Goal: Task Accomplishment & Management: Manage account settings

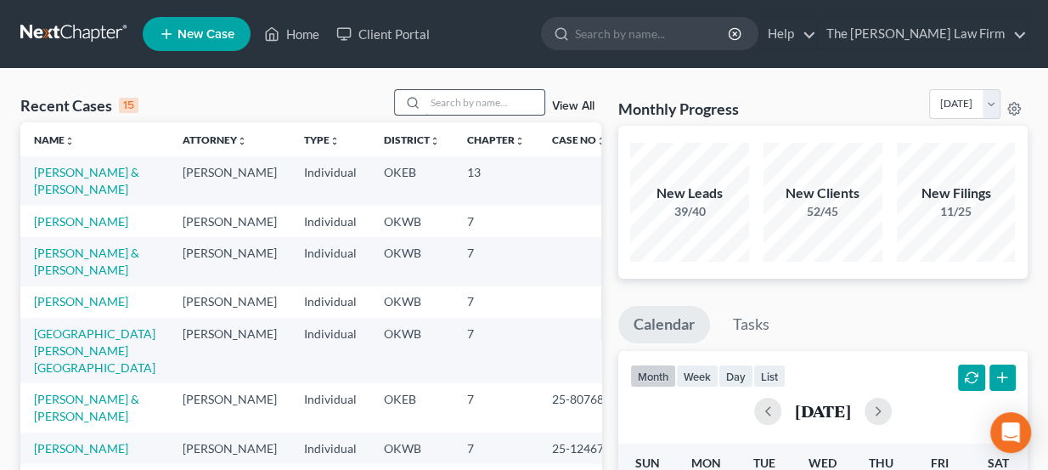
click at [442, 103] on input "search" at bounding box center [485, 102] width 119 height 25
type input "G"
type input "Hudson"
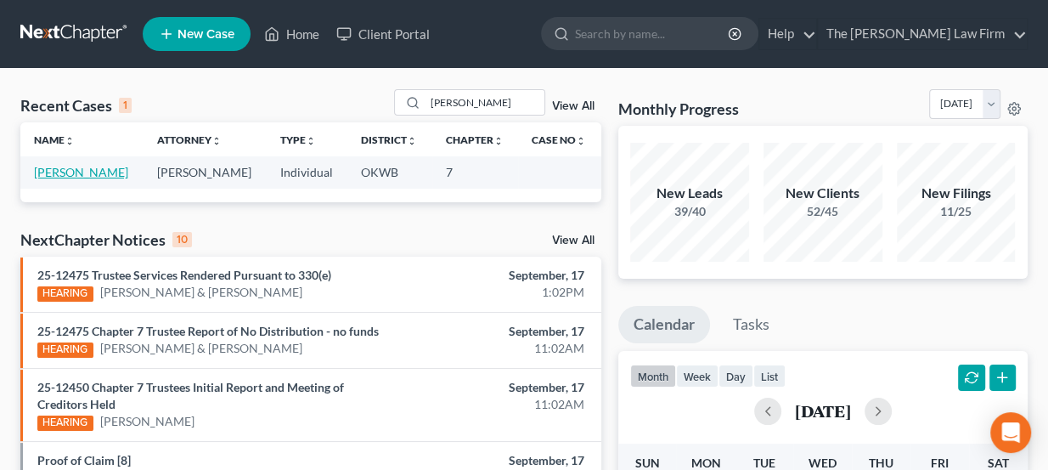
click at [73, 166] on link "[PERSON_NAME]" at bounding box center [81, 172] width 94 height 14
select select "3"
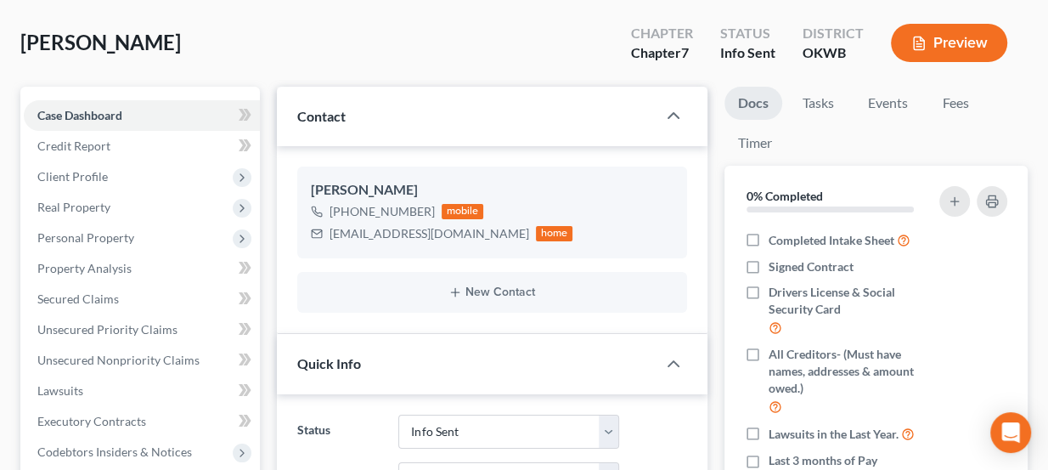
scroll to position [154, 0]
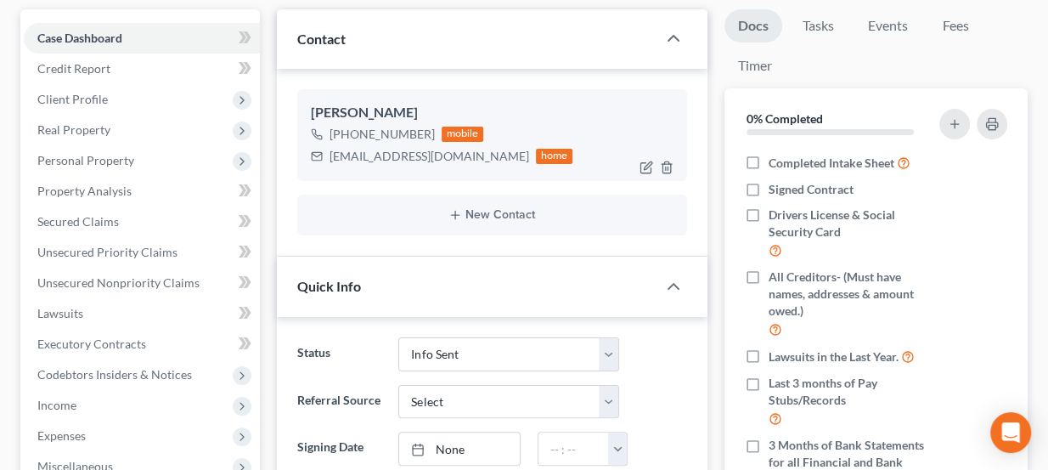
click at [381, 153] on div "gigihudof2@att.net" at bounding box center [430, 156] width 200 height 17
copy div "gigihudof2@att.net"
click at [375, 151] on div "gigihudof2@att.net" at bounding box center [430, 156] width 200 height 17
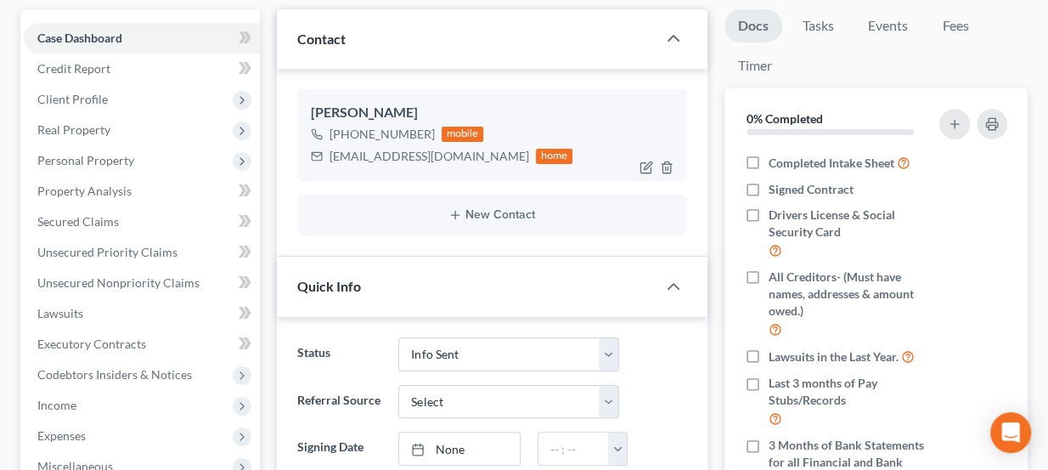
click at [365, 149] on div "gigihudof2@att.net" at bounding box center [430, 156] width 200 height 17
copy div "gigihudof2@att.net"
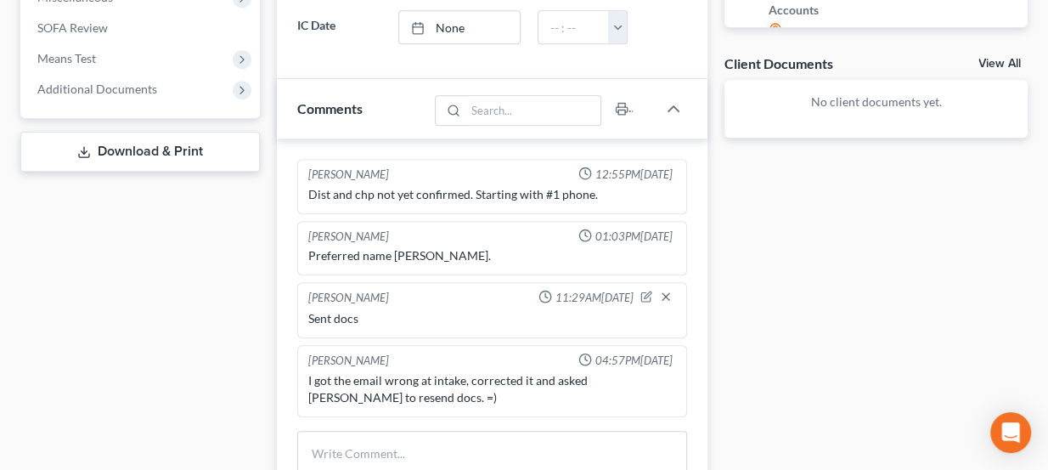
scroll to position [849, 0]
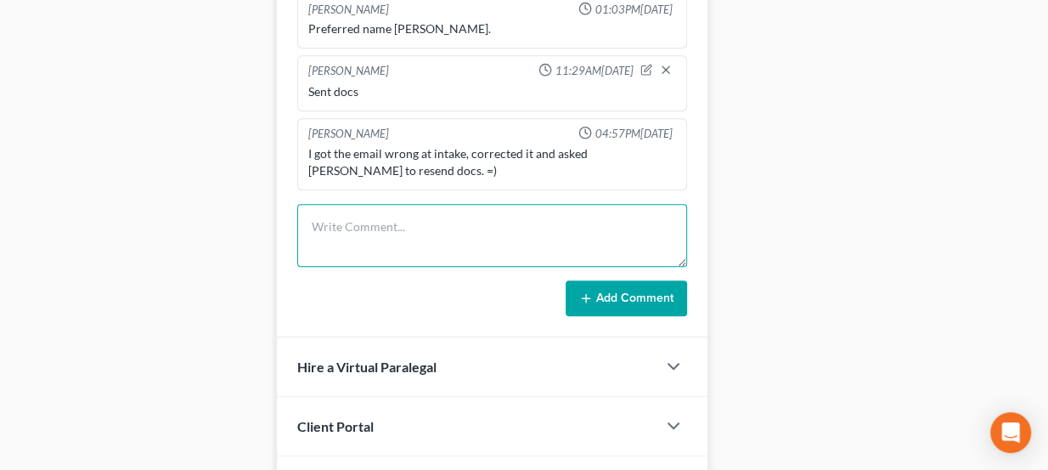
click at [414, 223] on textarea at bounding box center [492, 235] width 391 height 63
paste textarea "gigihudof2@att.net"
type textarea "Resent docs to gigihudof2@att.net"
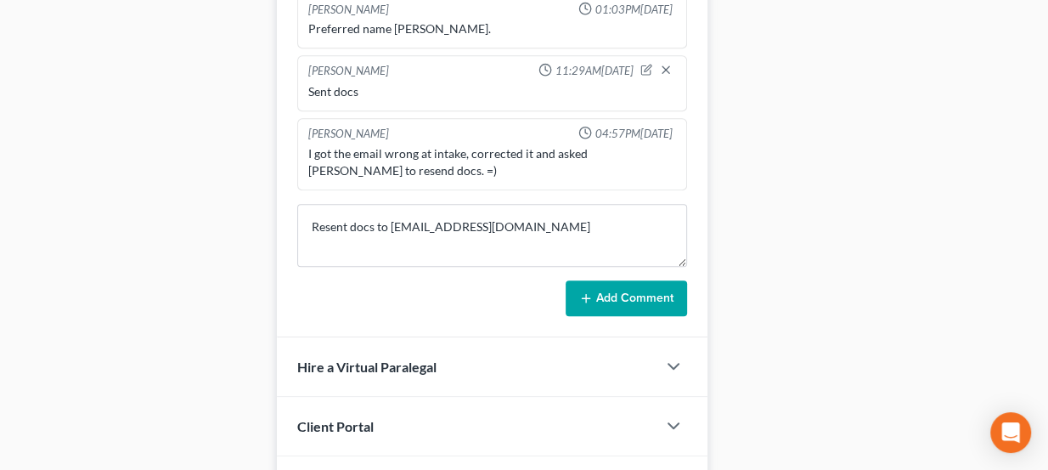
click at [596, 290] on button "Add Comment" at bounding box center [626, 298] width 121 height 36
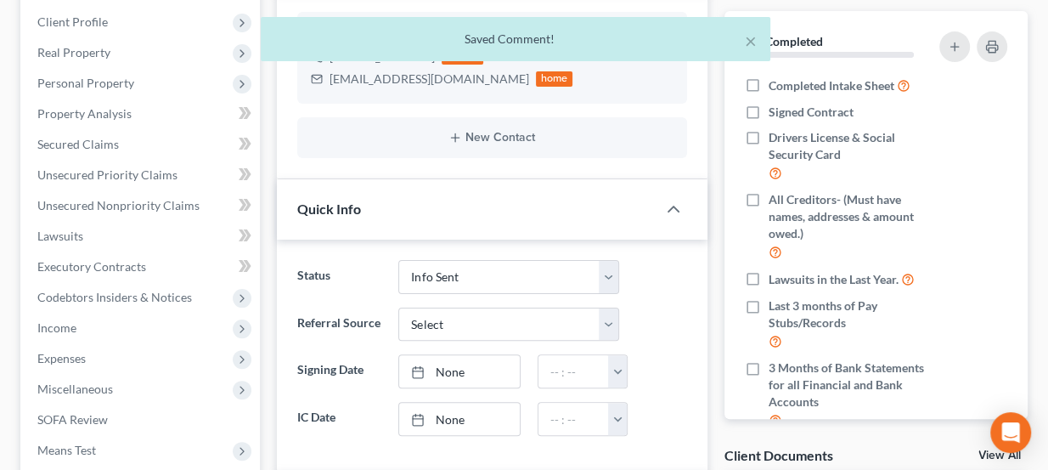
scroll to position [0, 0]
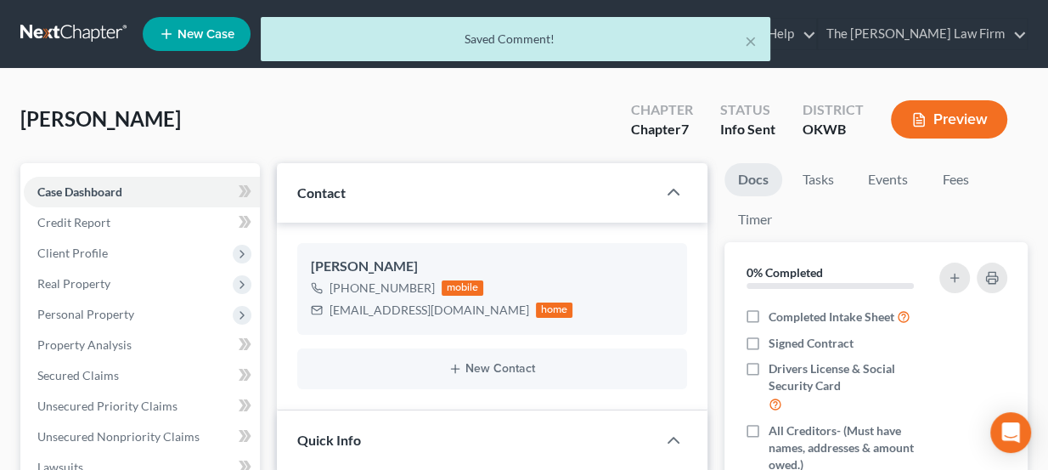
click at [65, 37] on div "× Saved Comment!" at bounding box center [516, 43] width 1048 height 53
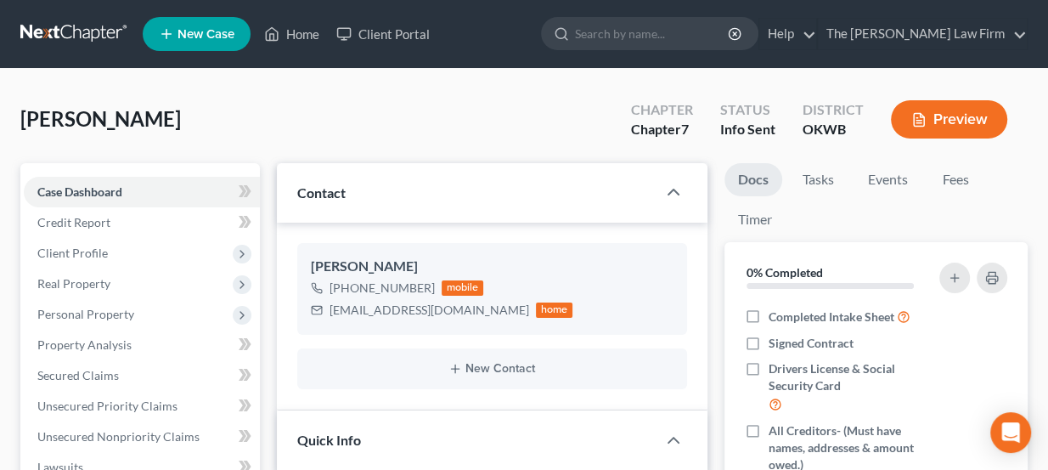
click at [117, 25] on link at bounding box center [74, 34] width 109 height 31
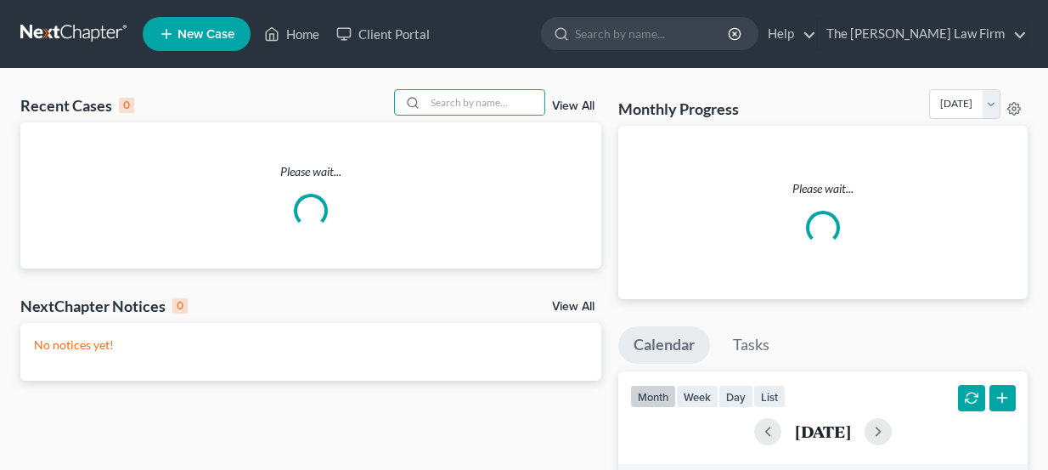
click at [494, 110] on input "search" at bounding box center [485, 102] width 119 height 25
click at [495, 99] on input "search" at bounding box center [485, 102] width 119 height 25
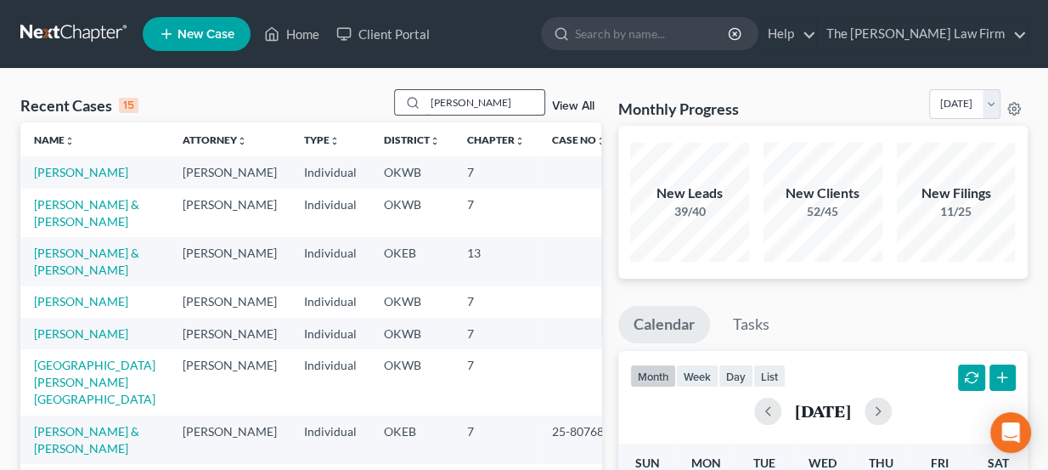
type input "[PERSON_NAME]"
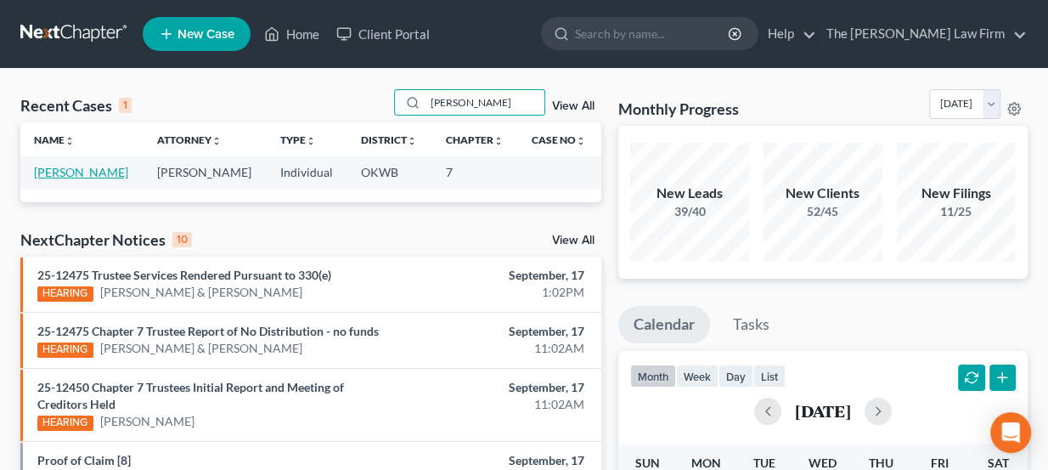
click at [106, 167] on link "[PERSON_NAME]" at bounding box center [81, 172] width 94 height 14
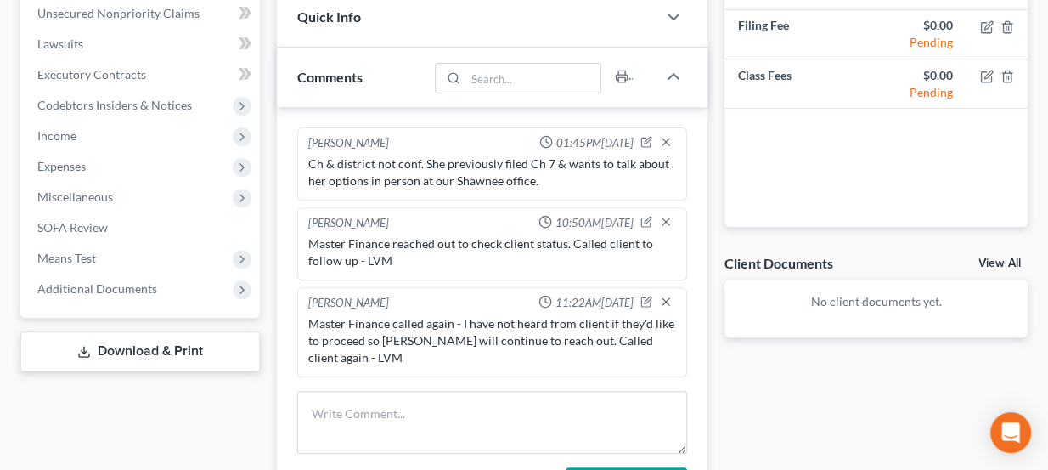
scroll to position [386, 0]
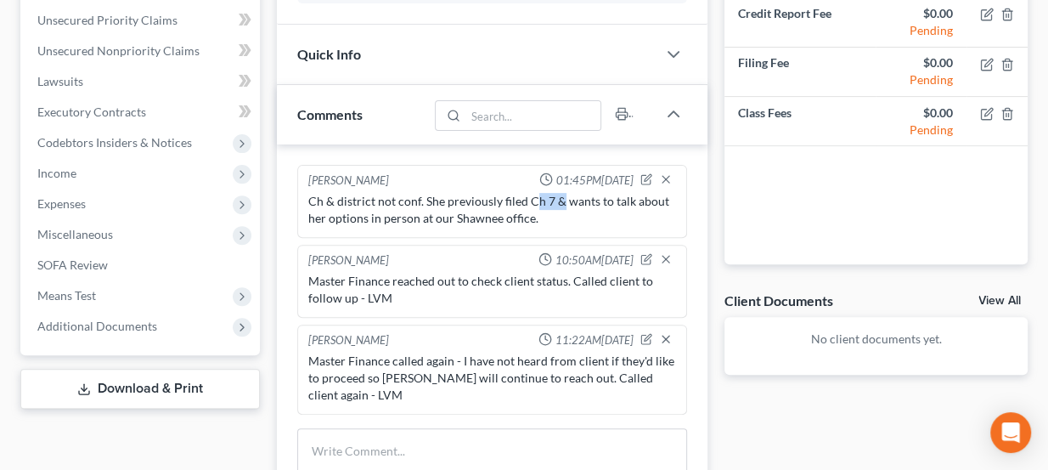
drag, startPoint x: 530, startPoint y: 197, endPoint x: 560, endPoint y: 205, distance: 30.7
click at [560, 205] on div "Ch & district not conf. She previously filed Ch 7 & wants to talk about her opt…" at bounding box center [492, 210] width 369 height 34
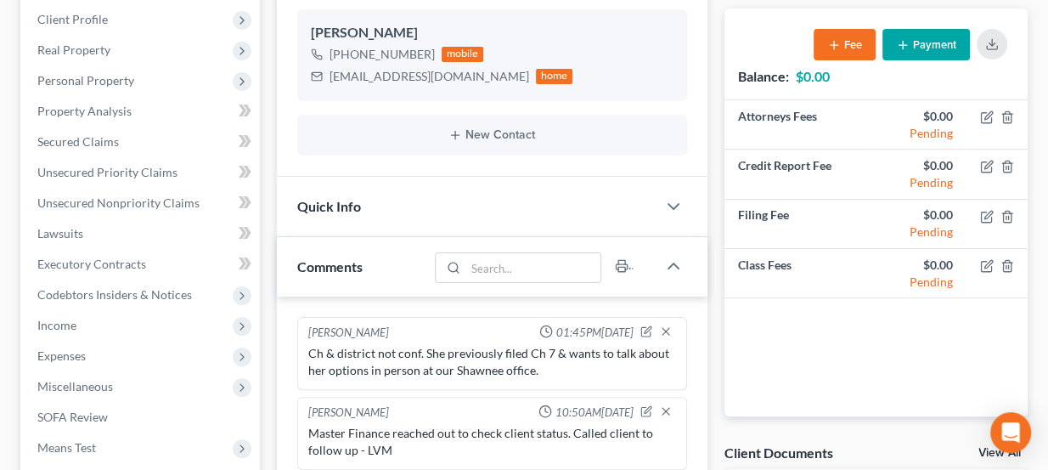
scroll to position [231, 0]
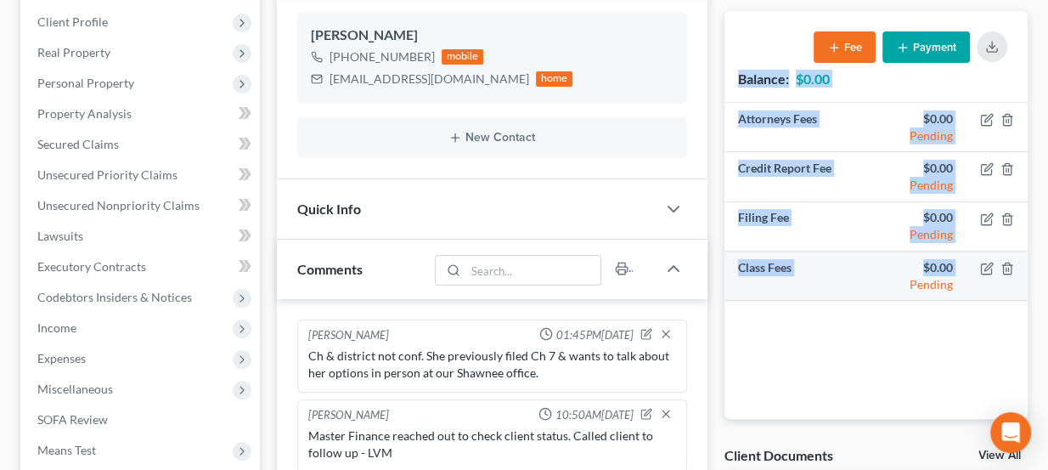
drag, startPoint x: 738, startPoint y: 78, endPoint x: 911, endPoint y: 278, distance: 263.8
click at [911, 278] on div "Balance: $0.00 Fee Payment Attorneys Fees $0.00 Pending Credit Report Fee $0.00…" at bounding box center [876, 215] width 303 height 408
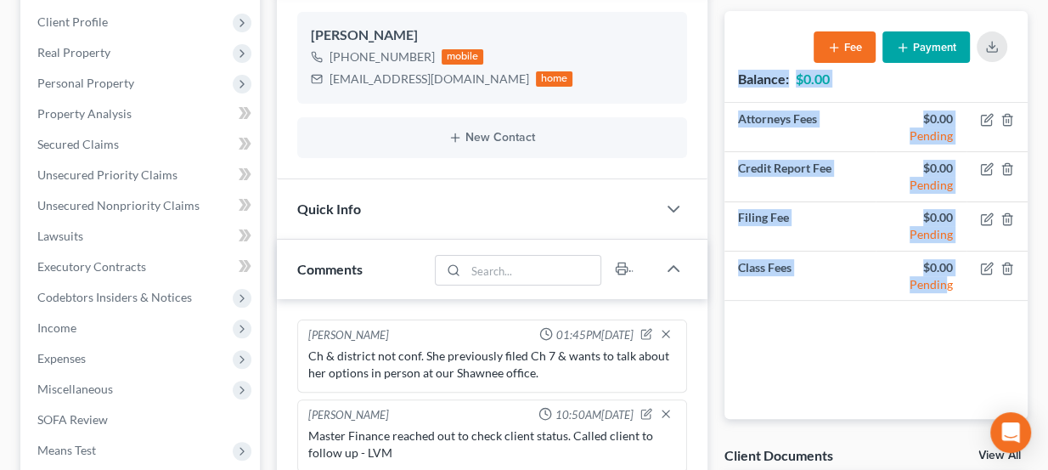
drag, startPoint x: 945, startPoint y: 285, endPoint x: 734, endPoint y: 97, distance: 283.4
click at [734, 97] on div "Balance: $0.00 Fee Payment Attorneys Fees $0.00 Pending Credit Report Fee $0.00…" at bounding box center [876, 215] width 303 height 408
click at [734, 97] on div "Balance: $0.00 Fee Payment" at bounding box center [876, 56] width 303 height 91
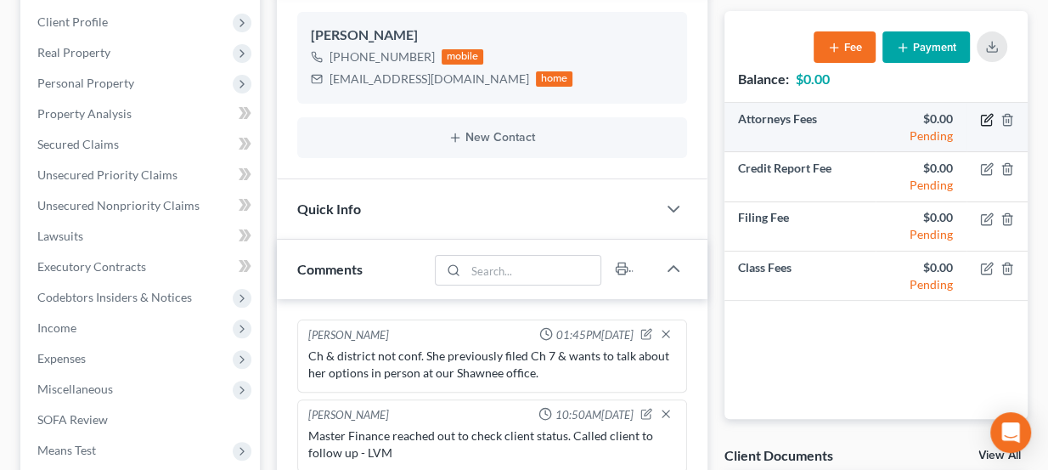
click at [986, 114] on icon "button" at bounding box center [987, 120] width 14 height 14
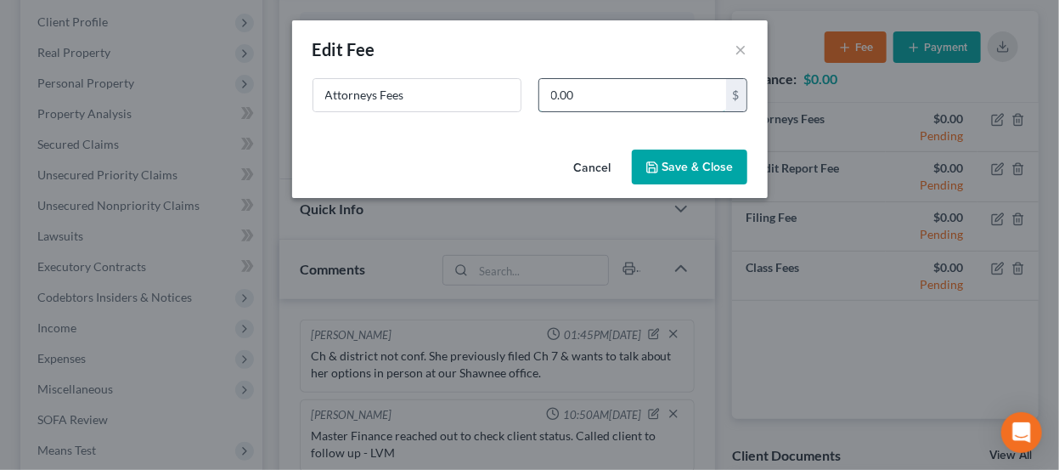
click at [647, 81] on input "0.00" at bounding box center [632, 95] width 187 height 32
click at [623, 94] on input "0.00" at bounding box center [632, 95] width 187 height 32
drag, startPoint x: 608, startPoint y: 92, endPoint x: 495, endPoint y: 81, distance: 113.5
click at [495, 81] on div "Attorneys Fees 0.00 $" at bounding box center [530, 102] width 452 height 48
click at [643, 87] on input "0.00" at bounding box center [632, 95] width 187 height 32
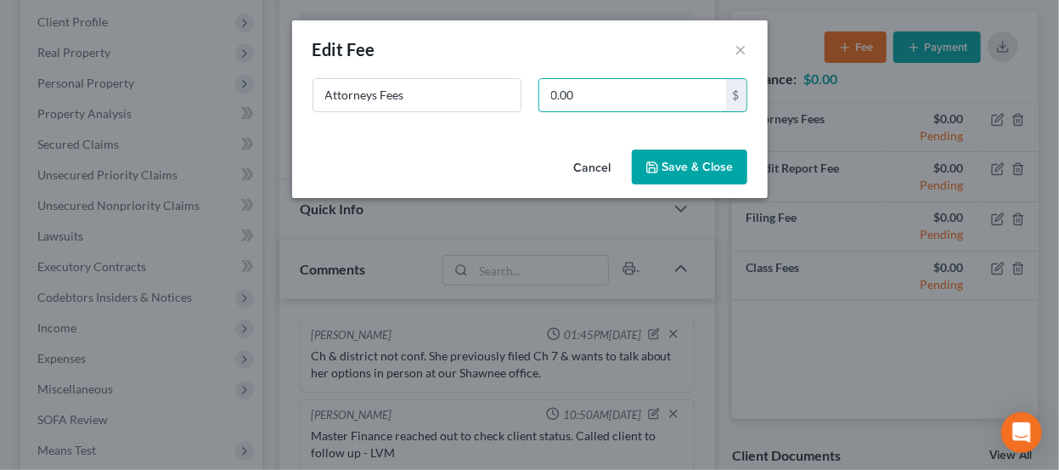
drag, startPoint x: 588, startPoint y: 86, endPoint x: 533, endPoint y: 84, distance: 54.4
click at [533, 84] on div "0.00 $" at bounding box center [643, 95] width 226 height 34
click at [570, 93] on input "0.00" at bounding box center [632, 95] width 187 height 32
drag, startPoint x: 582, startPoint y: 96, endPoint x: 541, endPoint y: 93, distance: 40.9
click at [541, 93] on input "0.00" at bounding box center [632, 95] width 187 height 32
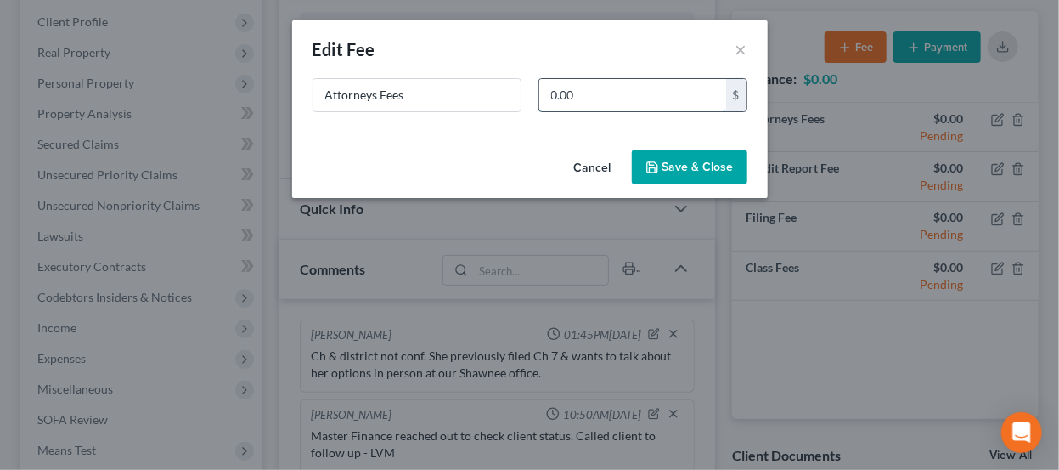
click at [572, 95] on input "0.00" at bounding box center [632, 95] width 187 height 32
click at [584, 97] on input "0.00" at bounding box center [632, 95] width 187 height 32
drag, startPoint x: 584, startPoint y: 97, endPoint x: 546, endPoint y: 93, distance: 37.6
click at [546, 93] on input "0.00" at bounding box center [632, 95] width 187 height 32
click at [577, 90] on input "0.00" at bounding box center [632, 95] width 187 height 32
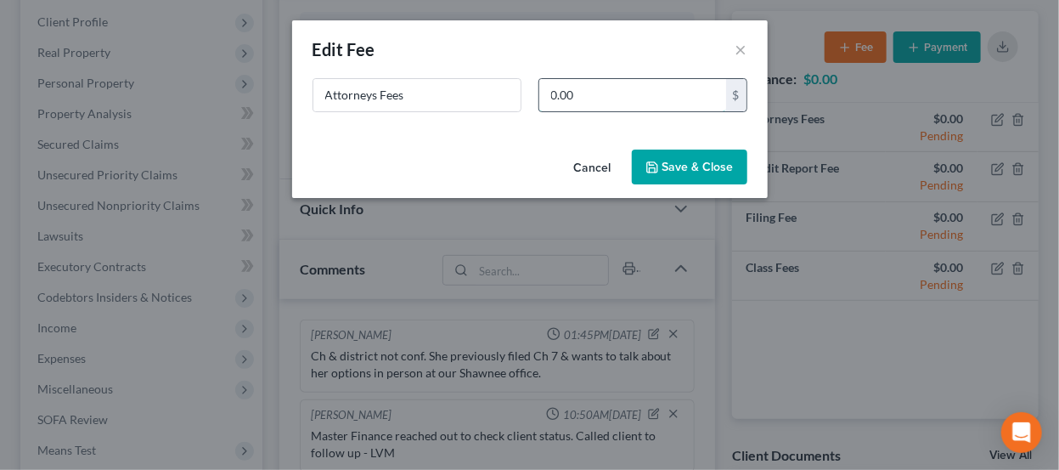
drag, startPoint x: 590, startPoint y: 94, endPoint x: 543, endPoint y: 87, distance: 48.1
click at [543, 87] on input "0.00" at bounding box center [632, 95] width 187 height 32
click at [638, 87] on input "0.00" at bounding box center [632, 95] width 187 height 32
drag, startPoint x: 583, startPoint y: 94, endPoint x: 544, endPoint y: 87, distance: 39.8
click at [544, 87] on input "0.00" at bounding box center [632, 95] width 187 height 32
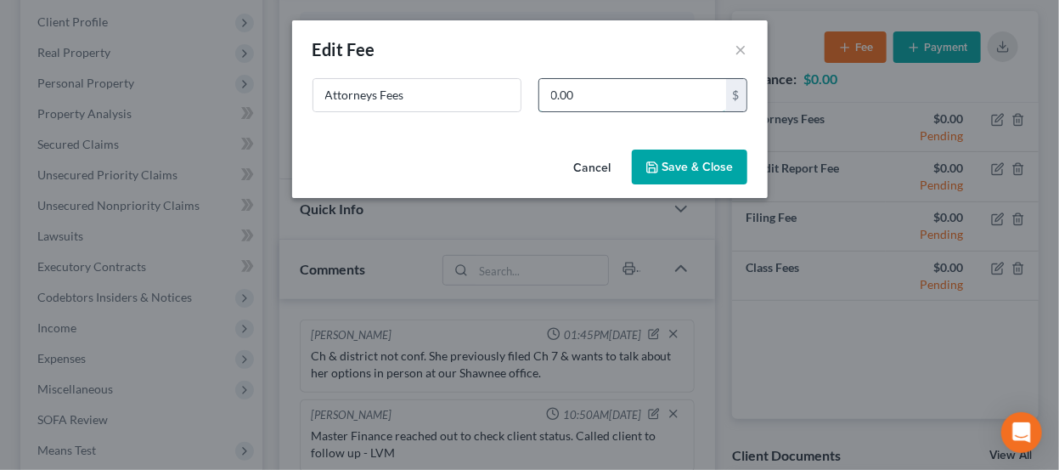
click at [581, 95] on input "0.00" at bounding box center [632, 95] width 187 height 32
drag, startPoint x: 584, startPoint y: 93, endPoint x: 547, endPoint y: 88, distance: 36.9
click at [547, 88] on input "0.00" at bounding box center [632, 95] width 187 height 32
click at [582, 96] on input "0.00" at bounding box center [632, 95] width 187 height 32
drag, startPoint x: 586, startPoint y: 96, endPoint x: 539, endPoint y: 87, distance: 48.5
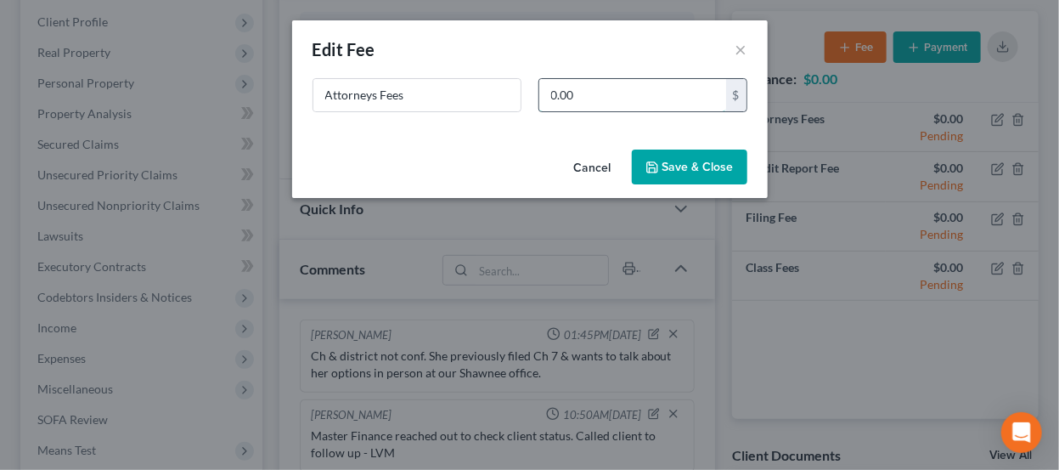
click at [539, 87] on input "0.00" at bounding box center [632, 95] width 187 height 32
click at [578, 93] on input "0.00" at bounding box center [632, 95] width 187 height 32
drag, startPoint x: 582, startPoint y: 95, endPoint x: 548, endPoint y: 88, distance: 34.7
click at [548, 88] on input "0.00" at bounding box center [632, 95] width 187 height 32
click at [591, 94] on input "0.00" at bounding box center [632, 95] width 187 height 32
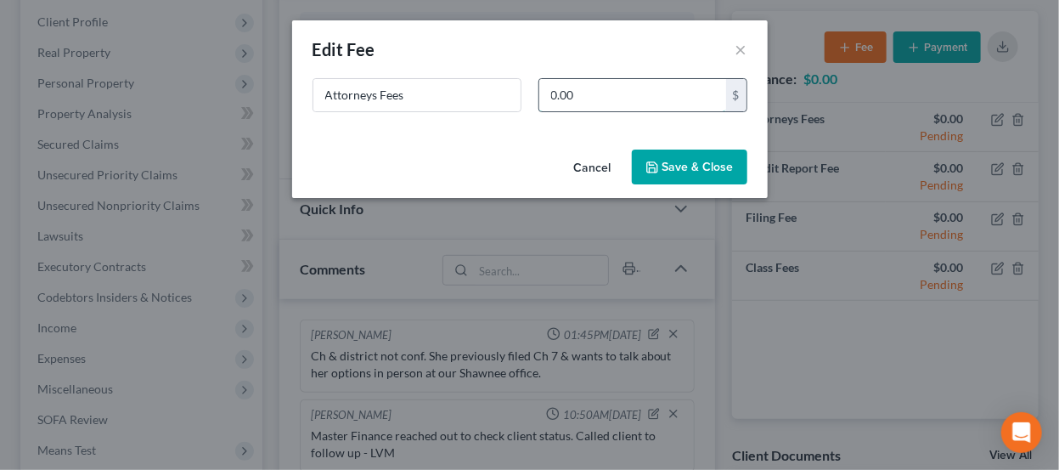
drag, startPoint x: 590, startPoint y: 94, endPoint x: 545, endPoint y: 91, distance: 45.1
click at [546, 91] on input "0.00" at bounding box center [632, 95] width 187 height 32
click at [589, 98] on input "0.00" at bounding box center [632, 95] width 187 height 32
drag, startPoint x: 577, startPoint y: 87, endPoint x: 547, endPoint y: 88, distance: 29.7
click at [547, 88] on input "0.00" at bounding box center [632, 95] width 187 height 32
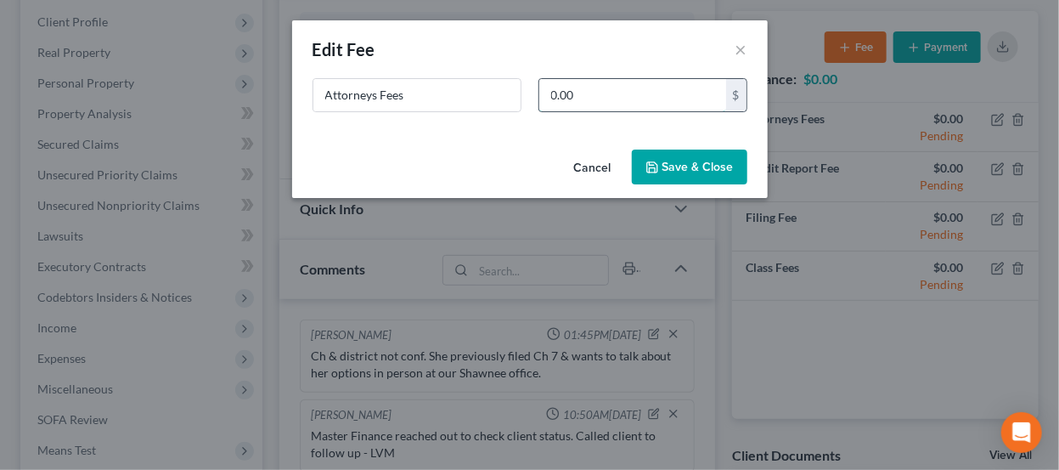
click at [582, 101] on input "0.00" at bounding box center [632, 95] width 187 height 32
drag, startPoint x: 588, startPoint y: 94, endPoint x: 538, endPoint y: 94, distance: 50.1
click at [539, 93] on div "0.00 $" at bounding box center [643, 95] width 209 height 34
type input "1"
click at [598, 163] on button "Cancel" at bounding box center [593, 168] width 65 height 34
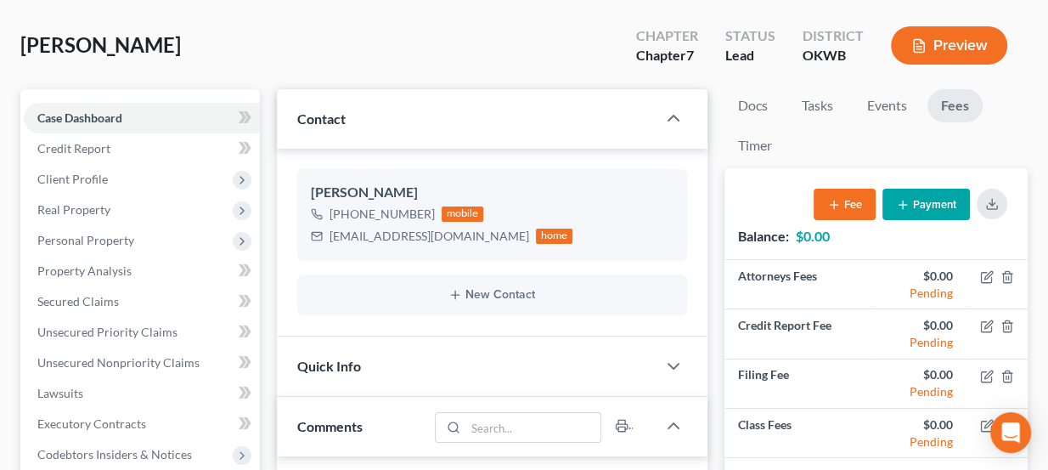
scroll to position [76, 0]
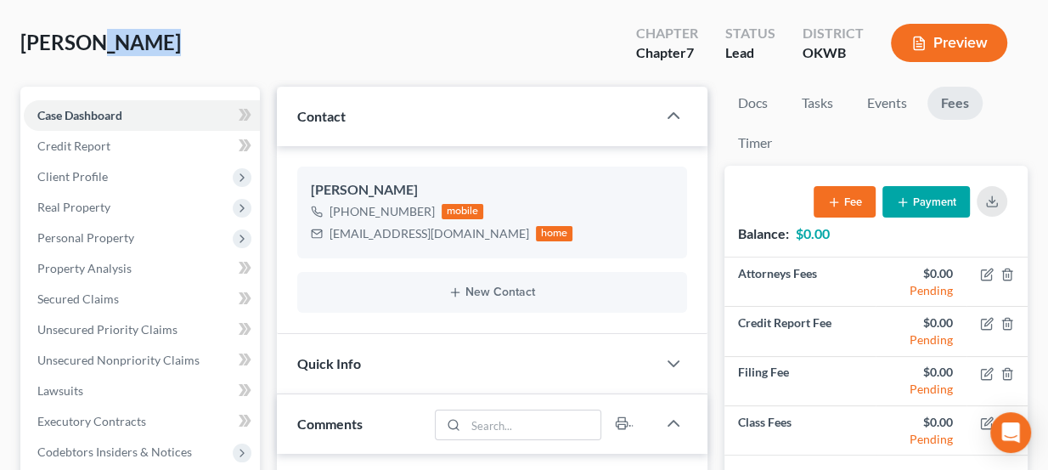
drag, startPoint x: 96, startPoint y: 43, endPoint x: 150, endPoint y: 46, distance: 54.4
click at [150, 46] on span "[PERSON_NAME]" at bounding box center [100, 42] width 161 height 25
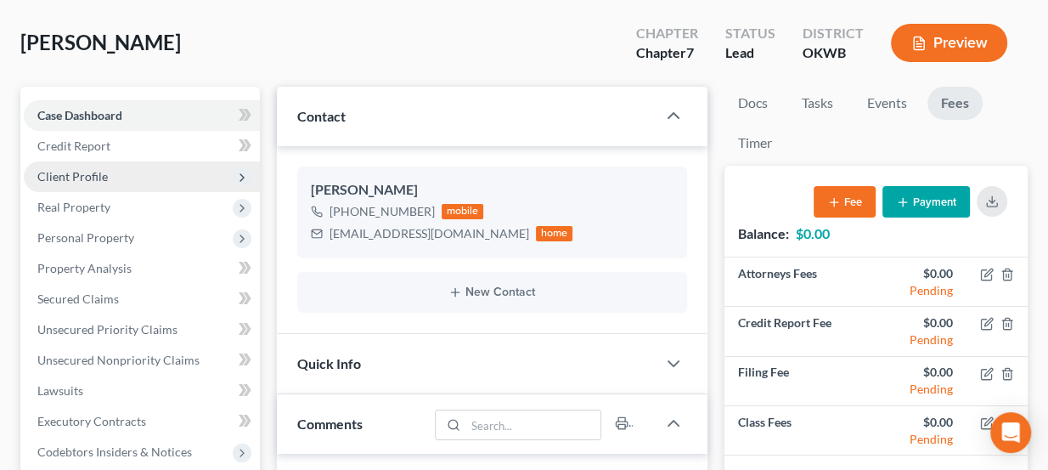
click at [108, 176] on span "Client Profile" at bounding box center [142, 176] width 236 height 31
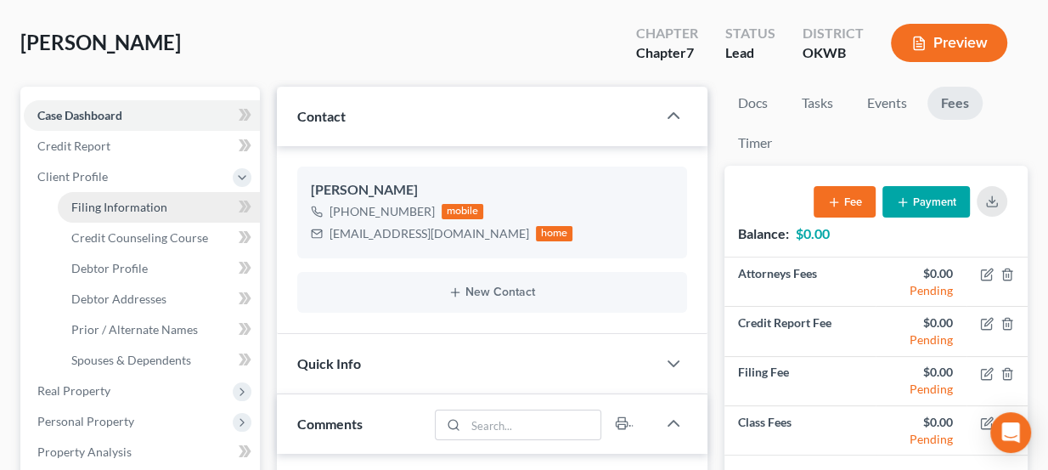
click at [135, 207] on span "Filing Information" at bounding box center [119, 207] width 96 height 14
select select "1"
select select "0"
select select "37"
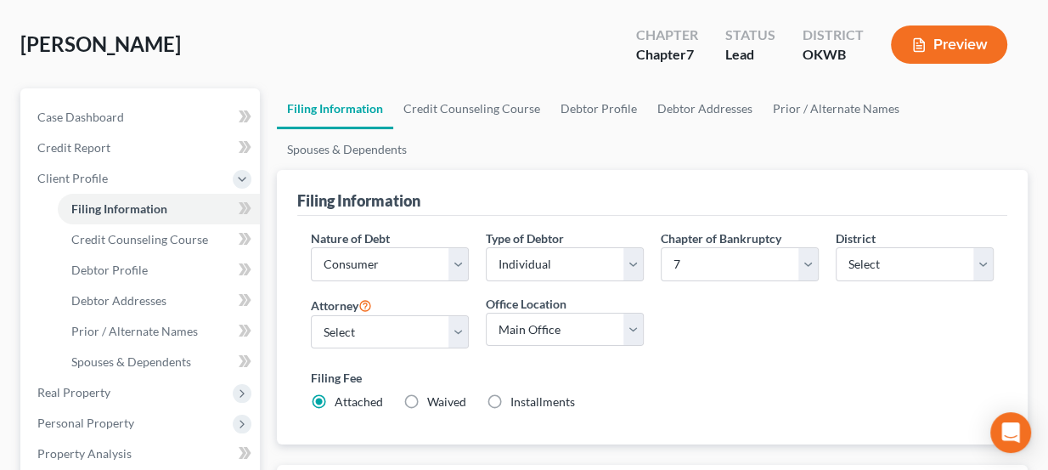
scroll to position [76, 0]
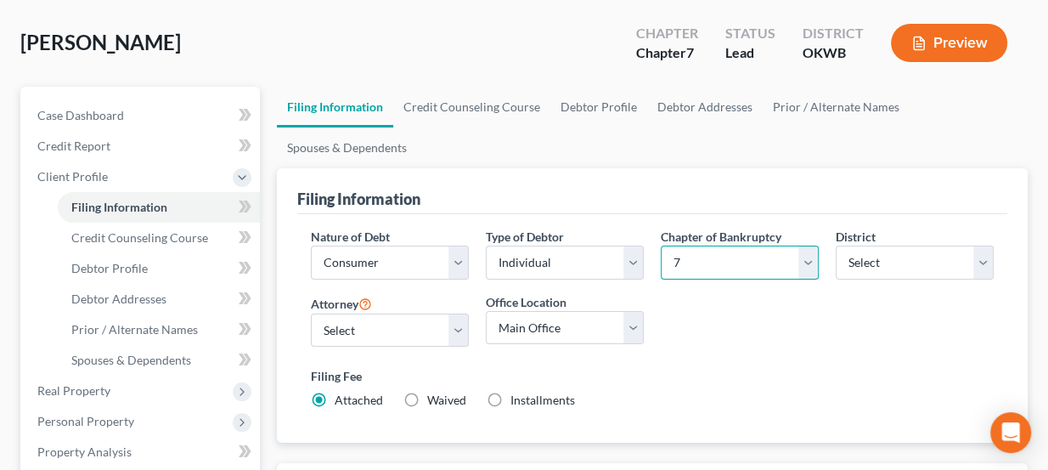
click at [728, 256] on select "Select 7 11 12 13" at bounding box center [740, 262] width 158 height 34
select select "3"
click at [661, 245] on select "Select 7 11 12 13" at bounding box center [740, 262] width 158 height 34
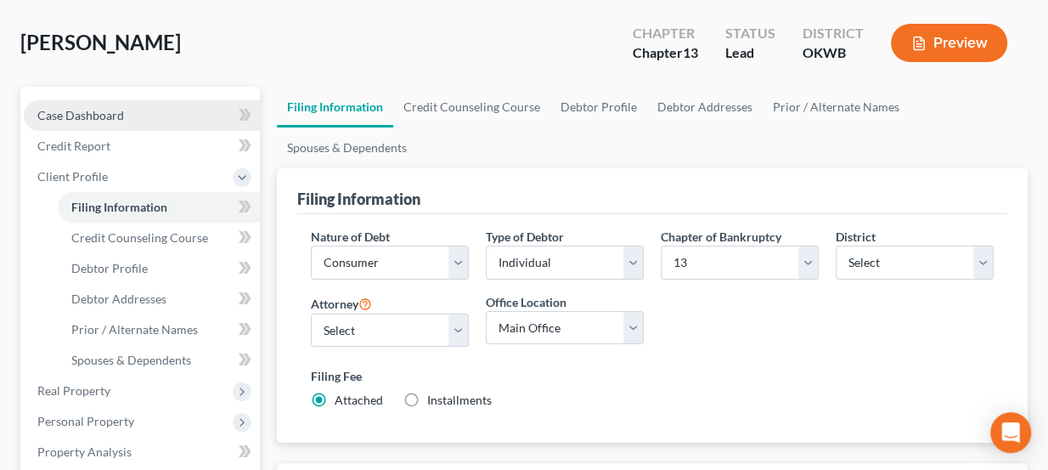
click at [151, 114] on link "Case Dashboard" at bounding box center [142, 115] width 236 height 31
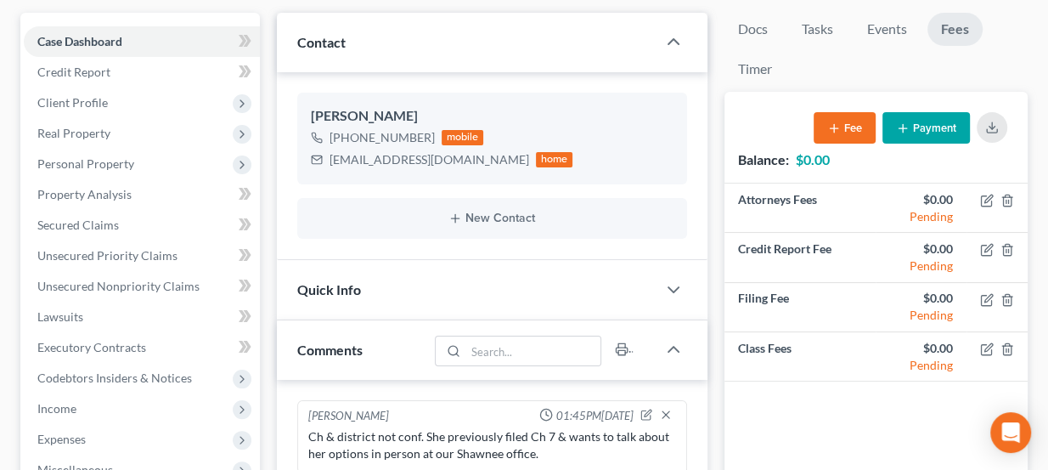
scroll to position [154, 0]
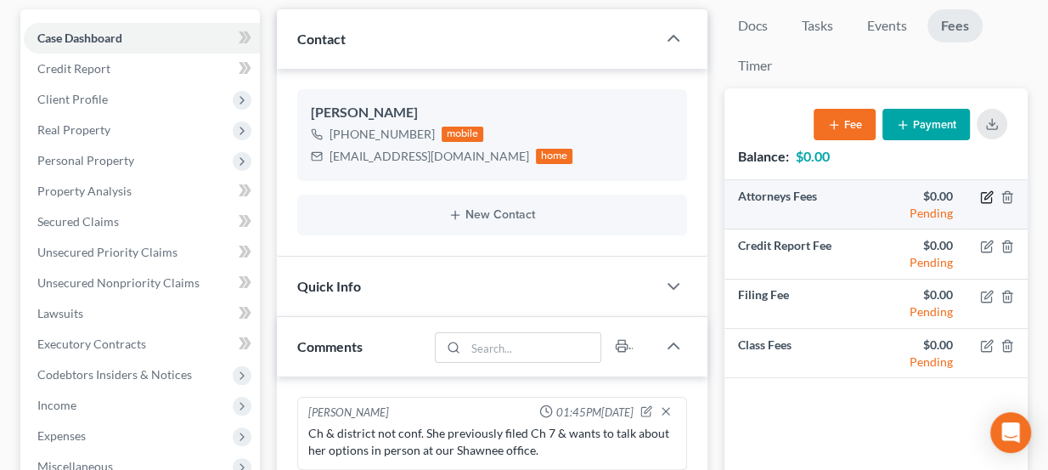
click at [984, 197] on icon "button" at bounding box center [987, 197] width 14 height 14
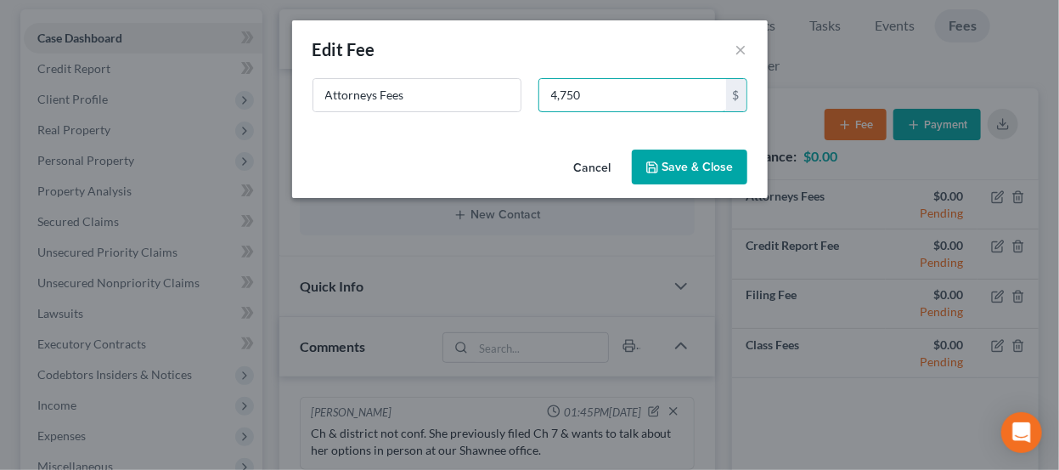
type input "4,750"
click at [657, 151] on button "Save & Close" at bounding box center [690, 168] width 116 height 36
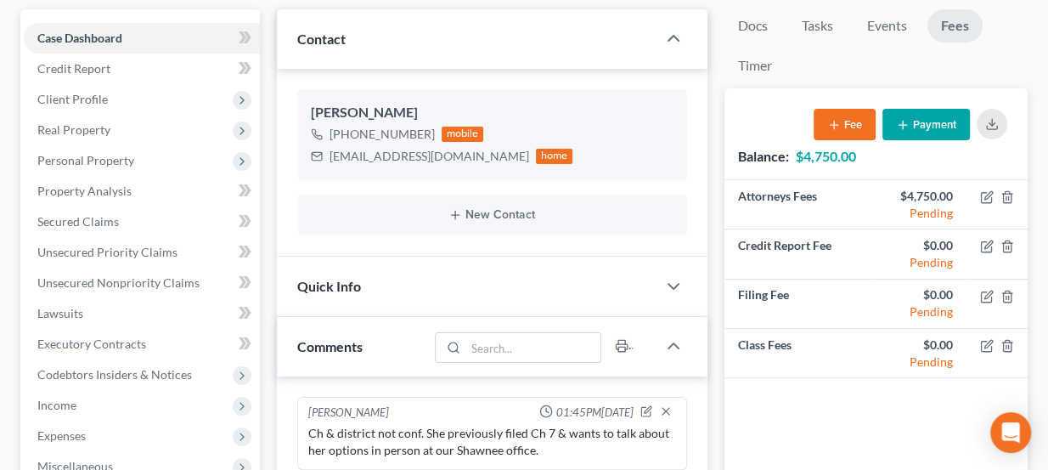
scroll to position [107, 0]
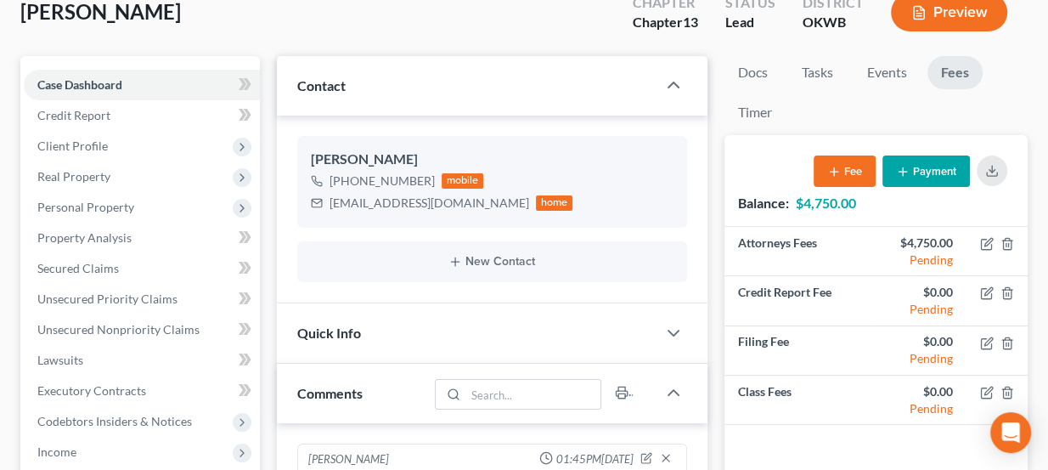
click at [915, 171] on button "Payment" at bounding box center [926, 170] width 87 height 31
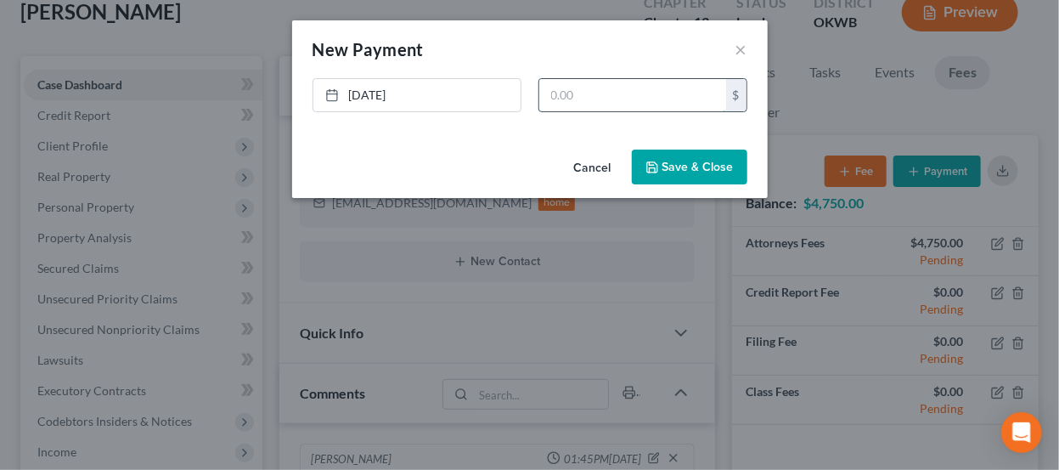
click at [596, 96] on input "text" at bounding box center [632, 95] width 187 height 32
type input "313"
click at [664, 176] on button "Save & Close" at bounding box center [690, 168] width 116 height 36
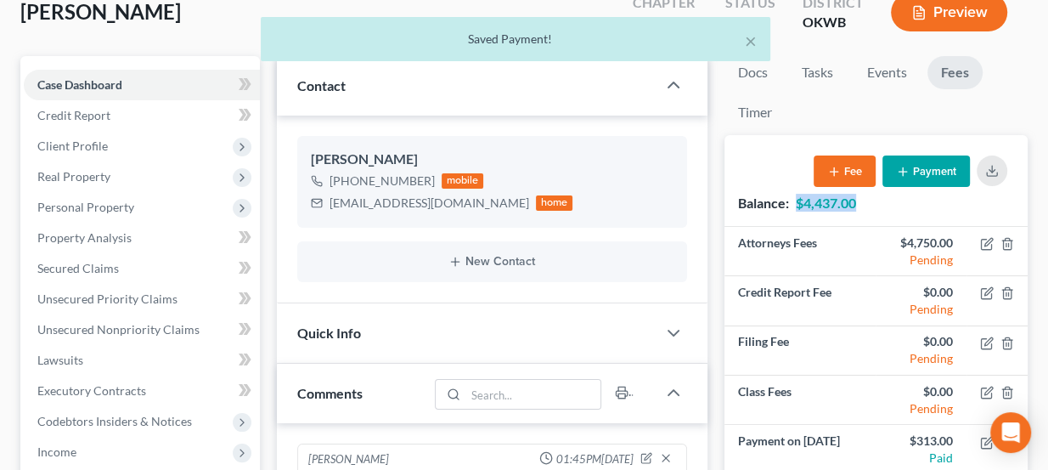
drag, startPoint x: 797, startPoint y: 206, endPoint x: 863, endPoint y: 206, distance: 66.3
click at [863, 206] on div "Balance: $4,437.00 Fee Payment" at bounding box center [876, 180] width 303 height 91
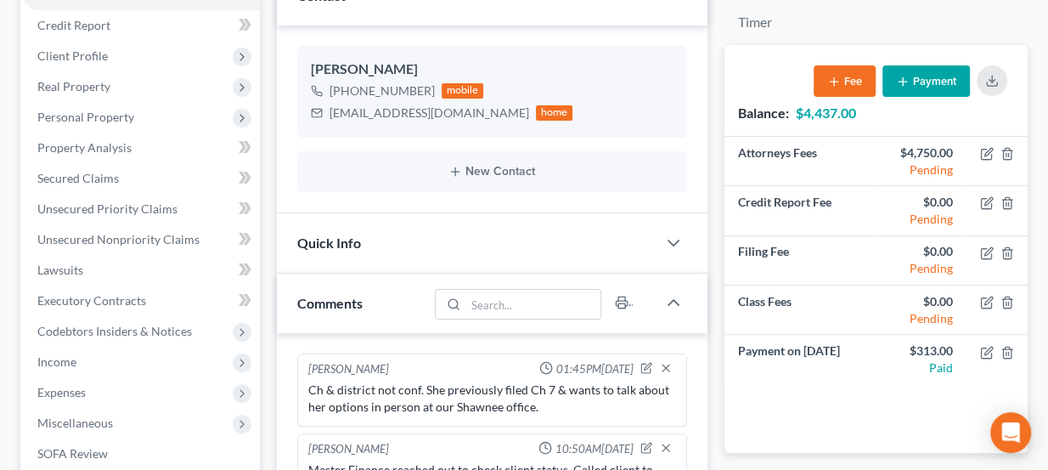
scroll to position [200, 0]
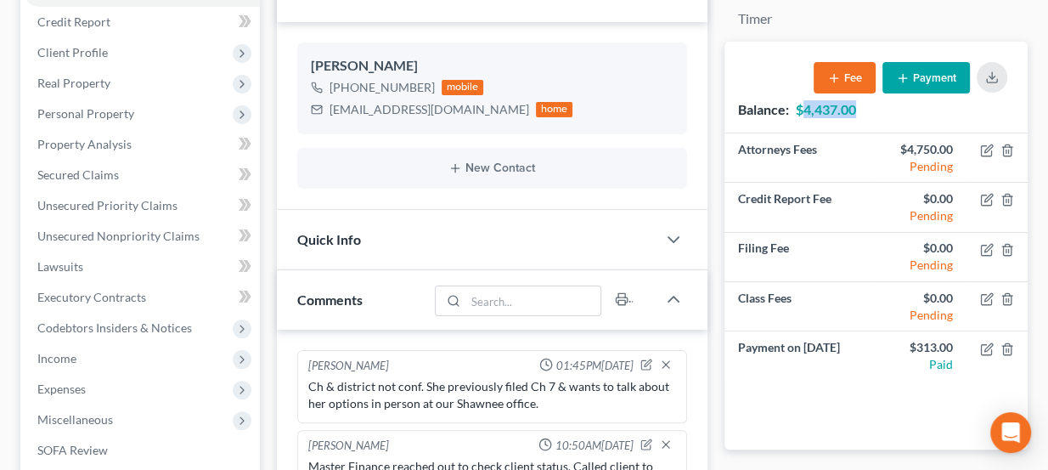
drag, startPoint x: 860, startPoint y: 111, endPoint x: 805, endPoint y: 110, distance: 54.4
click at [805, 110] on div "Balance: $4,437.00 Fee Payment" at bounding box center [876, 87] width 303 height 91
click at [805, 110] on strong "$4,437.00" at bounding box center [826, 109] width 60 height 16
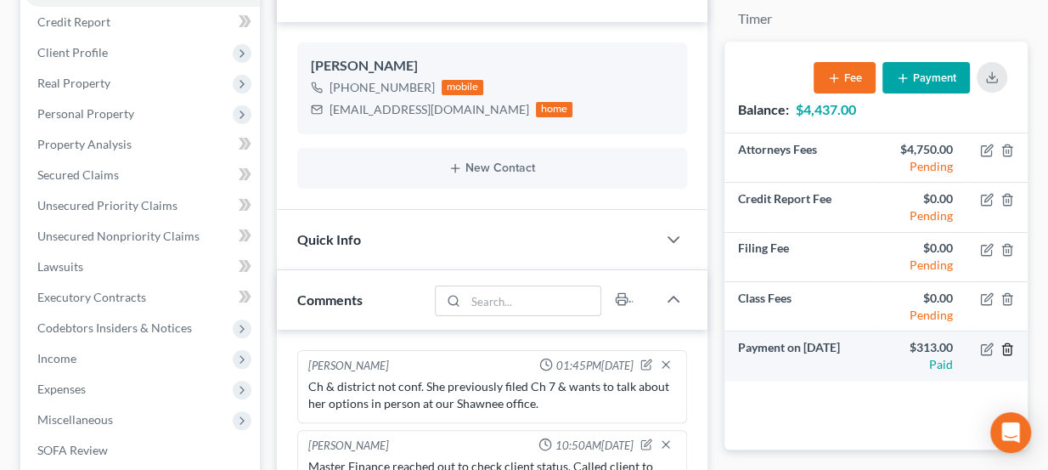
click at [1009, 347] on icon "button" at bounding box center [1008, 349] width 14 height 14
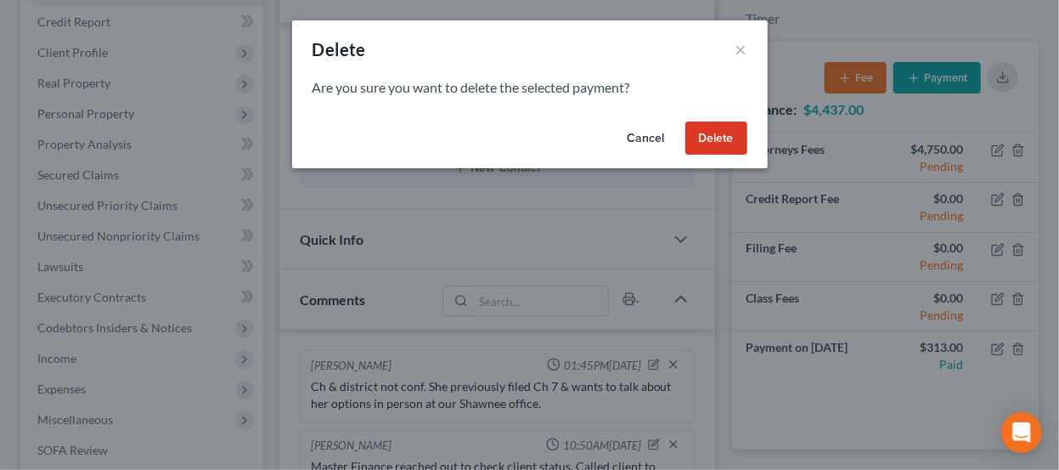
click at [728, 134] on button "Delete" at bounding box center [716, 138] width 62 height 34
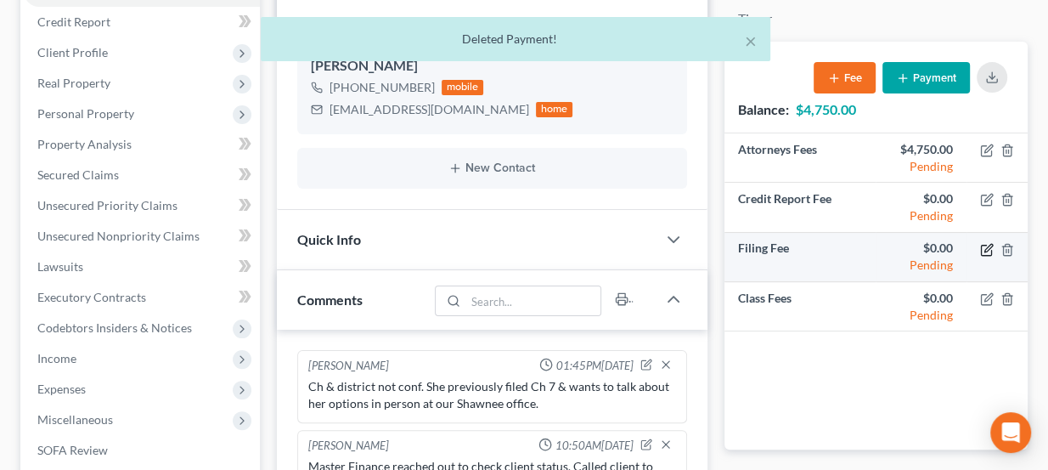
click at [982, 248] on icon "button" at bounding box center [987, 250] width 14 height 14
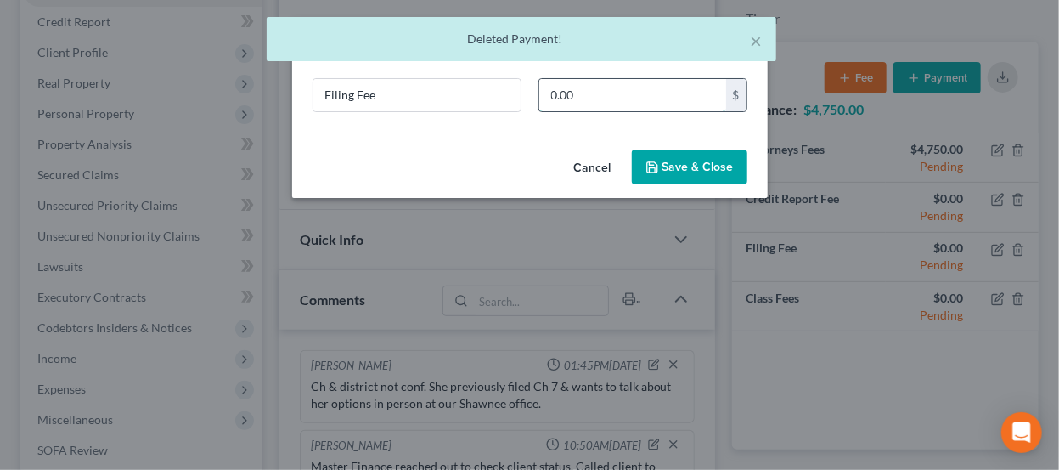
click at [616, 94] on input "0.00" at bounding box center [632, 95] width 187 height 32
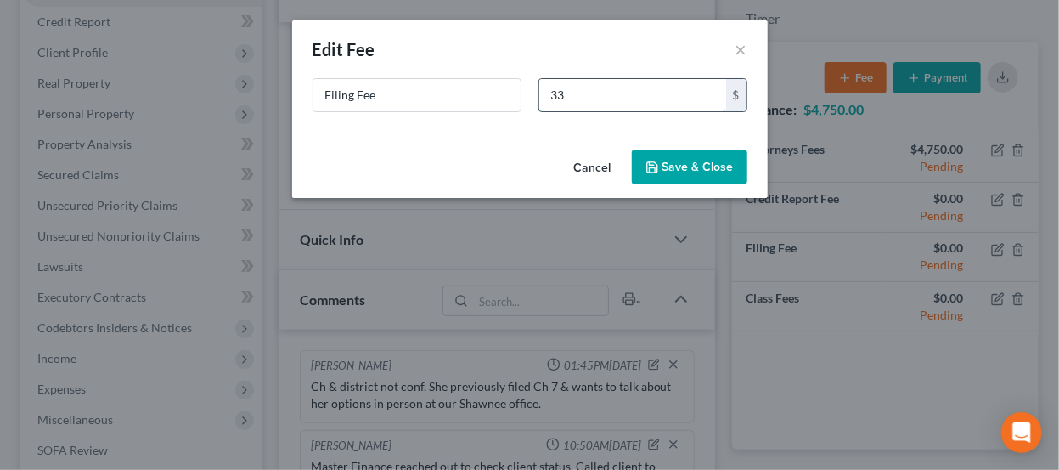
click at [616, 95] on input "33" at bounding box center [632, 95] width 187 height 32
type input "313"
click at [674, 172] on button "Save & Close" at bounding box center [690, 168] width 116 height 36
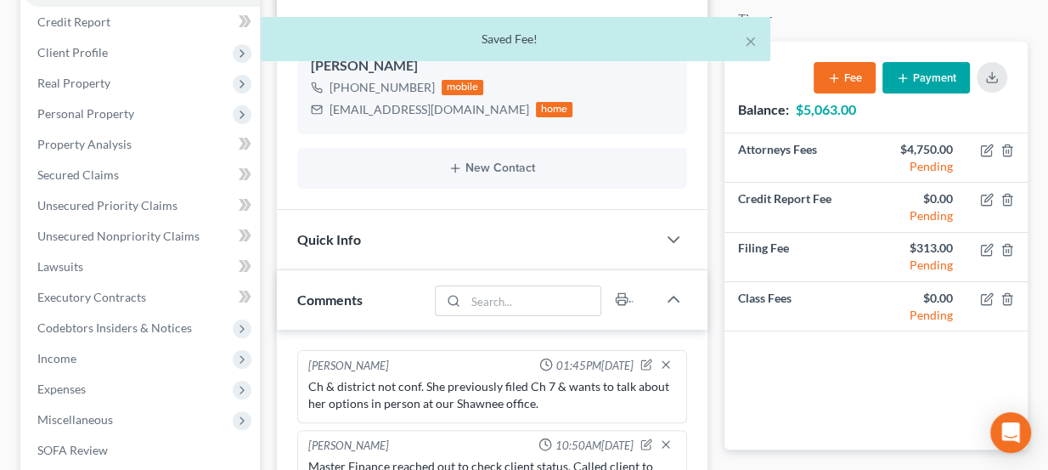
click at [832, 101] on strong "$5,063.00" at bounding box center [826, 109] width 60 height 16
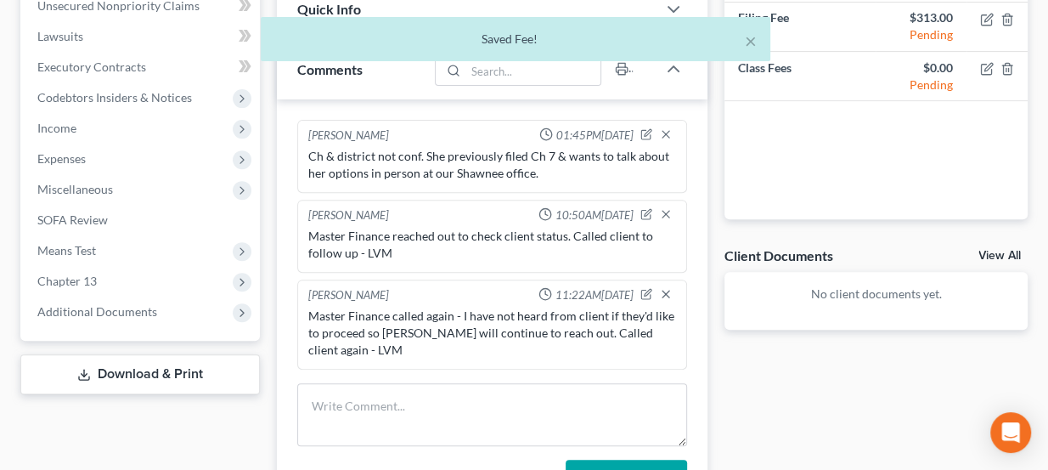
scroll to position [432, 0]
drag, startPoint x: 419, startPoint y: 312, endPoint x: 495, endPoint y: 319, distance: 76.8
click at [495, 319] on div "Master Finance called again - I have not heard from client if they'd like to pr…" at bounding box center [492, 331] width 369 height 51
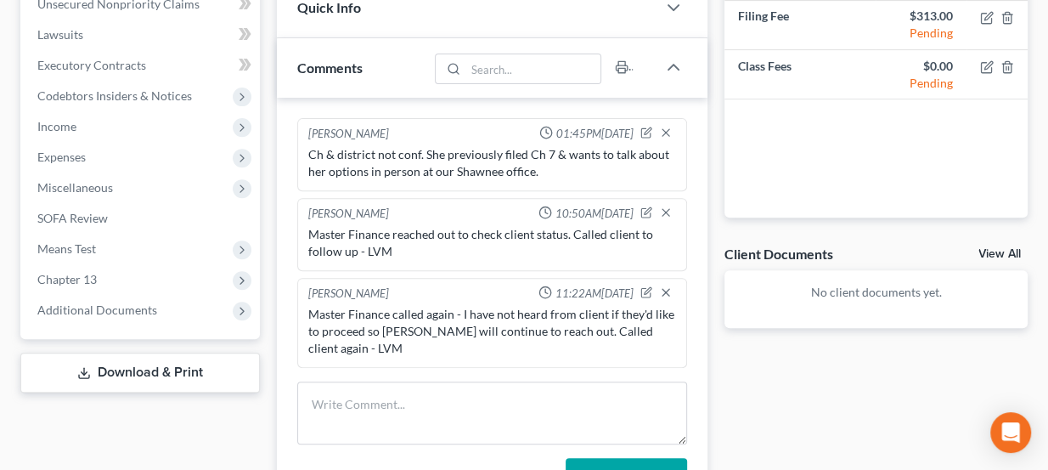
click at [612, 302] on div "Master Finance called again - I have not heard from client if they'd like to pr…" at bounding box center [492, 331] width 375 height 58
drag, startPoint x: 500, startPoint y: 166, endPoint x: 518, endPoint y: 171, distance: 18.3
click at [518, 171] on div "Ch & district not conf. She previously filed Ch 7 & wants to talk about her opt…" at bounding box center [492, 163] width 369 height 34
drag, startPoint x: 514, startPoint y: 151, endPoint x: 547, endPoint y: 153, distance: 33.2
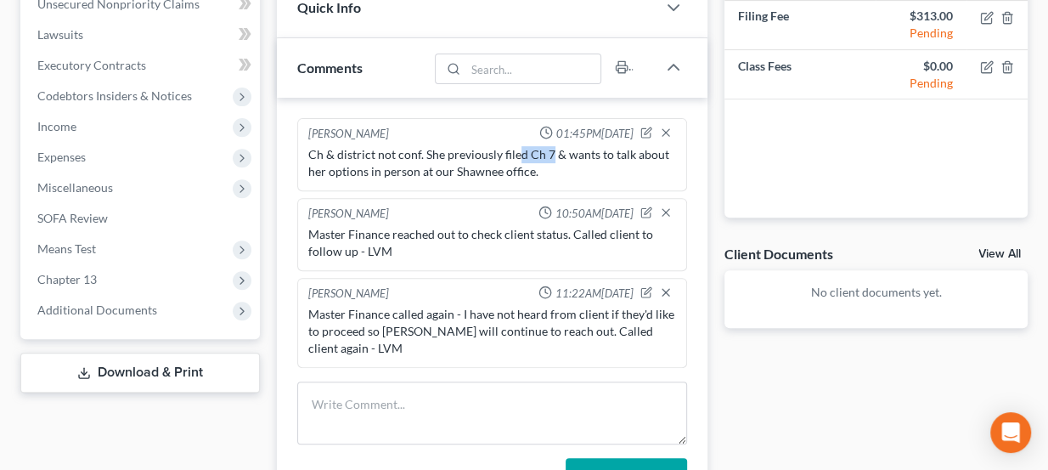
click at [547, 153] on div "Ch & district not conf. She previously filed Ch 7 & wants to talk about her opt…" at bounding box center [492, 163] width 369 height 34
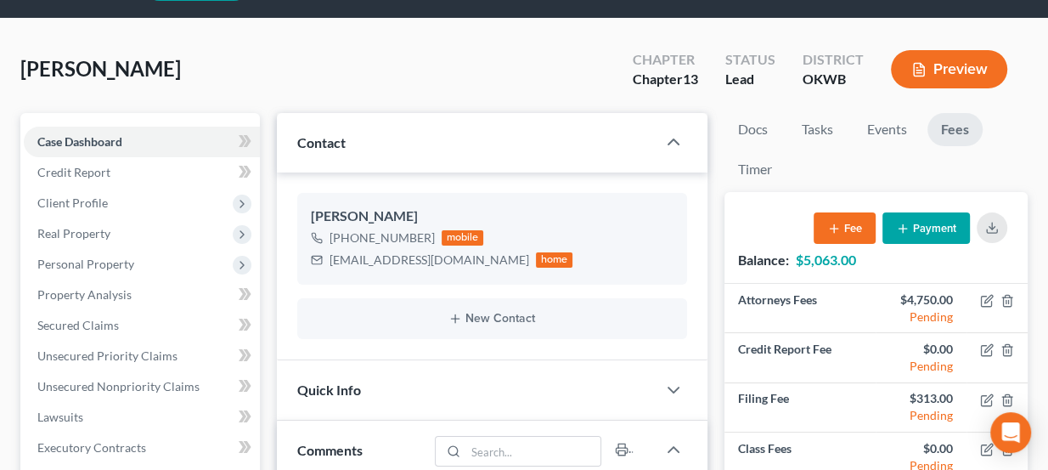
scroll to position [46, 0]
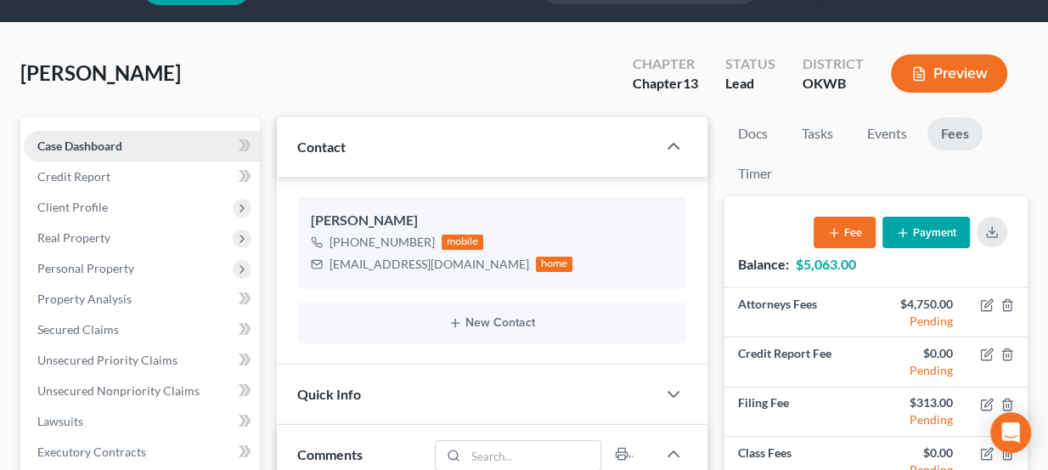
click at [95, 144] on span "Case Dashboard" at bounding box center [79, 145] width 85 height 14
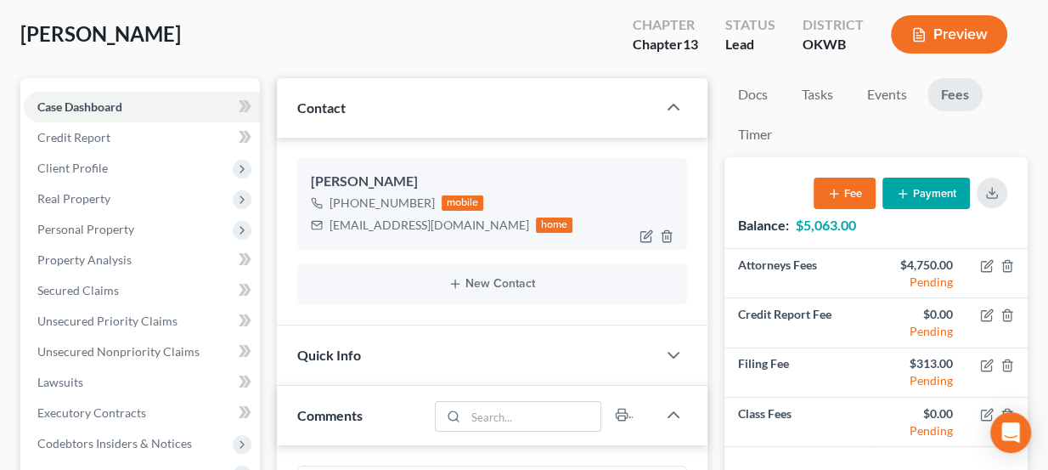
scroll to position [123, 0]
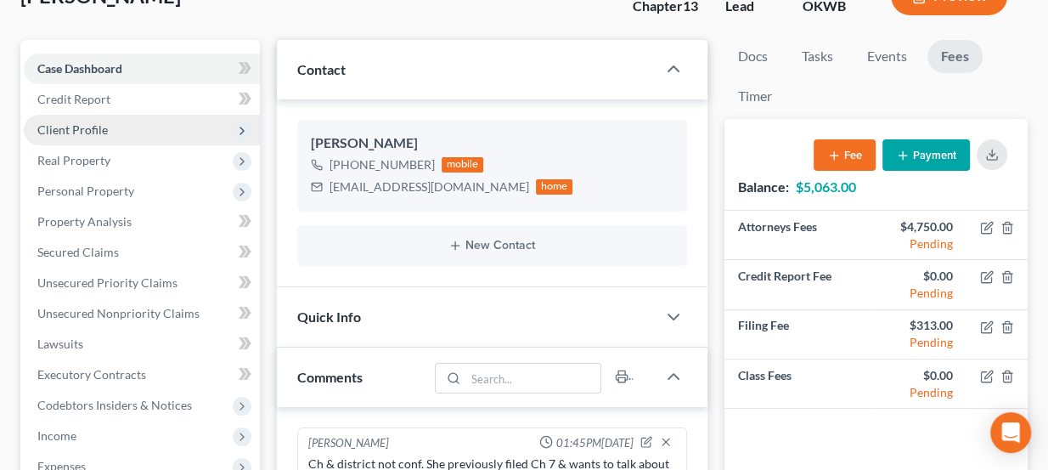
click at [110, 128] on span "Client Profile" at bounding box center [142, 130] width 236 height 31
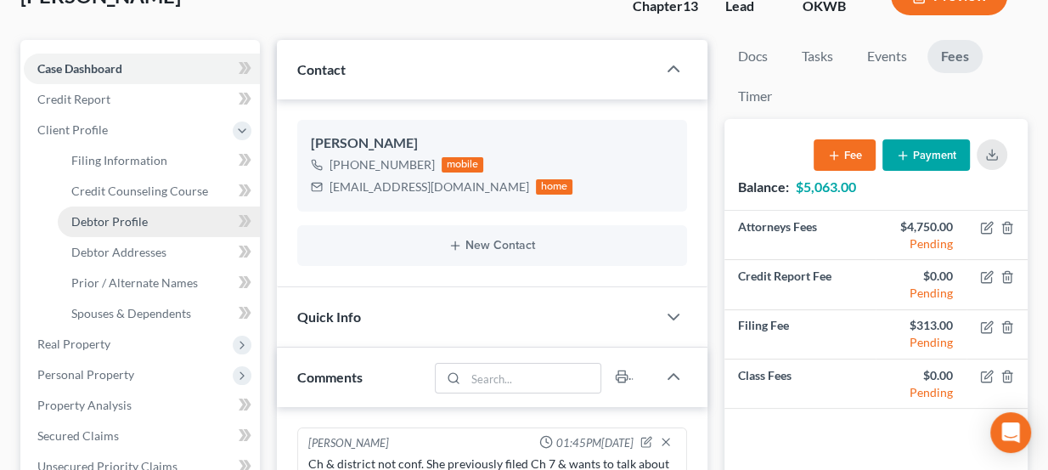
click at [163, 216] on link "Debtor Profile" at bounding box center [159, 221] width 202 height 31
select select "0"
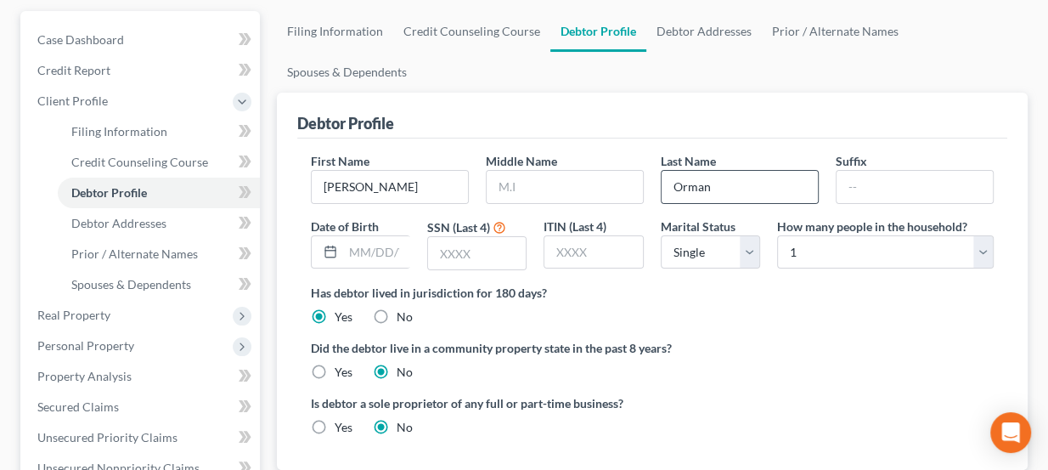
scroll to position [154, 0]
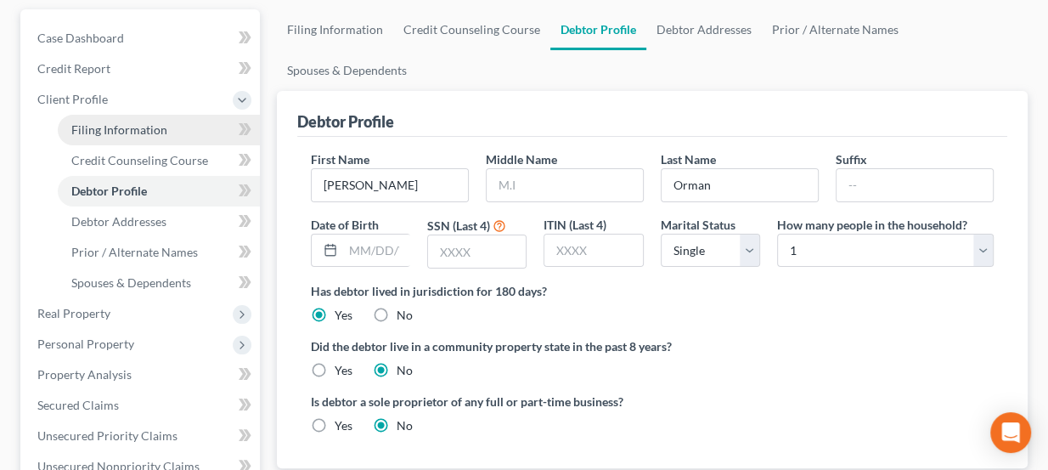
click at [143, 127] on span "Filing Information" at bounding box center [119, 129] width 96 height 14
select select "1"
select select "0"
select select "3"
select select "65"
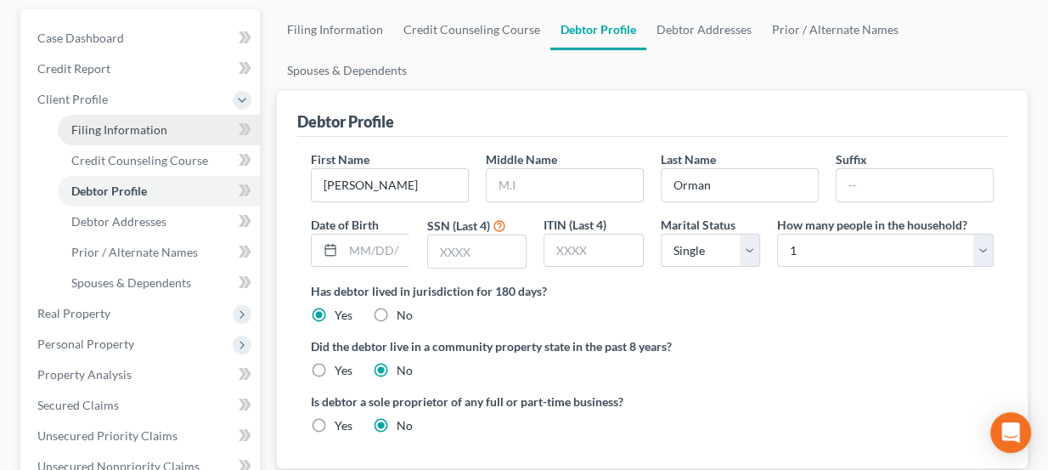
select select "0"
select select "37"
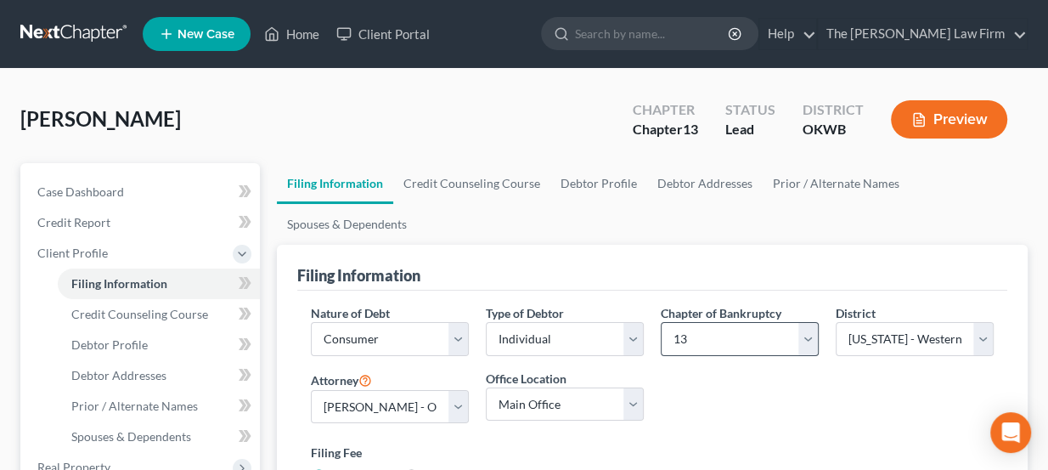
scroll to position [76, 0]
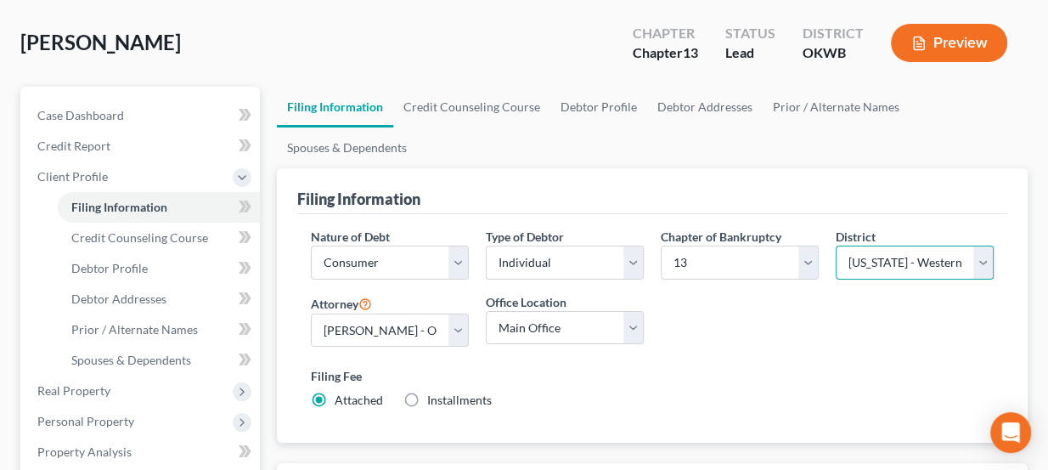
click at [916, 254] on select "Select Alabama - Middle Alabama - Northern Alabama - Southern Alaska Arizona Ar…" at bounding box center [915, 262] width 158 height 34
select select "63"
click at [836, 245] on select "Select Alabama - Middle Alabama - Northern Alabama - Southern Alaska Arizona Ar…" at bounding box center [915, 262] width 158 height 34
click at [921, 293] on div "Nature of Debt Select Business Consumer Other Nature of Business Select Clearin…" at bounding box center [652, 325] width 701 height 195
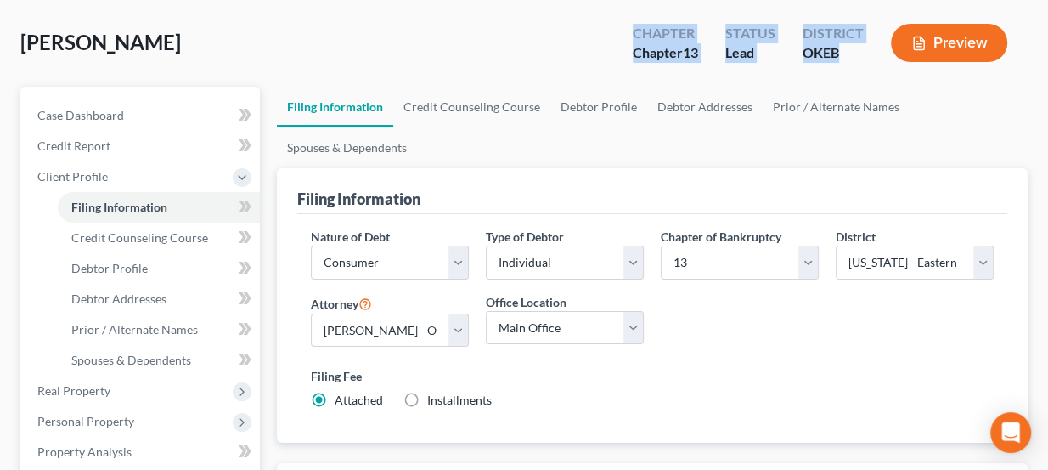
drag, startPoint x: 629, startPoint y: 27, endPoint x: 852, endPoint y: 54, distance: 224.2
click at [852, 54] on div "Chapter Chapter 13 Status Lead District OKEB Preview" at bounding box center [823, 45] width 409 height 50
click at [852, 54] on div "OKEB" at bounding box center [833, 53] width 61 height 20
drag, startPoint x: 841, startPoint y: 48, endPoint x: 618, endPoint y: 27, distance: 224.4
click at [618, 27] on div "Chapter Chapter 13 Status Lead District OKEB Preview" at bounding box center [819, 43] width 415 height 60
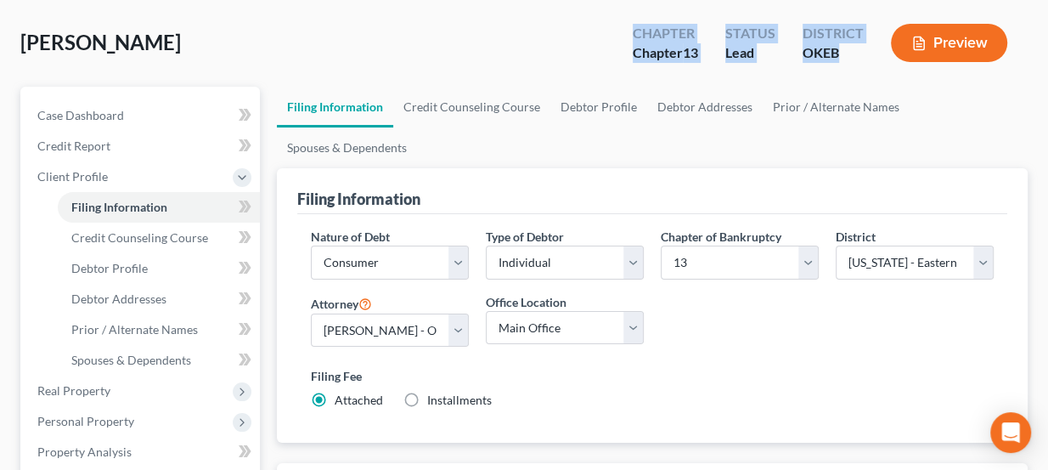
click at [618, 28] on div "Chapter Chapter 13 Status Lead District OKEB Preview" at bounding box center [819, 43] width 415 height 60
drag, startPoint x: 629, startPoint y: 32, endPoint x: 840, endPoint y: 59, distance: 212.3
click at [840, 59] on div "Chapter Chapter 13 Status Lead District OKEB Preview" at bounding box center [823, 45] width 409 height 50
click at [840, 59] on div "OKEB" at bounding box center [833, 53] width 61 height 20
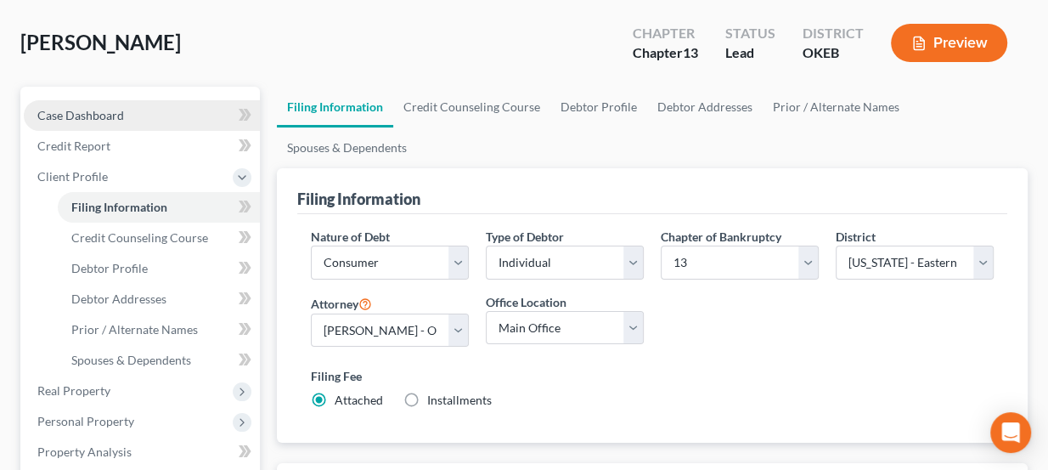
click at [136, 101] on link "Case Dashboard" at bounding box center [142, 115] width 236 height 31
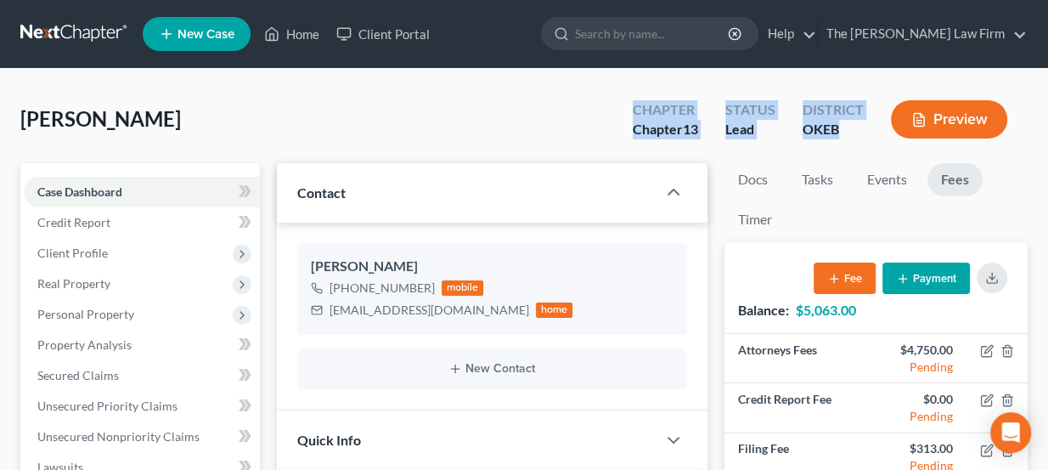
drag, startPoint x: 630, startPoint y: 109, endPoint x: 850, endPoint y: 136, distance: 221.7
click at [850, 136] on div "Chapter Chapter 13 Status Lead District OKEB Preview" at bounding box center [823, 121] width 409 height 50
click at [850, 136] on div "OKEB" at bounding box center [833, 130] width 61 height 20
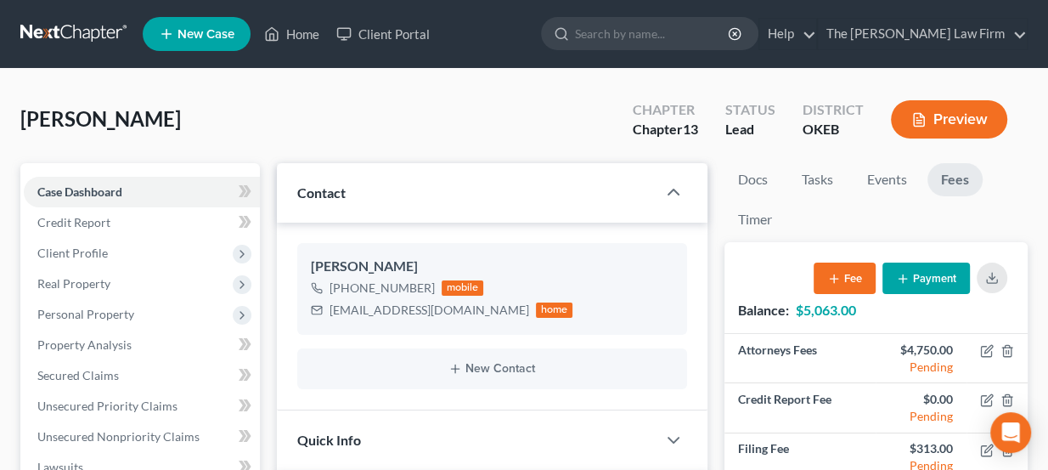
click at [852, 138] on div "OKEB" at bounding box center [833, 130] width 61 height 20
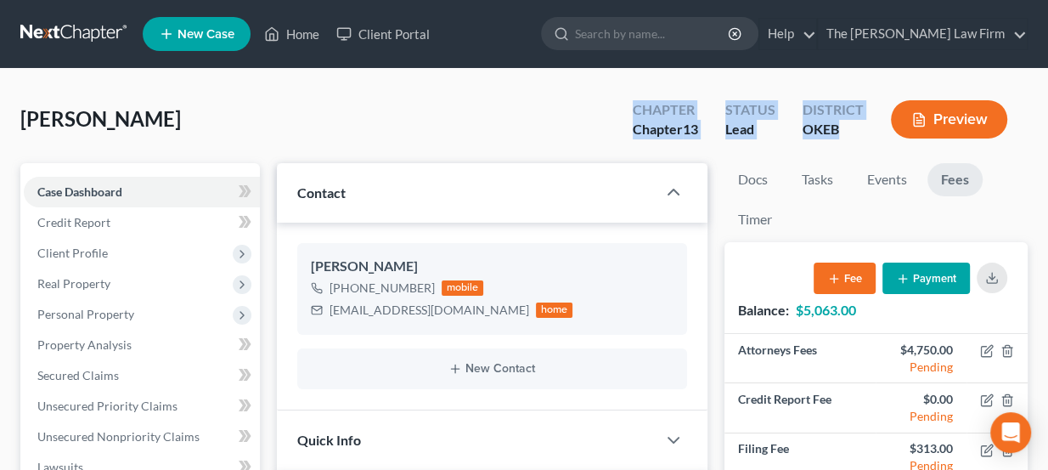
drag, startPoint x: 843, startPoint y: 132, endPoint x: 634, endPoint y: 104, distance: 210.8
click at [634, 104] on div "Chapter Chapter 13 Status Lead District OKEB Preview" at bounding box center [823, 121] width 409 height 50
click at [634, 104] on div "Chapter" at bounding box center [665, 110] width 65 height 20
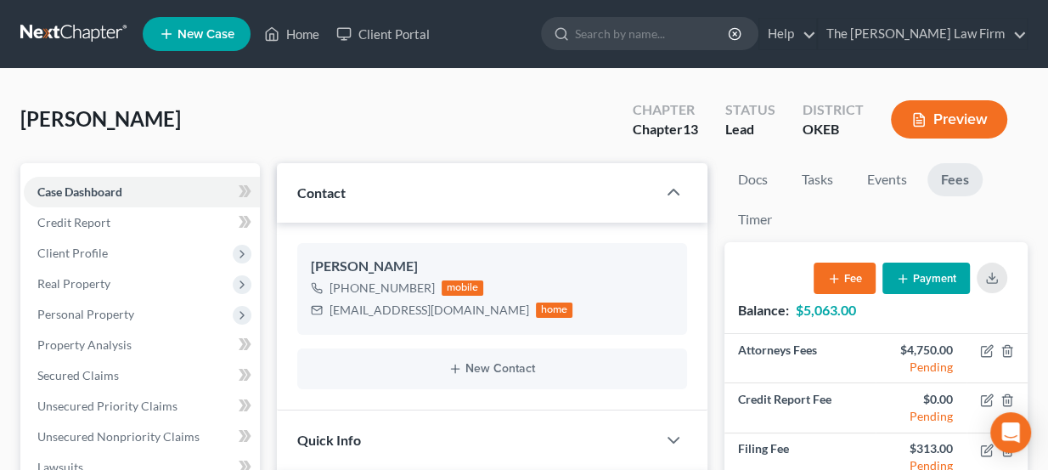
click at [640, 104] on div "Chapter" at bounding box center [665, 110] width 65 height 20
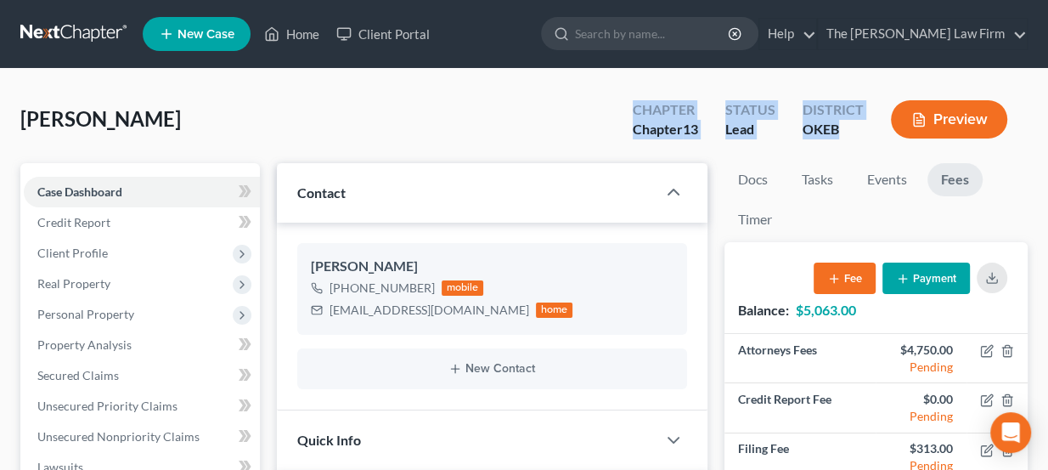
drag, startPoint x: 627, startPoint y: 104, endPoint x: 848, endPoint y: 129, distance: 222.3
click at [848, 129] on div "Chapter Chapter 13 Status Lead District OKEB Preview" at bounding box center [823, 121] width 409 height 50
click at [848, 129] on div "OKEB" at bounding box center [833, 130] width 61 height 20
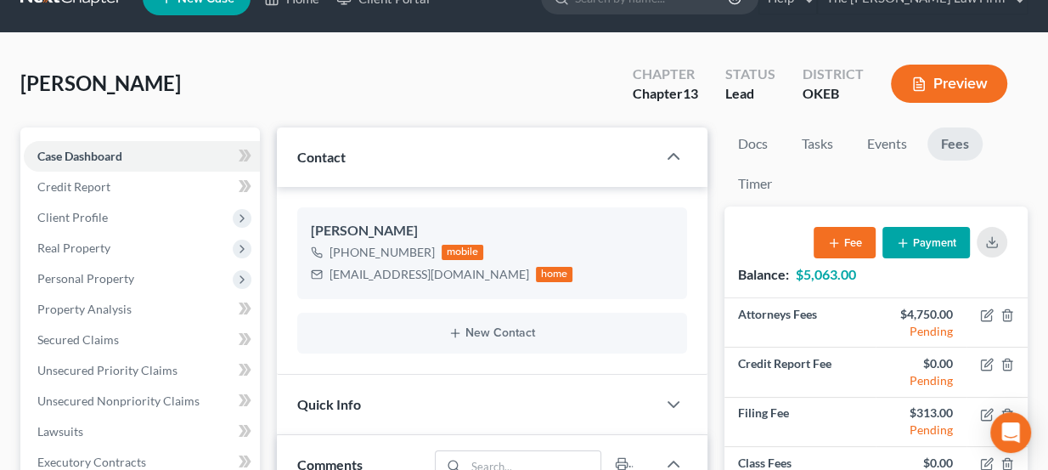
scroll to position [18, 0]
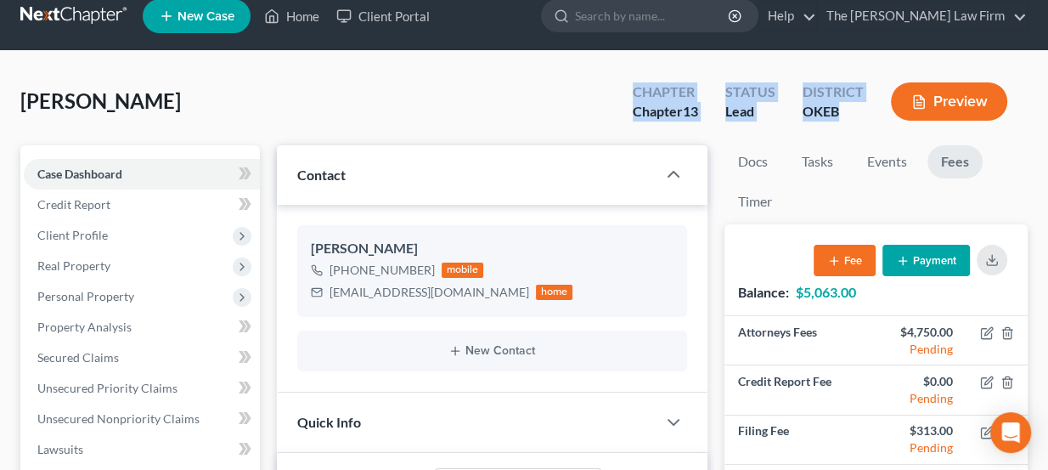
drag, startPoint x: 837, startPoint y: 113, endPoint x: 626, endPoint y: 93, distance: 211.6
click at [626, 93] on div "Chapter Chapter 13 Status Lead District OKEB Preview" at bounding box center [823, 103] width 409 height 50
click at [626, 93] on div "Chapter Chapter 13" at bounding box center [665, 103] width 93 height 50
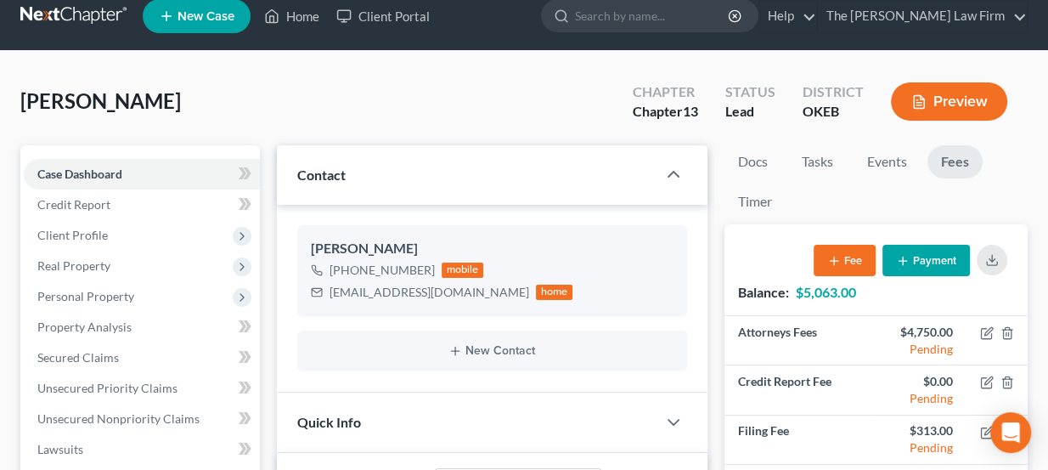
click at [566, 13] on ul "New Case Home Client Portal - No Result - See all results Or Press Enter... Hel…" at bounding box center [585, 16] width 885 height 44
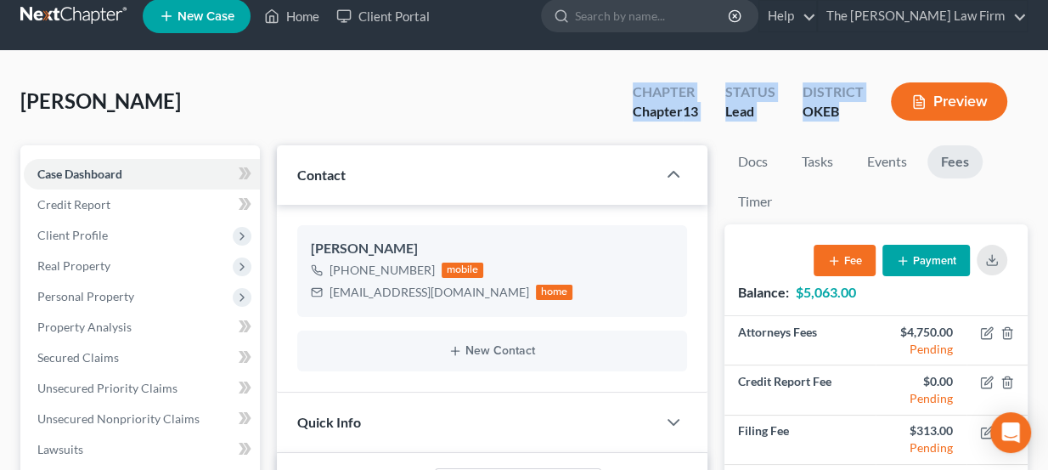
drag, startPoint x: 630, startPoint y: 90, endPoint x: 843, endPoint y: 126, distance: 215.3
click at [843, 126] on div "Chapter Chapter 13 Status Lead District OKEB Preview" at bounding box center [823, 103] width 409 height 50
click at [843, 126] on div "District OKEB" at bounding box center [833, 103] width 88 height 50
drag, startPoint x: 831, startPoint y: 114, endPoint x: 623, endPoint y: 96, distance: 208.9
click at [623, 96] on div "Chapter Chapter 13 Status Lead District OKEB Preview" at bounding box center [823, 103] width 409 height 50
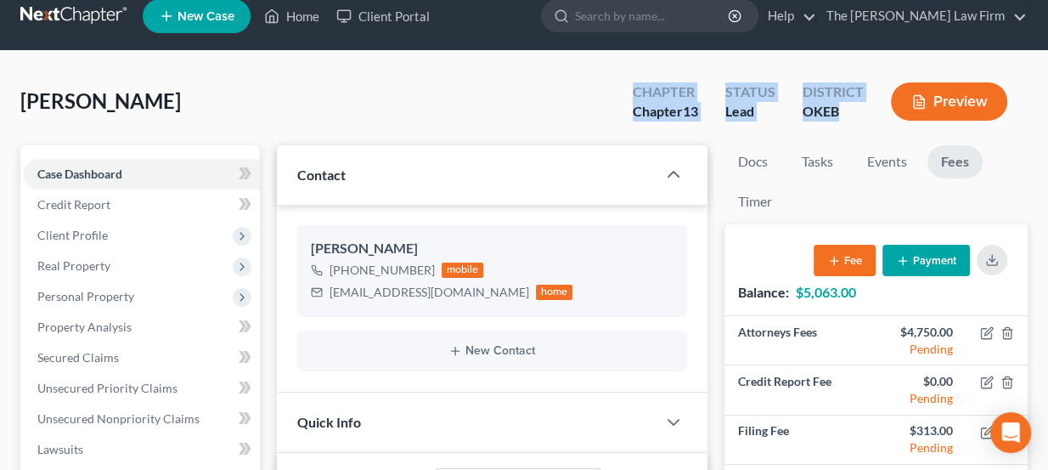
click at [623, 96] on div "Chapter Chapter 13" at bounding box center [665, 103] width 93 height 50
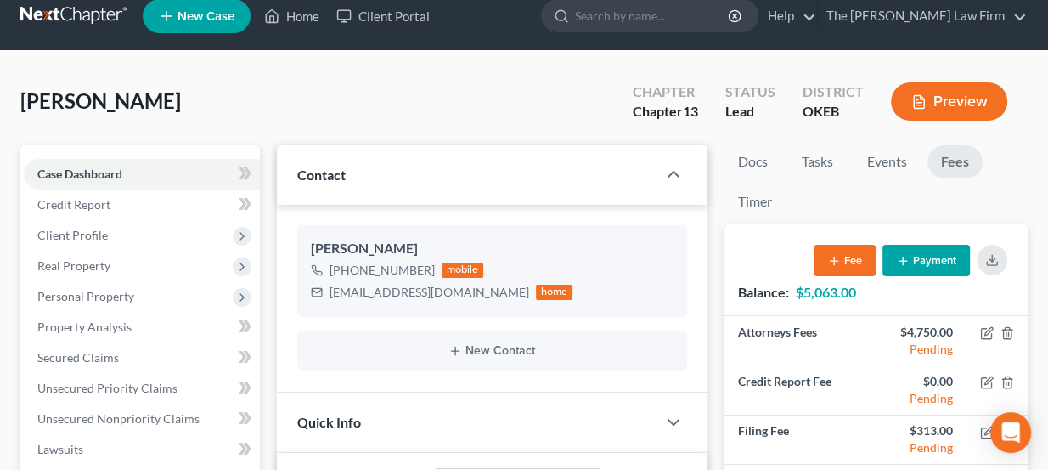
click at [573, 35] on ul "New Case Home Client Portal - No Result - See all results Or Press Enter... Hel…" at bounding box center [585, 16] width 885 height 44
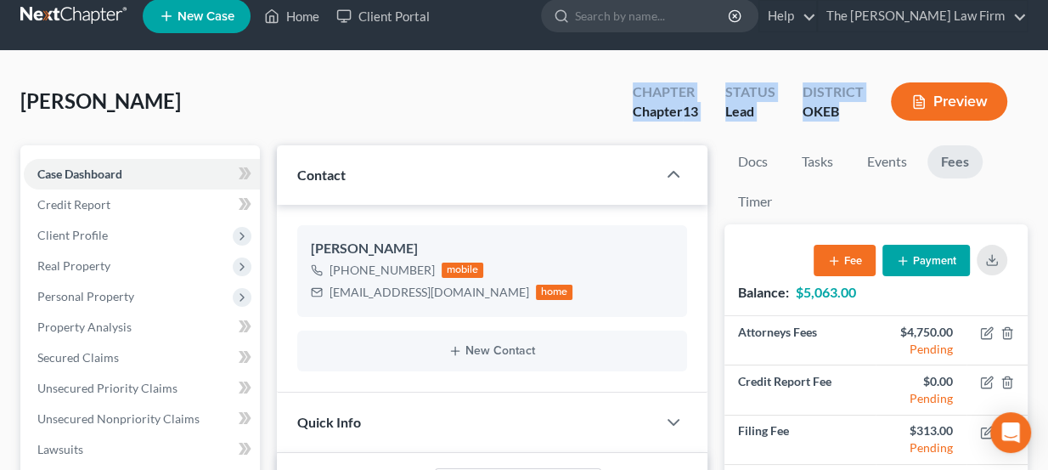
drag, startPoint x: 652, startPoint y: 96, endPoint x: 866, endPoint y: 121, distance: 216.3
click at [866, 121] on div "Chapter Chapter 13 Status Lead District OKEB Preview" at bounding box center [823, 103] width 409 height 50
click at [866, 121] on div "District OKEB" at bounding box center [833, 103] width 88 height 50
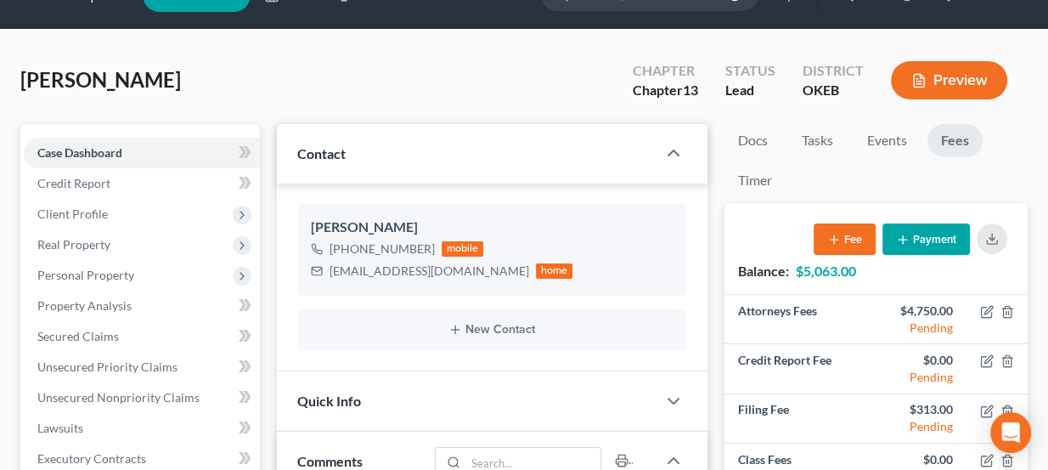
scroll to position [35, 0]
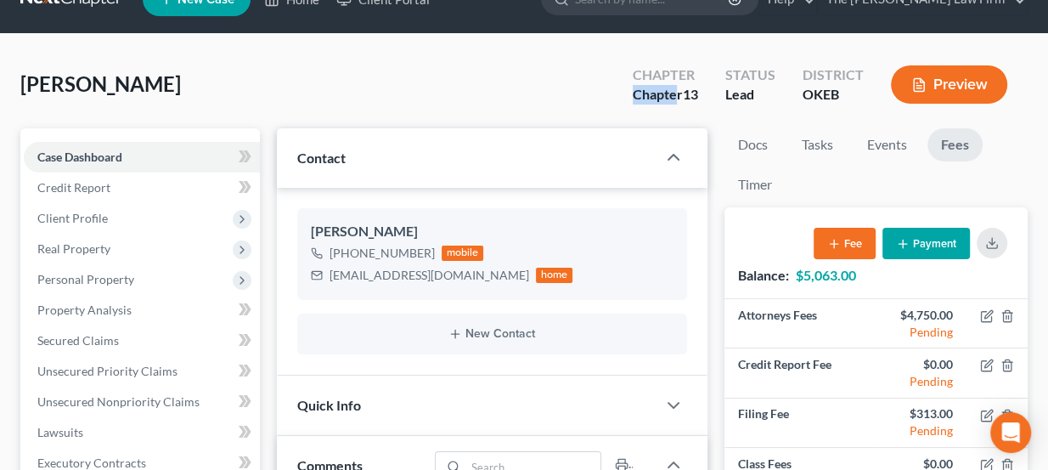
drag, startPoint x: 631, startPoint y: 87, endPoint x: 727, endPoint y: 98, distance: 96.6
click at [686, 101] on div "Chapter Chapter 13" at bounding box center [665, 86] width 93 height 50
click at [727, 98] on div "Lead" at bounding box center [750, 95] width 50 height 20
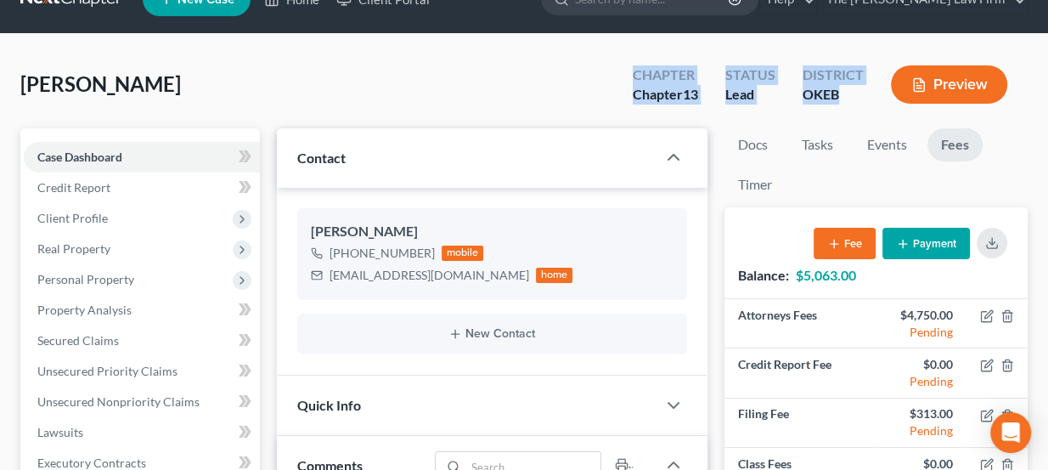
drag, startPoint x: 837, startPoint y: 90, endPoint x: 632, endPoint y: 77, distance: 205.1
click at [632, 77] on div "Chapter Chapter 13 Status Lead District OKEB Preview" at bounding box center [823, 86] width 409 height 50
click at [632, 77] on div "Chapter Chapter 13" at bounding box center [665, 86] width 93 height 50
drag, startPoint x: 634, startPoint y: 73, endPoint x: 771, endPoint y: 91, distance: 138.8
click at [771, 91] on div "Chapter Chapter 13 Status Lead District OKEB Preview" at bounding box center [823, 86] width 409 height 50
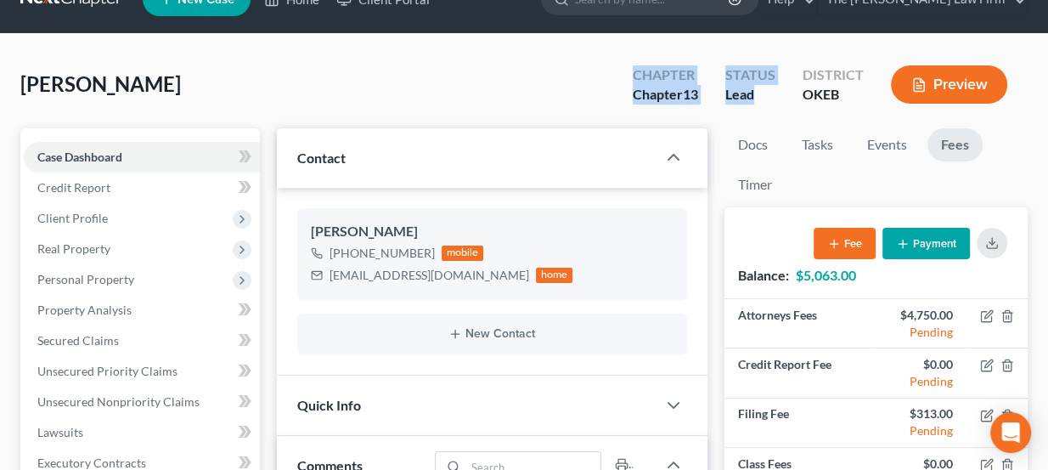
click at [771, 91] on div "Lead" at bounding box center [750, 95] width 50 height 20
drag, startPoint x: 848, startPoint y: 92, endPoint x: 626, endPoint y: 71, distance: 222.6
click at [626, 71] on div "Chapter Chapter 13 Status Lead District OKEB Preview" at bounding box center [823, 86] width 409 height 50
click at [626, 72] on div "Chapter Chapter 13" at bounding box center [665, 86] width 93 height 50
drag, startPoint x: 634, startPoint y: 73, endPoint x: 832, endPoint y: 103, distance: 200.1
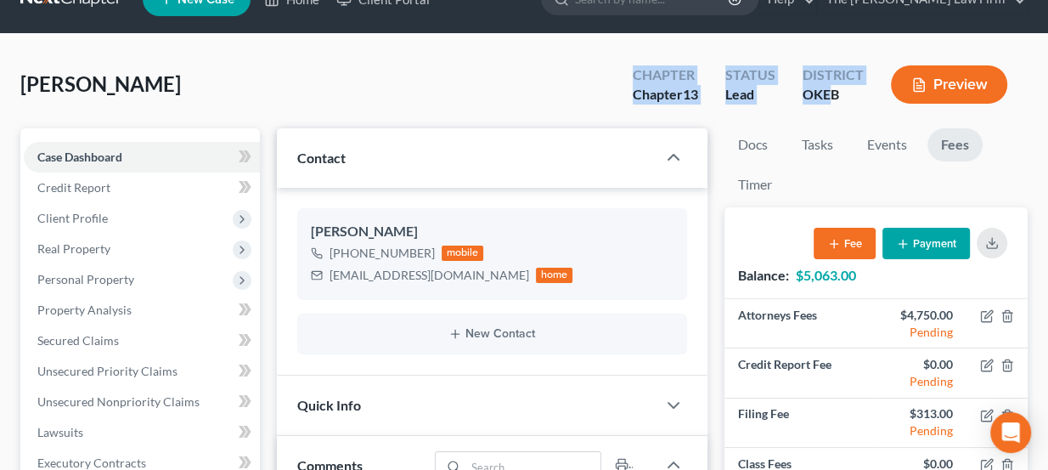
click at [832, 103] on div "Chapter Chapter 13 Status Lead District OKEB Preview" at bounding box center [823, 86] width 409 height 50
click at [832, 103] on div "OKEB" at bounding box center [833, 95] width 61 height 20
drag, startPoint x: 843, startPoint y: 96, endPoint x: 627, endPoint y: 71, distance: 217.2
click at [627, 71] on div "Chapter Chapter 13 Status Lead District OKEB Preview" at bounding box center [823, 86] width 409 height 50
click at [627, 71] on div "Chapter Chapter 13" at bounding box center [665, 86] width 93 height 50
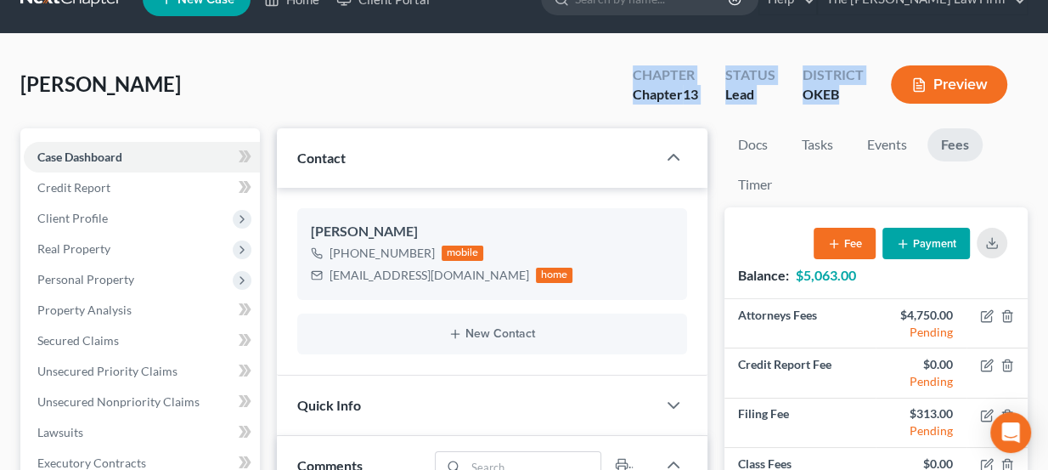
drag, startPoint x: 636, startPoint y: 79, endPoint x: 840, endPoint y: 109, distance: 206.0
click at [840, 109] on div "Chapter Chapter 13 Status Lead District OKEB Preview" at bounding box center [823, 86] width 409 height 50
click at [840, 109] on div "District OKEB" at bounding box center [833, 86] width 88 height 50
drag, startPoint x: 843, startPoint y: 96, endPoint x: 627, endPoint y: 71, distance: 218.0
click at [627, 71] on div "Chapter Chapter 13 Status Lead District OKEB Preview" at bounding box center [823, 86] width 409 height 50
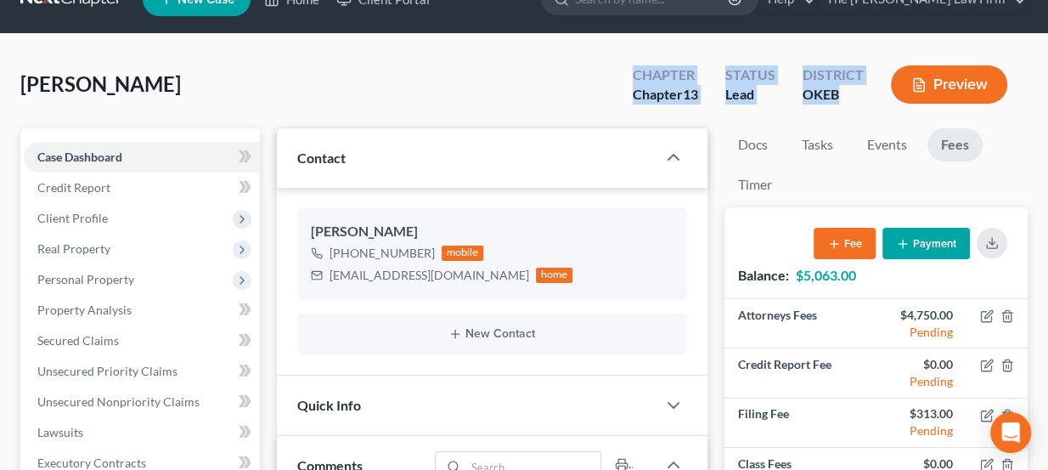
click at [627, 71] on div "Chapter Chapter 13" at bounding box center [665, 86] width 93 height 50
drag, startPoint x: 634, startPoint y: 71, endPoint x: 840, endPoint y: 101, distance: 208.5
click at [840, 101] on div "Chapter Chapter 13 Status Lead District OKEB Preview" at bounding box center [823, 86] width 409 height 50
click at [840, 101] on div "OKEB" at bounding box center [833, 95] width 61 height 20
drag, startPoint x: 636, startPoint y: 71, endPoint x: 842, endPoint y: 99, distance: 207.6
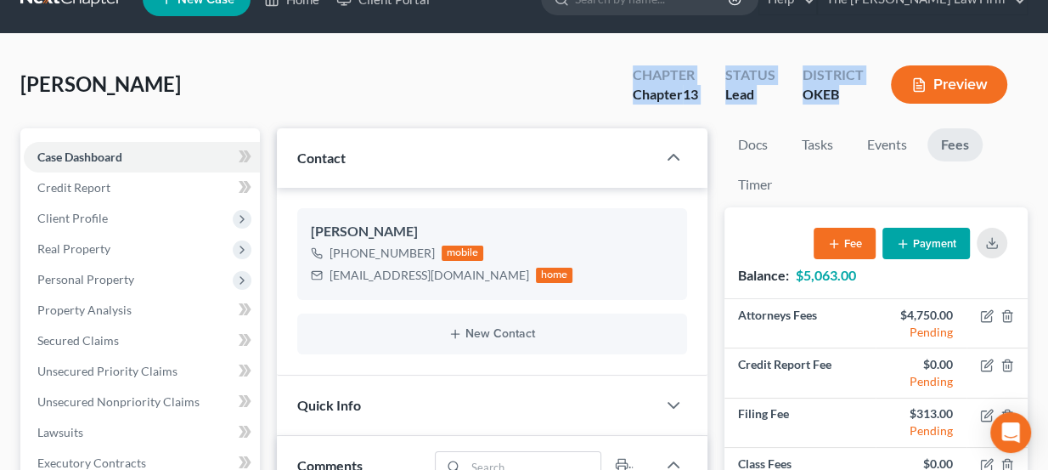
click at [844, 99] on div "Chapter Chapter 13 Status Lead District OKEB Preview" at bounding box center [823, 86] width 409 height 50
click at [842, 99] on div "OKEB" at bounding box center [833, 95] width 61 height 20
drag, startPoint x: 848, startPoint y: 98, endPoint x: 626, endPoint y: 77, distance: 222.6
click at [626, 77] on div "Chapter Chapter 13 Status Lead District OKEB Preview" at bounding box center [823, 86] width 409 height 50
click at [626, 77] on div "Chapter Chapter 13" at bounding box center [665, 86] width 93 height 50
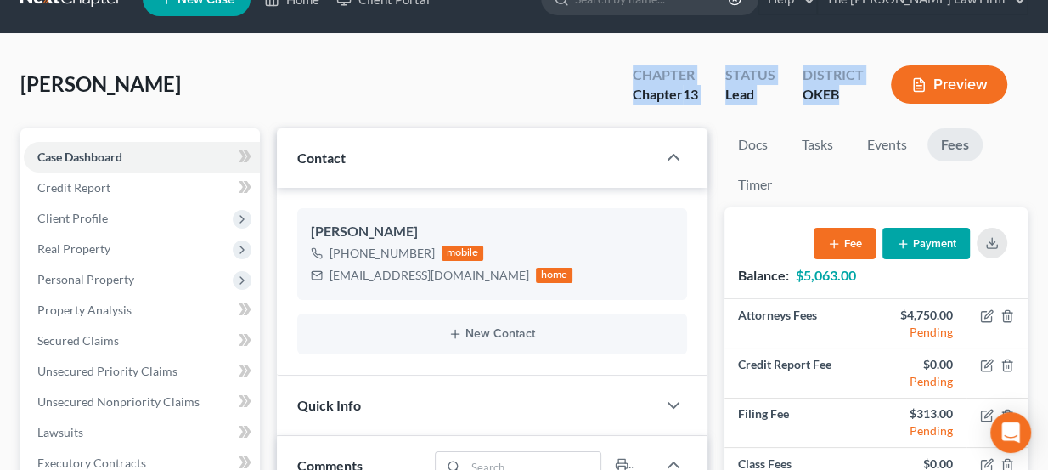
drag, startPoint x: 634, startPoint y: 75, endPoint x: 836, endPoint y: 99, distance: 203.7
click at [836, 99] on div "Chapter Chapter 13 Status Lead District OKEB Preview" at bounding box center [823, 86] width 409 height 50
click at [836, 99] on div "OKEB" at bounding box center [833, 95] width 61 height 20
drag, startPoint x: 843, startPoint y: 95, endPoint x: 612, endPoint y: 69, distance: 232.5
click at [612, 69] on div "Chapter Chapter 13 Status Lead District OKEB Preview" at bounding box center [819, 84] width 415 height 60
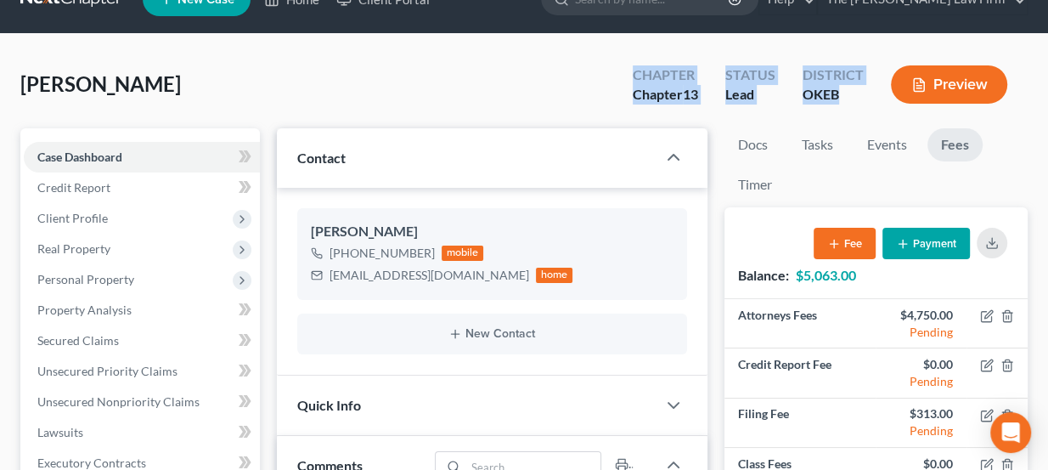
click at [612, 69] on div "Chapter Chapter 13 Status Lead District OKEB Preview" at bounding box center [819, 84] width 415 height 60
drag, startPoint x: 637, startPoint y: 74, endPoint x: 867, endPoint y: 98, distance: 231.4
click at [868, 98] on div "Chapter Chapter 13 Status Lead District OKEB Preview" at bounding box center [823, 86] width 409 height 50
click at [867, 98] on div "District OKEB" at bounding box center [833, 86] width 88 height 50
drag, startPoint x: 857, startPoint y: 98, endPoint x: 611, endPoint y: 79, distance: 247.0
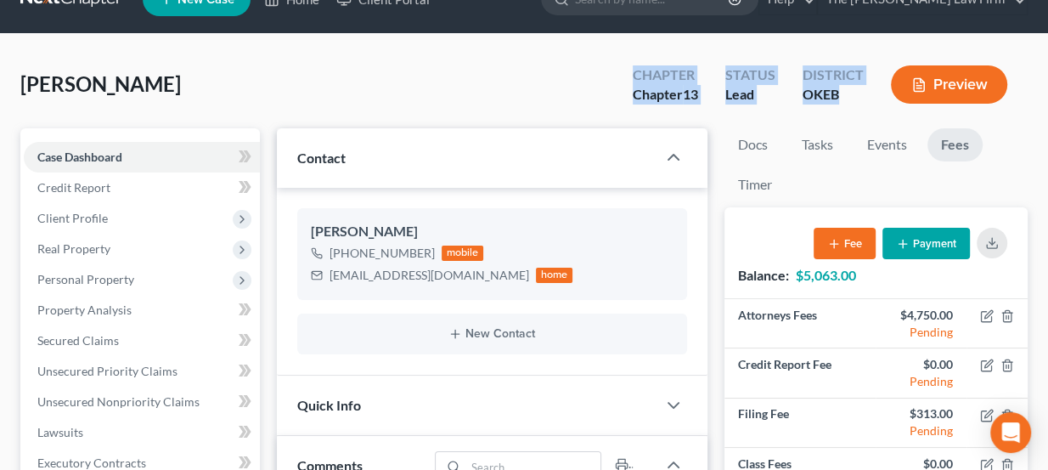
click at [611, 79] on div "Orman, Darlene Upgraded Chapter Chapter 13 Status Lead District OKEB Preview" at bounding box center [523, 91] width 1007 height 74
drag, startPoint x: 621, startPoint y: 75, endPoint x: 836, endPoint y: 103, distance: 216.7
click at [836, 103] on div "Chapter Chapter 13 Status Lead District OKEB Preview" at bounding box center [823, 86] width 409 height 50
click at [836, 103] on div "OKEB" at bounding box center [833, 95] width 61 height 20
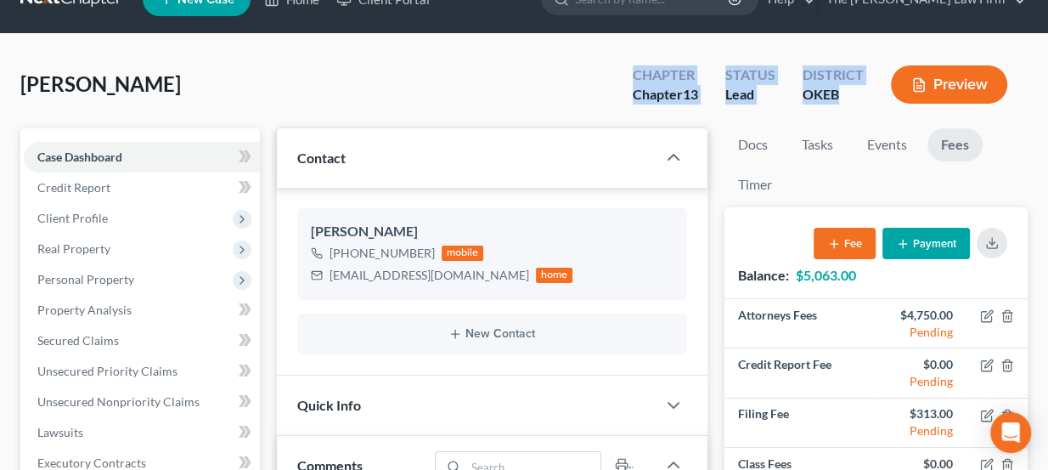
drag, startPoint x: 842, startPoint y: 97, endPoint x: 626, endPoint y: 82, distance: 216.2
click at [626, 82] on div "Chapter Chapter 13 Status Lead District OKEB Preview" at bounding box center [823, 86] width 409 height 50
click at [626, 82] on div "Chapter Chapter 13" at bounding box center [665, 86] width 93 height 50
drag, startPoint x: 630, startPoint y: 76, endPoint x: 834, endPoint y: 99, distance: 205.2
click at [834, 99] on div "Chapter Chapter 13 Status Lead District OKEB Preview" at bounding box center [823, 86] width 409 height 50
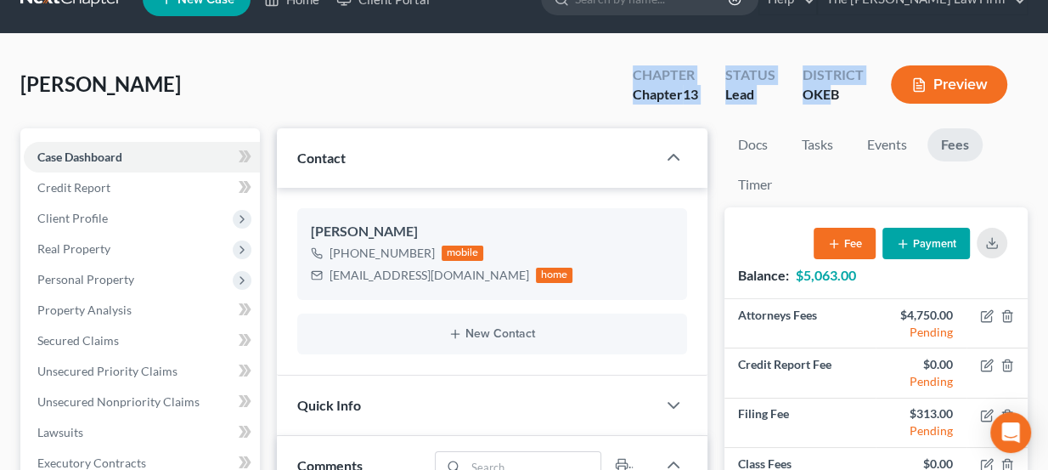
click at [834, 99] on div "OKEB" at bounding box center [833, 95] width 61 height 20
drag, startPoint x: 841, startPoint y: 93, endPoint x: 633, endPoint y: 81, distance: 208.5
click at [633, 81] on div "Chapter Chapter 13 Status Lead District OKEB Preview" at bounding box center [823, 86] width 409 height 50
click at [633, 81] on div "Chapter" at bounding box center [665, 75] width 65 height 20
drag, startPoint x: 633, startPoint y: 76, endPoint x: 843, endPoint y: 101, distance: 211.4
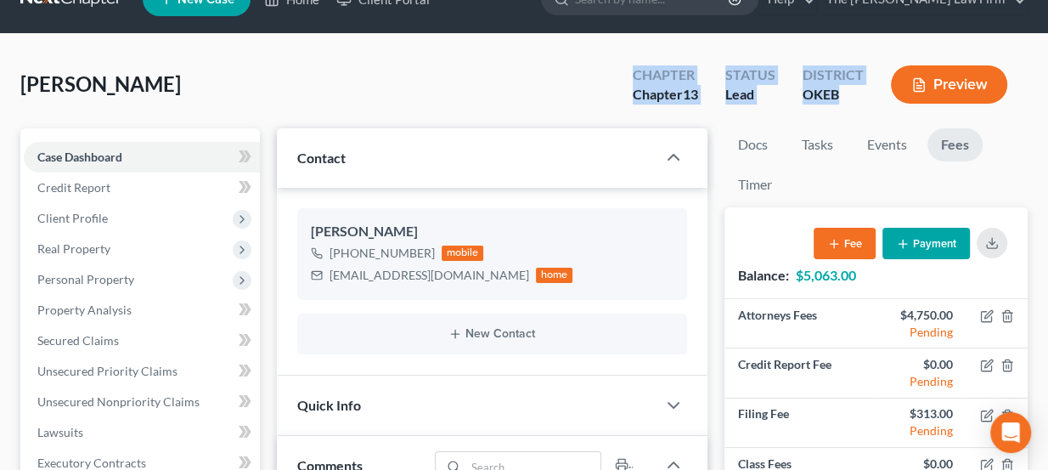
click at [843, 100] on div "Chapter Chapter 13 Status Lead District OKEB Preview" at bounding box center [823, 86] width 409 height 50
click at [843, 101] on div "OKEB" at bounding box center [833, 95] width 61 height 20
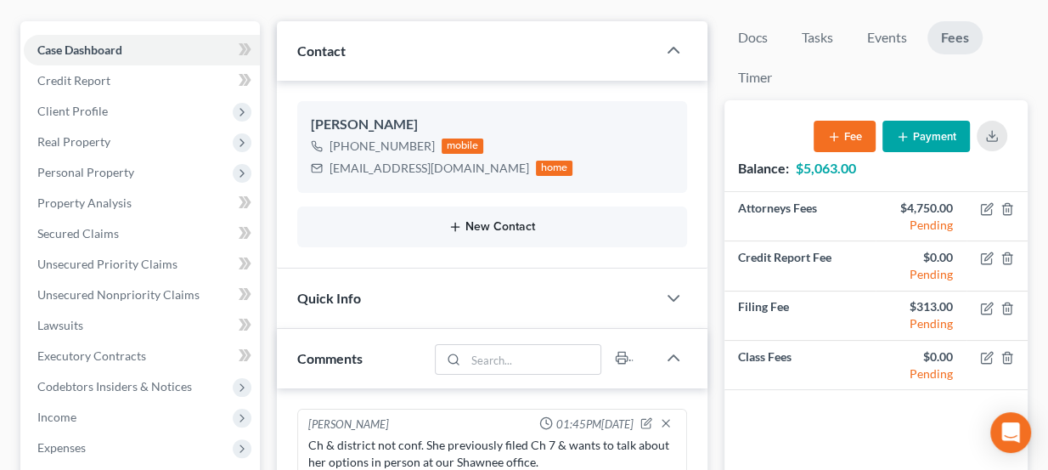
scroll to position [189, 0]
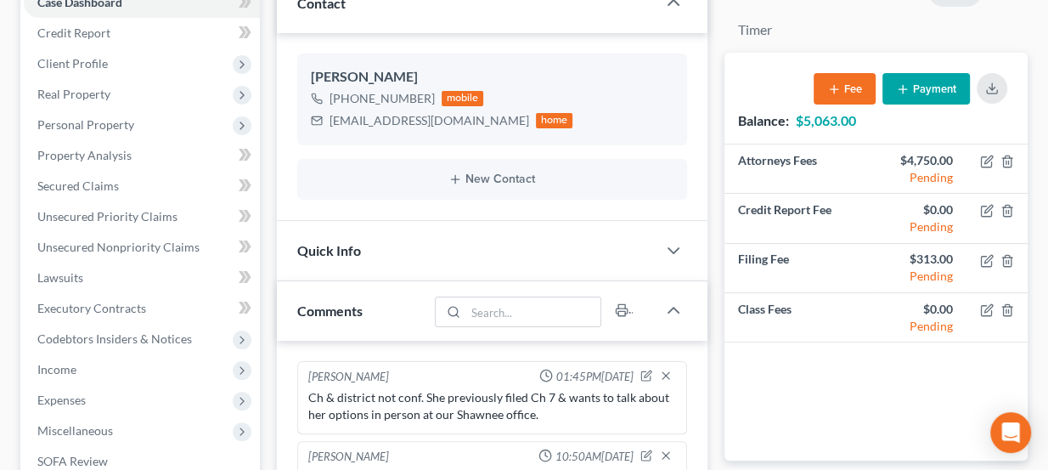
click at [446, 238] on div "Quick Info" at bounding box center [467, 250] width 381 height 59
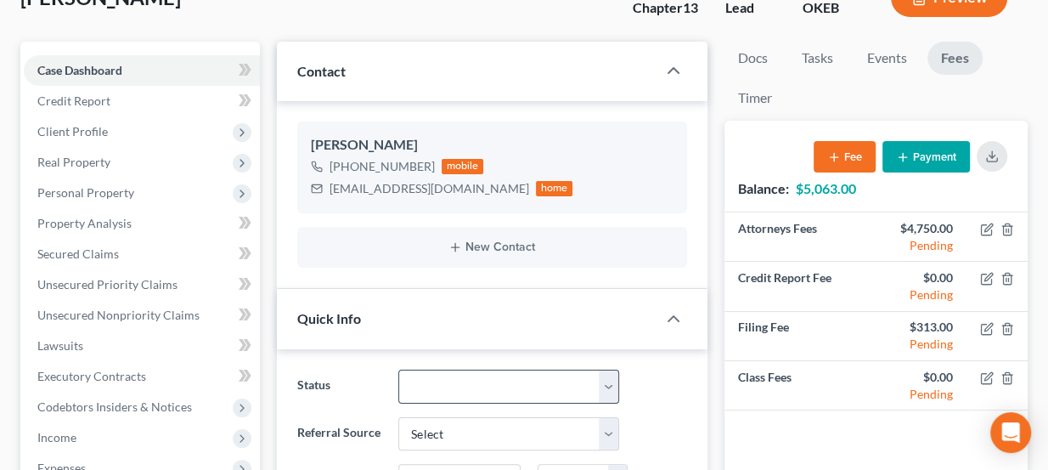
scroll to position [112, 0]
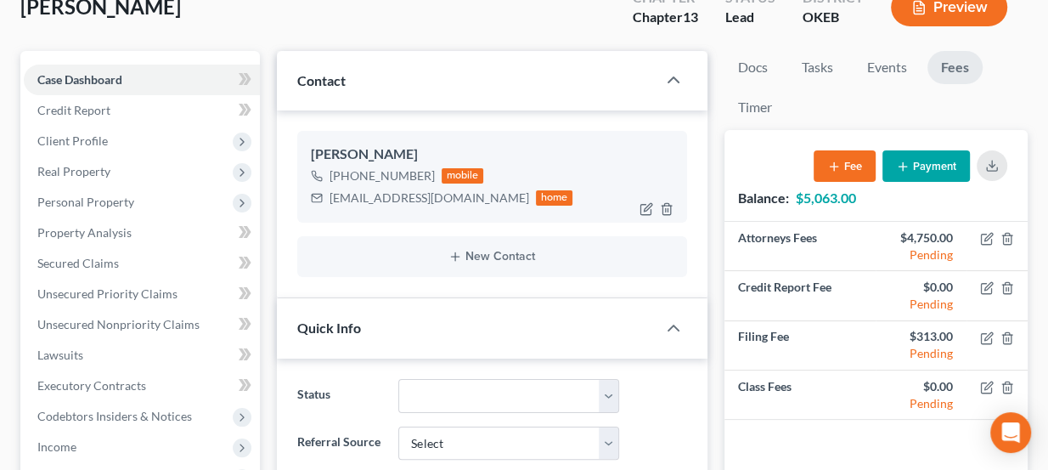
click at [410, 197] on div "darleneorman@yahoo.com" at bounding box center [430, 197] width 200 height 17
copy div "darleneorman@yahoo.com"
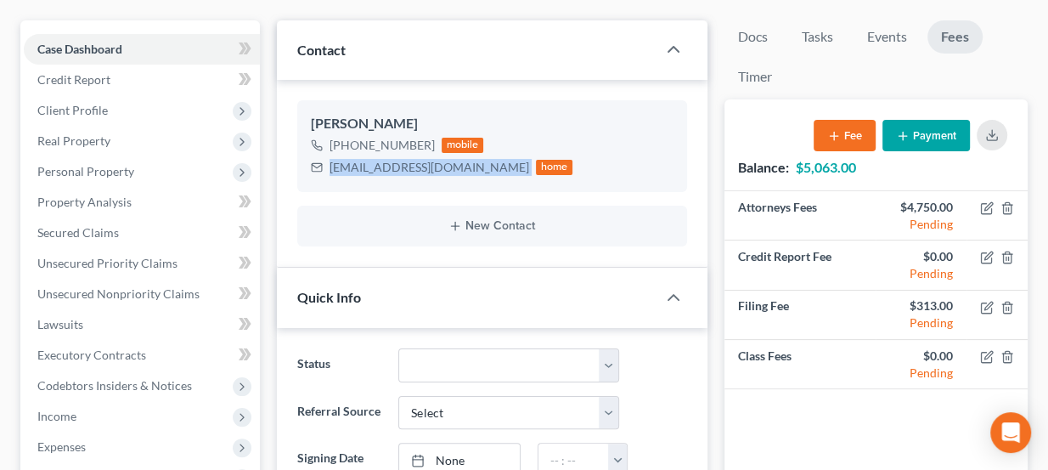
scroll to position [189, 0]
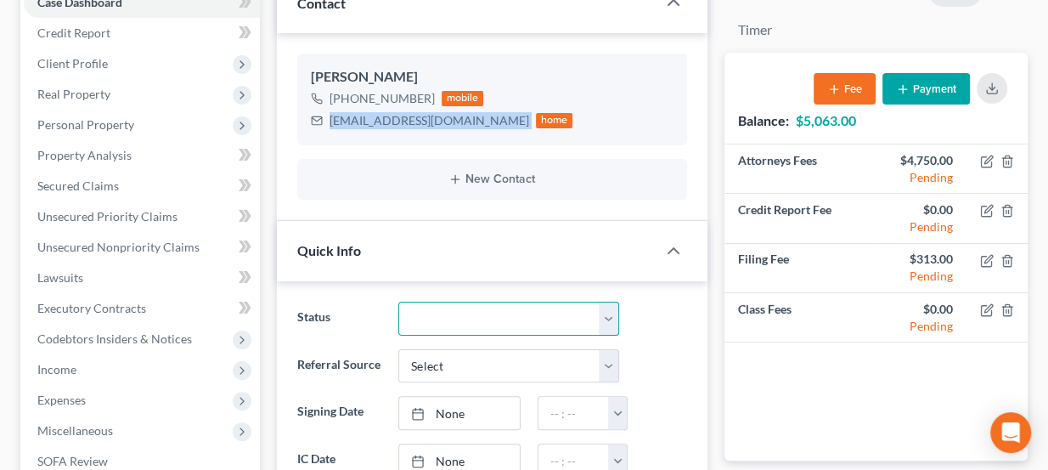
click at [464, 313] on select "Discharged Dismissed Filed Info Sent In Progress Lead Lost Lead Ready to File R…" at bounding box center [508, 319] width 221 height 34
select select "4"
click at [398, 302] on select "Discharged Dismissed Filed Info Sent In Progress Lead Lost Lead Ready to File R…" at bounding box center [508, 319] width 221 height 34
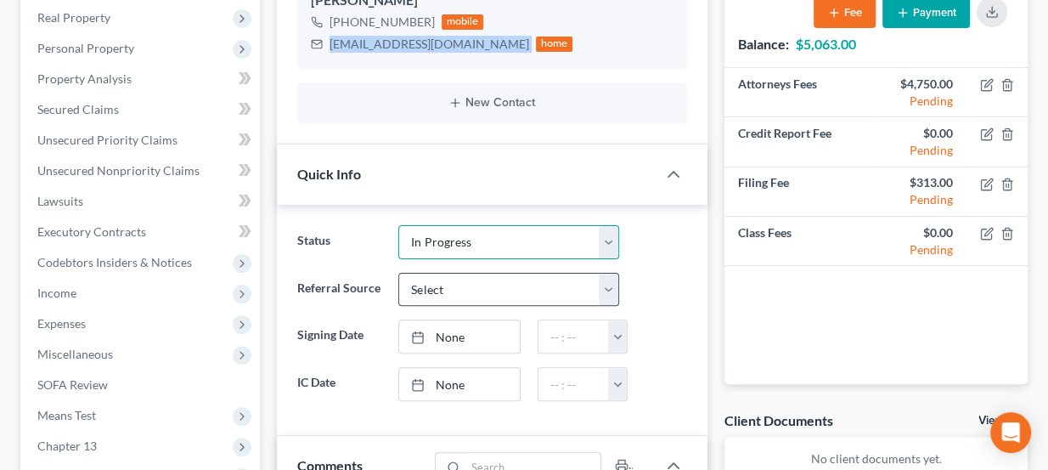
scroll to position [267, 0]
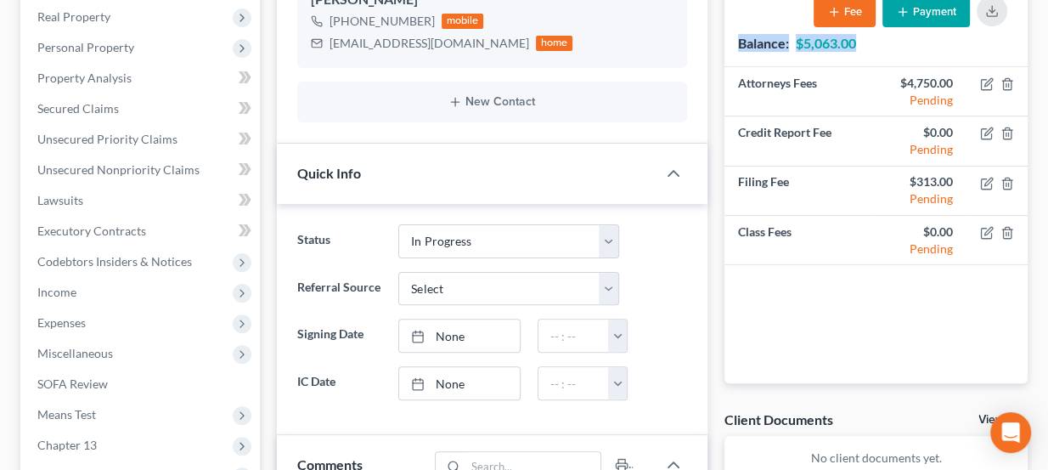
drag, startPoint x: 733, startPoint y: 39, endPoint x: 864, endPoint y: 41, distance: 130.8
click at [864, 41] on div "Balance: $5,063.00 Fee Payment" at bounding box center [876, 20] width 303 height 91
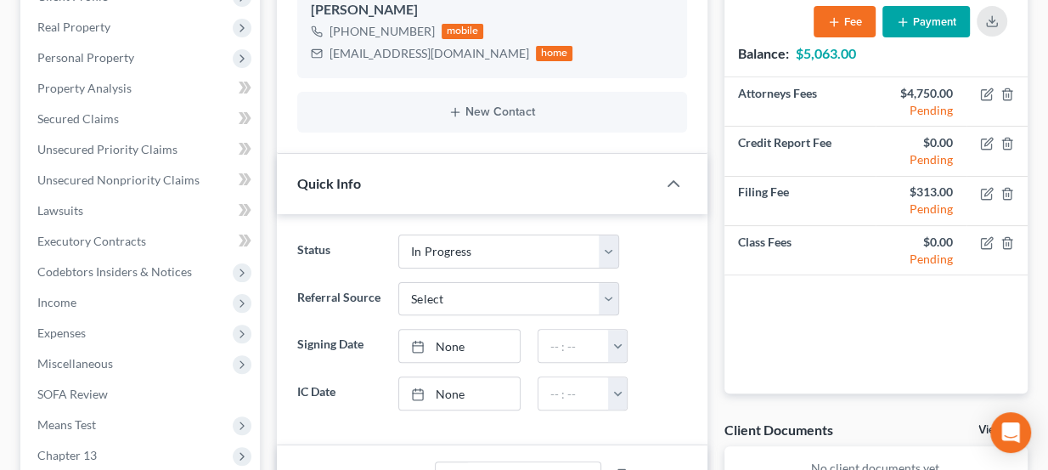
scroll to position [268, 0]
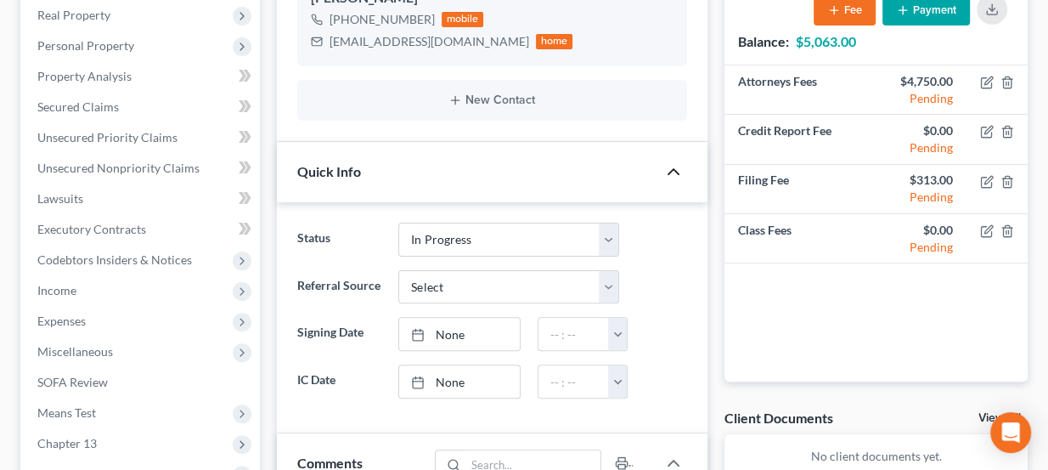
click at [669, 171] on polyline "button" at bounding box center [674, 171] width 10 height 5
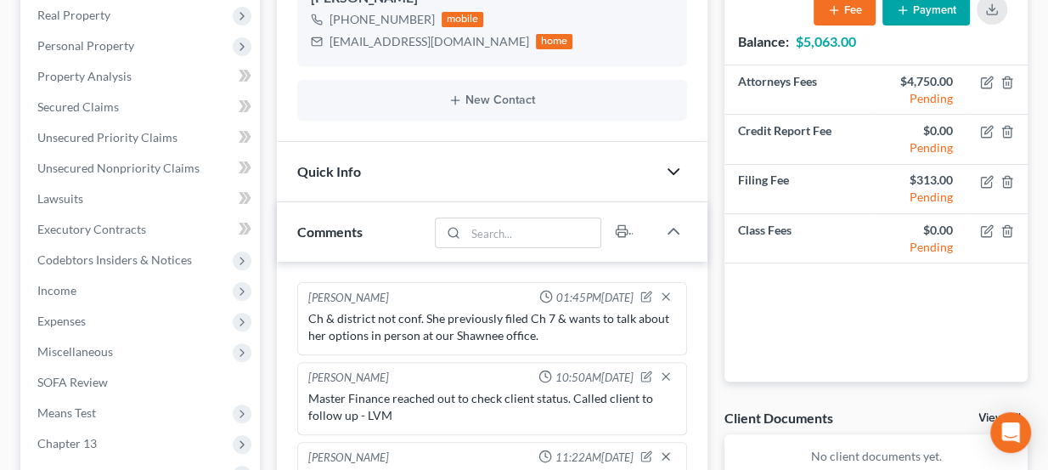
click at [669, 171] on icon "button" at bounding box center [673, 171] width 20 height 20
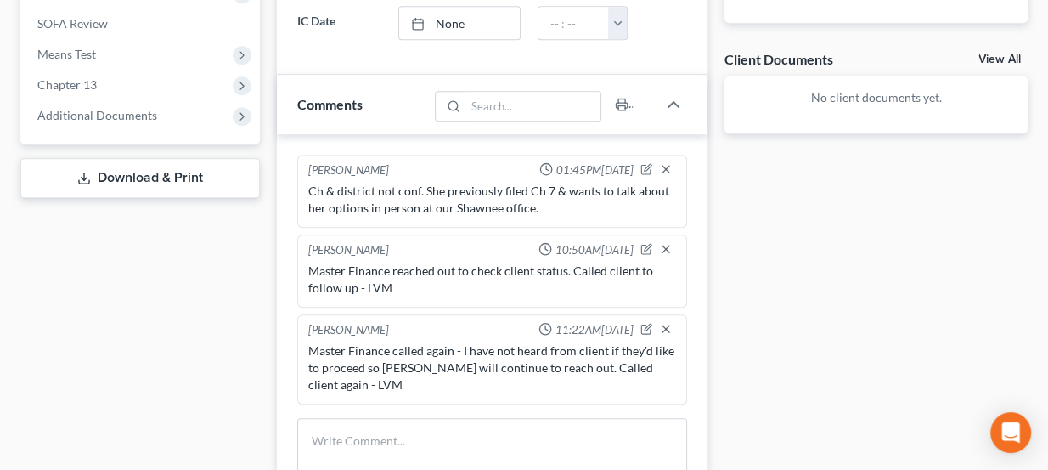
scroll to position [655, 0]
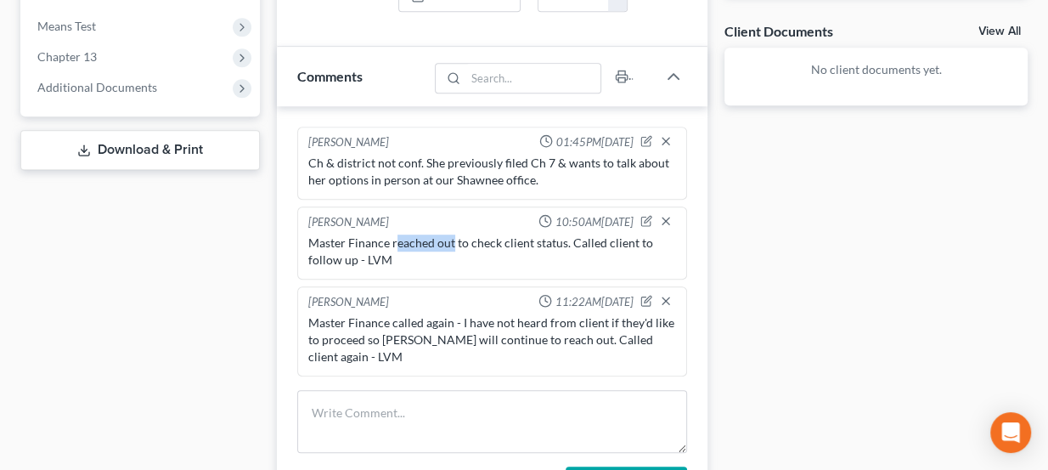
drag, startPoint x: 398, startPoint y: 237, endPoint x: 453, endPoint y: 236, distance: 55.2
click at [453, 236] on div "Master Finance reached out to check client status. Called client to follow up -…" at bounding box center [492, 251] width 369 height 34
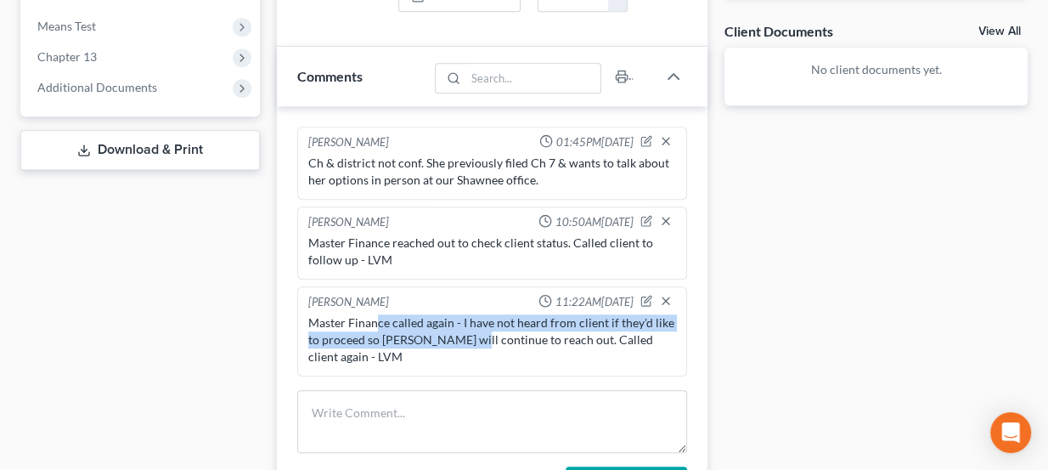
drag, startPoint x: 375, startPoint y: 311, endPoint x: 465, endPoint y: 328, distance: 91.6
click at [465, 328] on div "Master Finance called again - I have not heard from client if they'd like to pr…" at bounding box center [492, 339] width 369 height 51
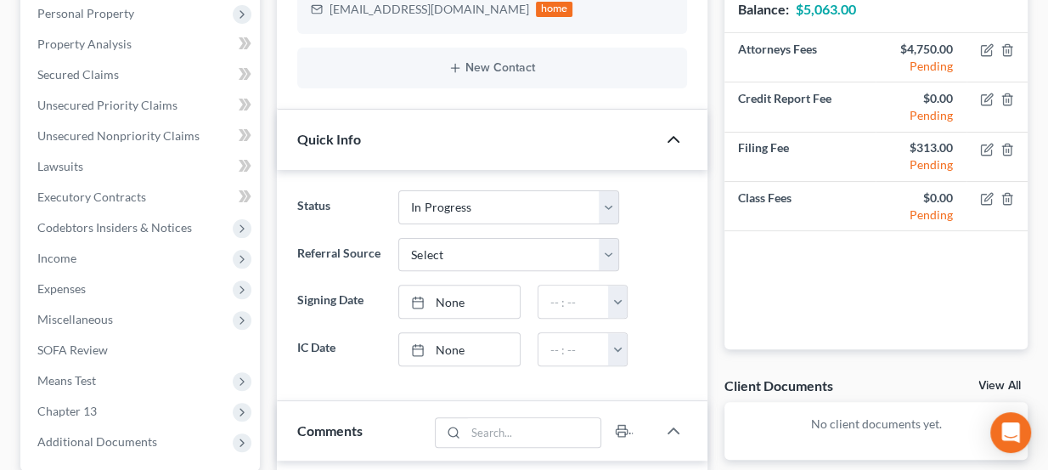
scroll to position [191, 0]
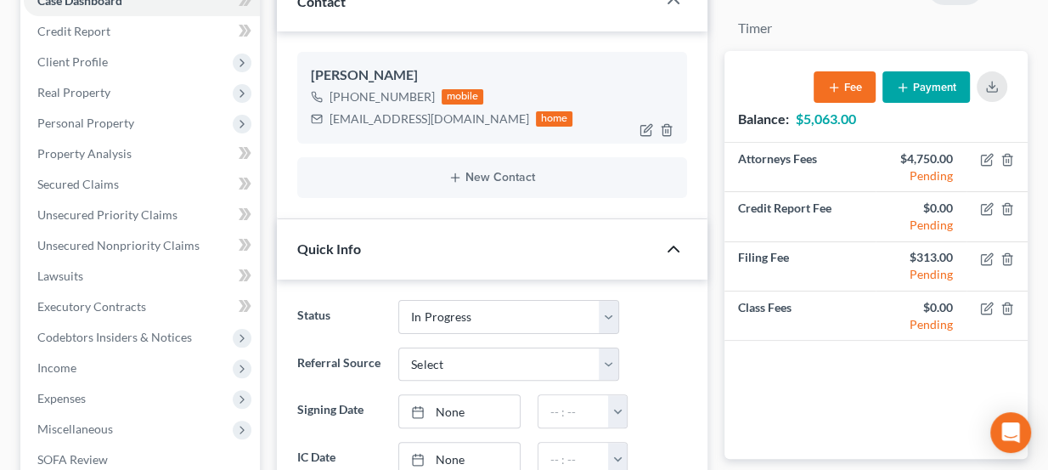
click at [389, 116] on div "darleneorman@yahoo.com" at bounding box center [430, 118] width 200 height 17
click at [388, 108] on div "darleneorman@yahoo.com home" at bounding box center [442, 119] width 262 height 22
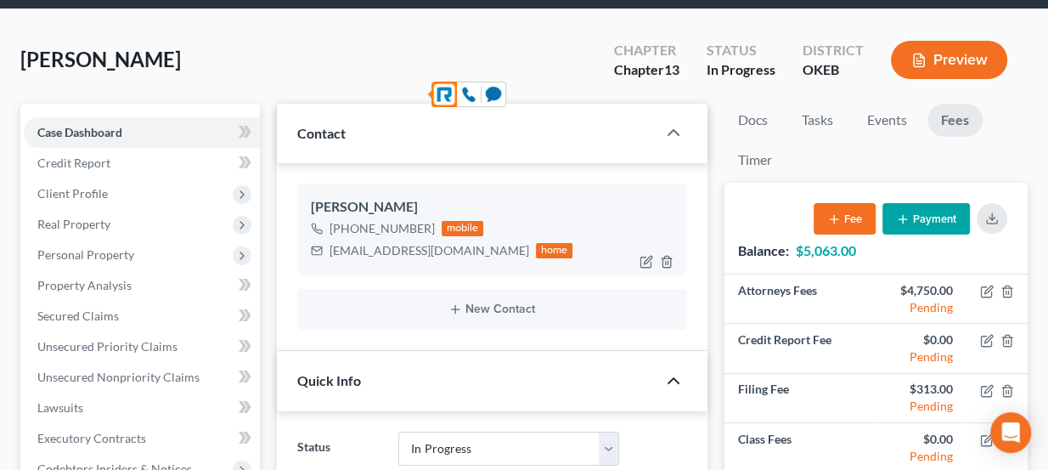
scroll to position [37, 0]
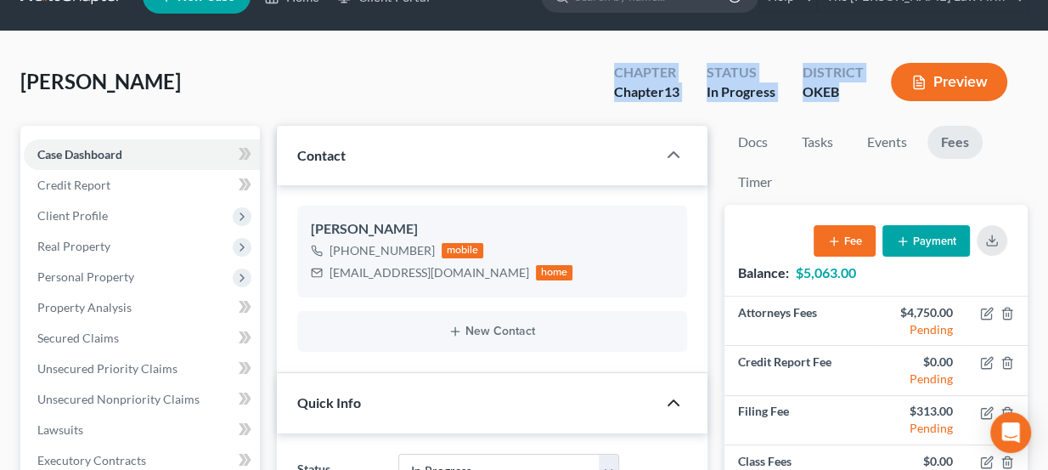
drag, startPoint x: 612, startPoint y: 68, endPoint x: 844, endPoint y: 98, distance: 233.8
click at [838, 98] on div "Chapter Chapter 13 Status In Progress District OKEB Preview" at bounding box center [814, 84] width 427 height 50
click at [844, 98] on div "OKEB" at bounding box center [833, 92] width 61 height 20
drag, startPoint x: 614, startPoint y: 69, endPoint x: 859, endPoint y: 104, distance: 247.2
click at [859, 104] on div "Chapter Chapter 13 Status In Progress District OKEB Preview" at bounding box center [814, 84] width 427 height 50
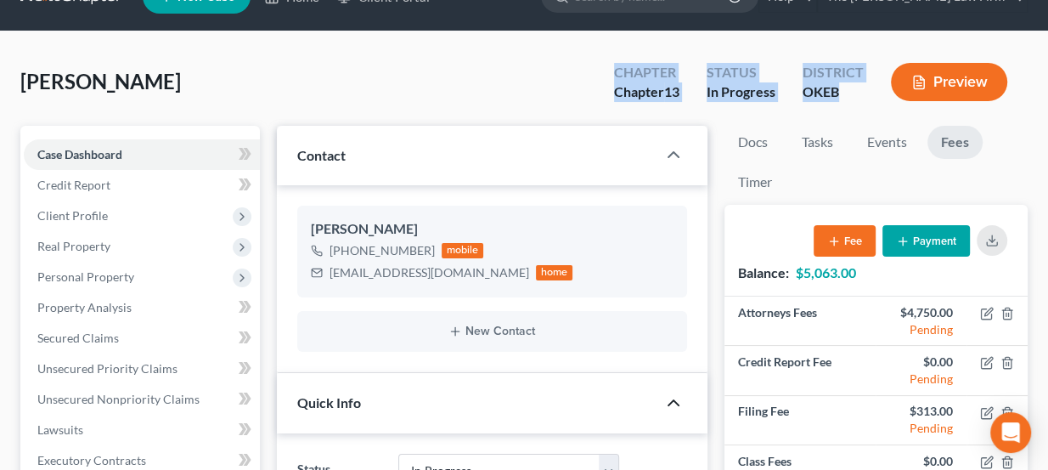
click at [859, 104] on div "District OKEB" at bounding box center [833, 84] width 88 height 50
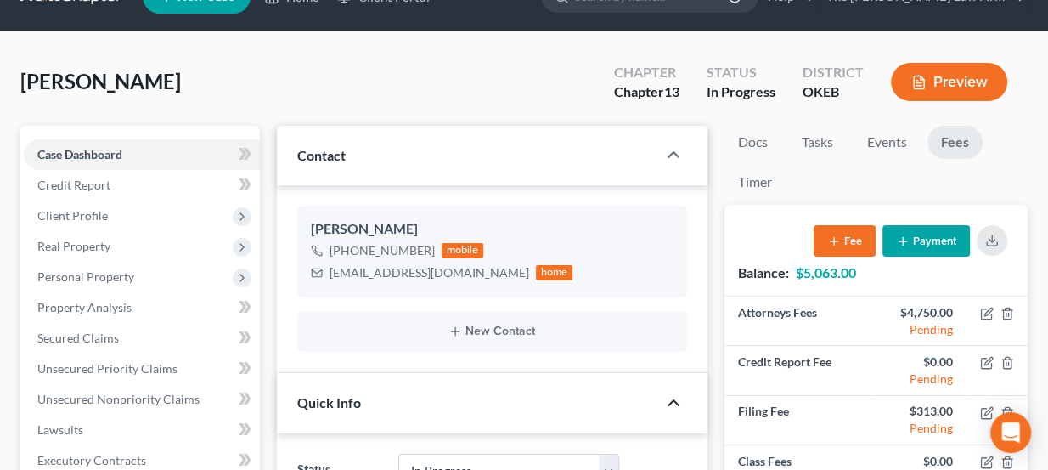
click at [850, 98] on div "OKEB" at bounding box center [833, 92] width 61 height 20
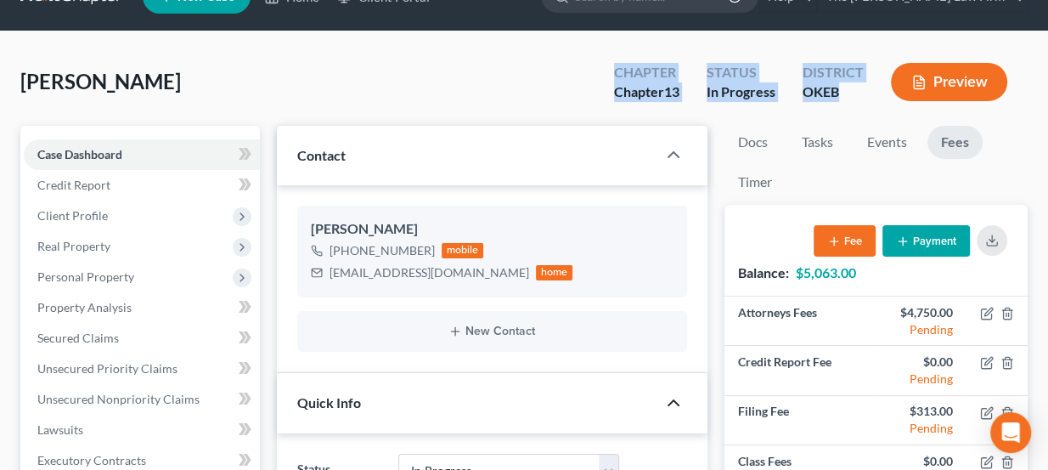
drag, startPoint x: 842, startPoint y: 92, endPoint x: 607, endPoint y: 62, distance: 237.2
click at [607, 62] on div "Chapter Chapter 13 Status In Progress District OKEB Preview" at bounding box center [814, 84] width 427 height 50
click at [607, 62] on div "Chapter Chapter 13" at bounding box center [647, 84] width 93 height 50
drag, startPoint x: 615, startPoint y: 68, endPoint x: 849, endPoint y: 114, distance: 238.9
click at [849, 114] on div "Orman, Darlene Upgraded Chapter Chapter 13 Status In Progress District OKEB Pre…" at bounding box center [523, 89] width 1007 height 74
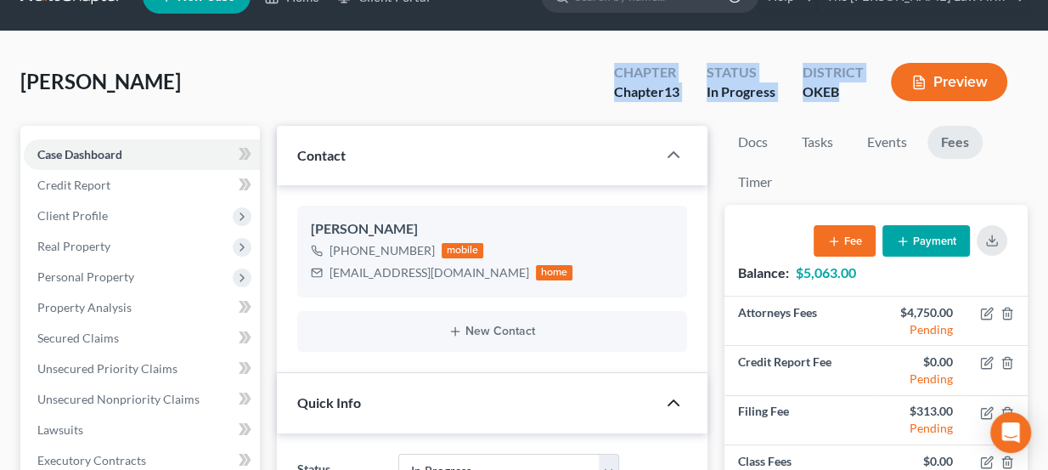
click at [849, 114] on div "Orman, Darlene Upgraded Chapter Chapter 13 Status In Progress District OKEB Pre…" at bounding box center [523, 89] width 1007 height 74
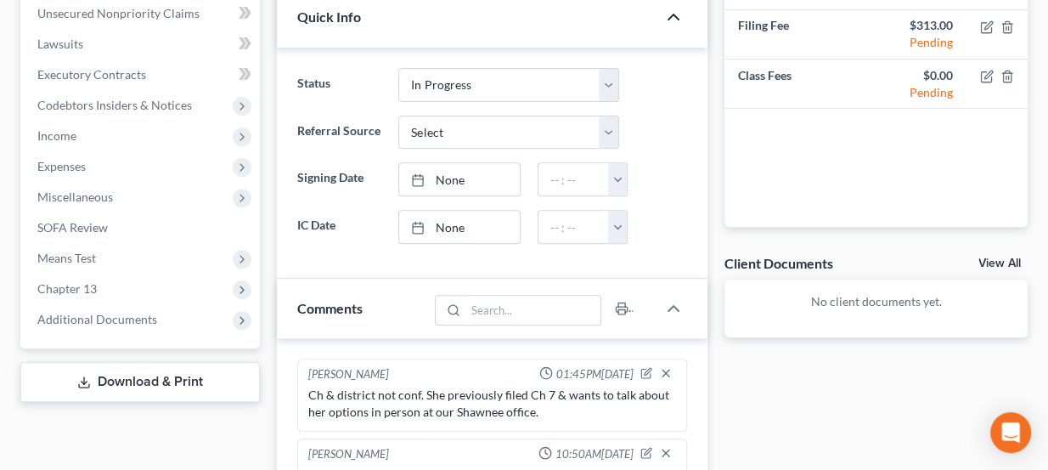
scroll to position [810, 0]
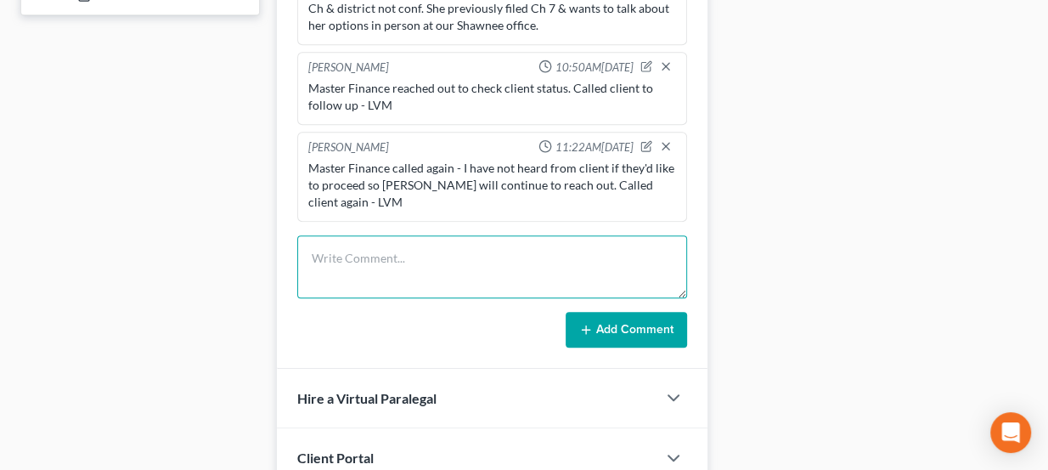
click at [439, 256] on textarea at bounding box center [492, 266] width 391 height 63
type textarea "PTP tomorrow."
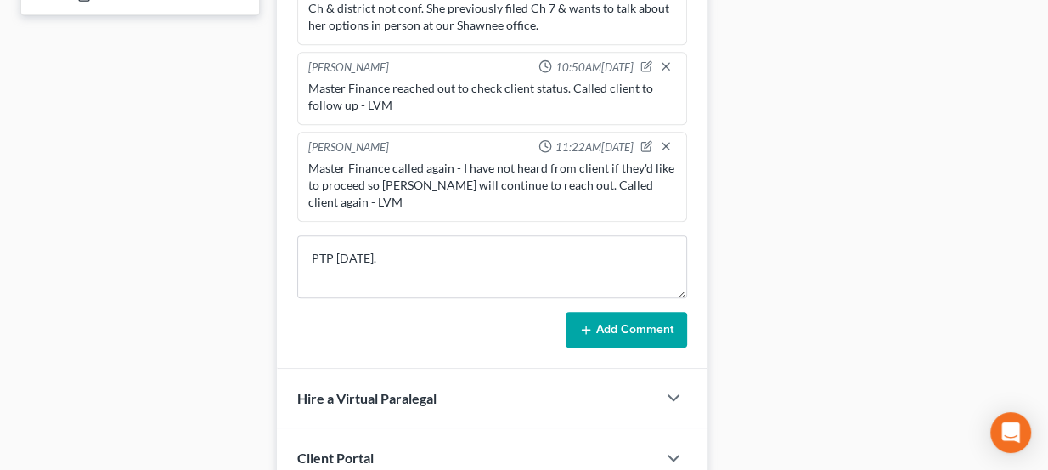
click at [630, 328] on button "Add Comment" at bounding box center [626, 330] width 121 height 36
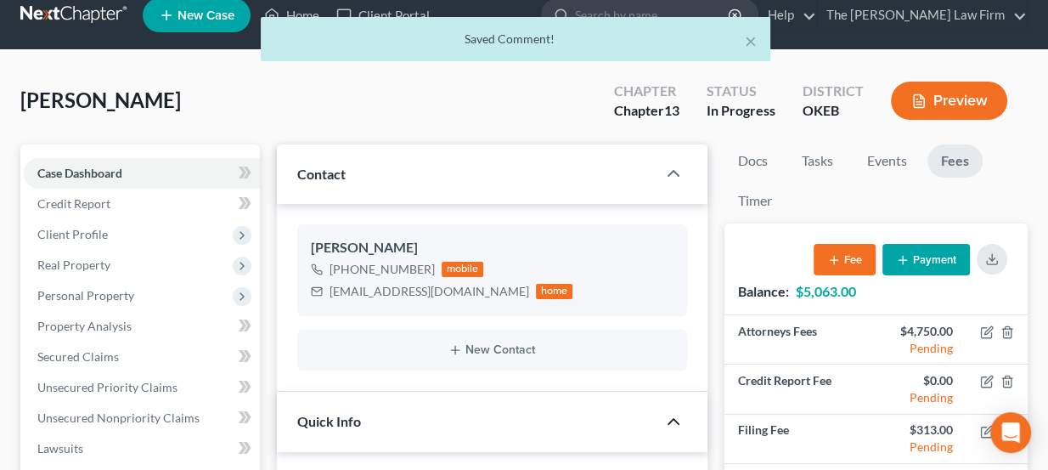
scroll to position [0, 0]
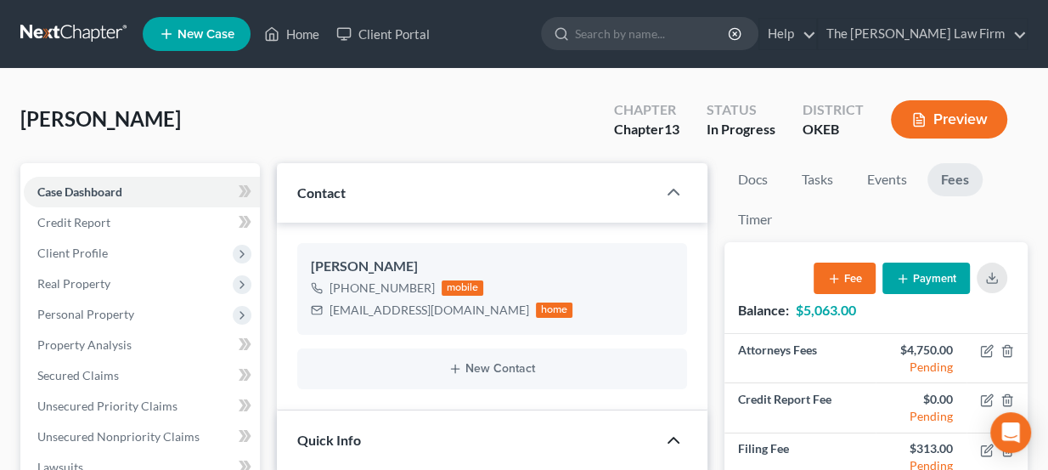
click at [731, 38] on input "search" at bounding box center [652, 33] width 155 height 31
click at [492, 46] on ul "New Case Home Client Portal - No Result - See all results Or Press Enter... Hel…" at bounding box center [585, 34] width 885 height 44
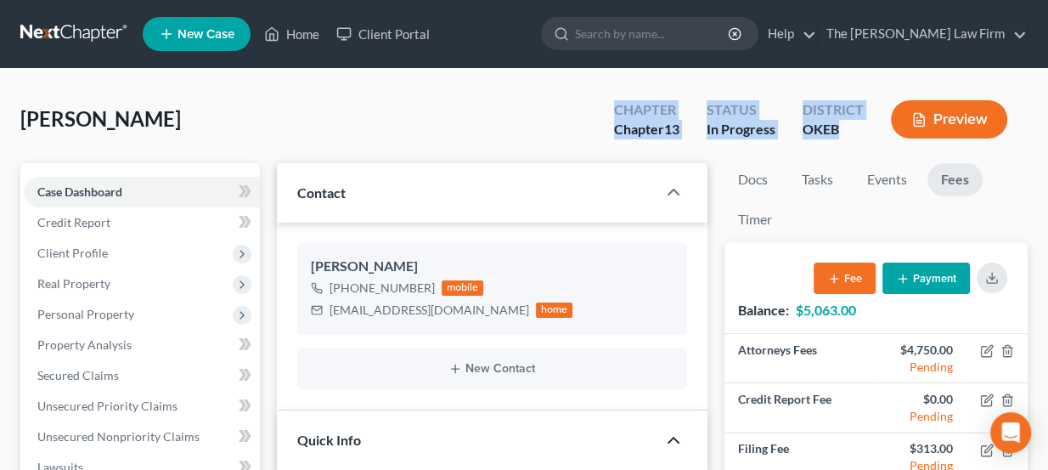
drag, startPoint x: 691, startPoint y: 114, endPoint x: 839, endPoint y: 131, distance: 148.8
click at [839, 131] on div "Chapter Chapter 13 Status In Progress District OKEB Preview" at bounding box center [814, 121] width 427 height 50
click at [839, 131] on div "OKEB" at bounding box center [833, 130] width 61 height 20
drag, startPoint x: 844, startPoint y: 129, endPoint x: 616, endPoint y: 101, distance: 230.2
click at [617, 101] on div "Chapter Chapter 13 Status In Progress District OKEB Preview" at bounding box center [814, 121] width 427 height 50
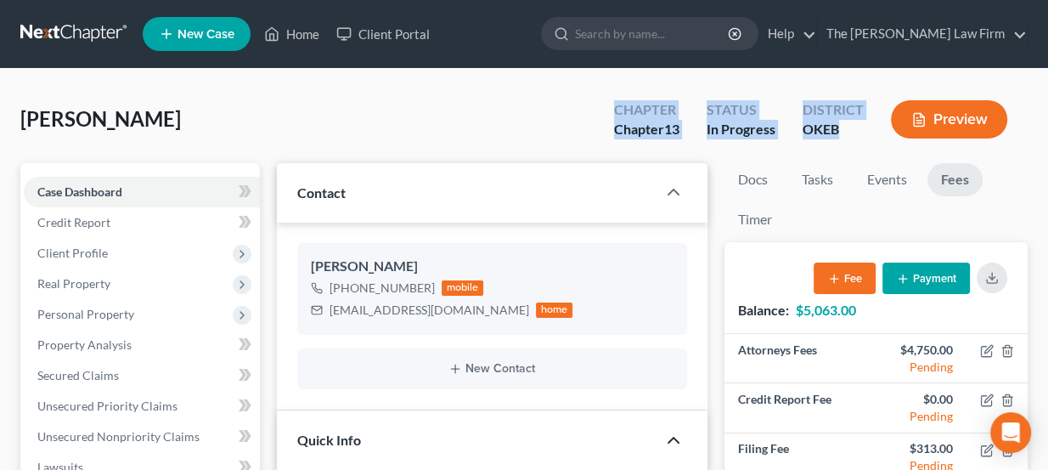
click at [616, 101] on div "Chapter" at bounding box center [646, 110] width 65 height 20
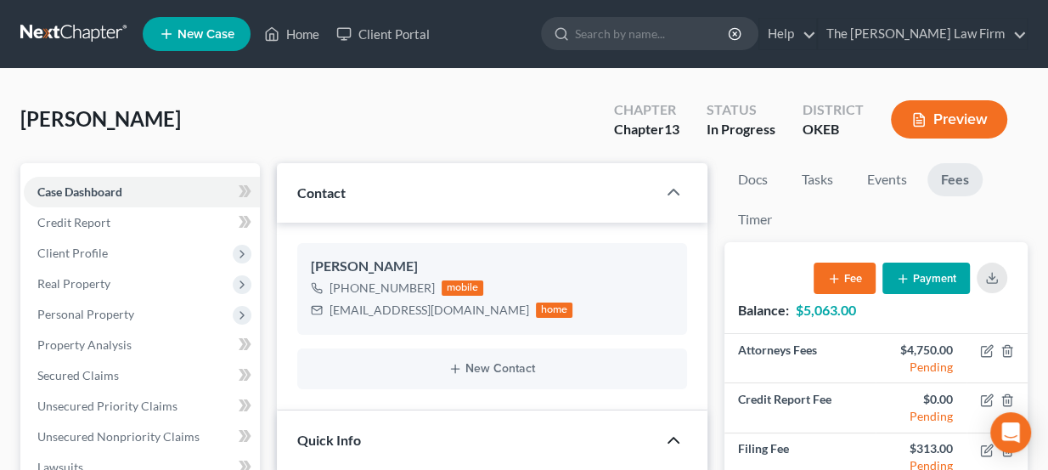
click at [593, 43] on ul "New Case Home Client Portal - No Result - See all results Or Press Enter... Hel…" at bounding box center [585, 34] width 885 height 44
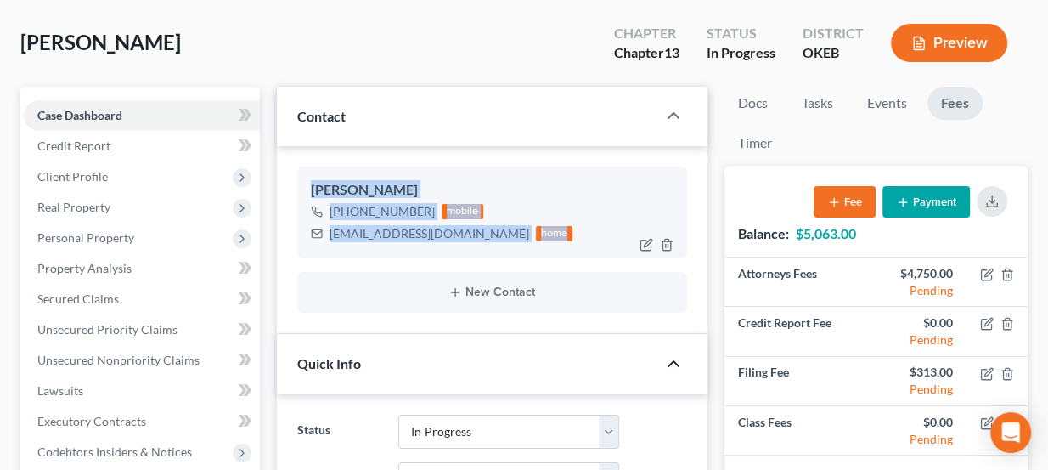
drag, startPoint x: 314, startPoint y: 188, endPoint x: 522, endPoint y: 239, distance: 213.4
click at [522, 239] on div "Darlene Orman +1 (405) 615-7156 mobile darleneorman@yahoo.com home" at bounding box center [492, 212] width 391 height 92
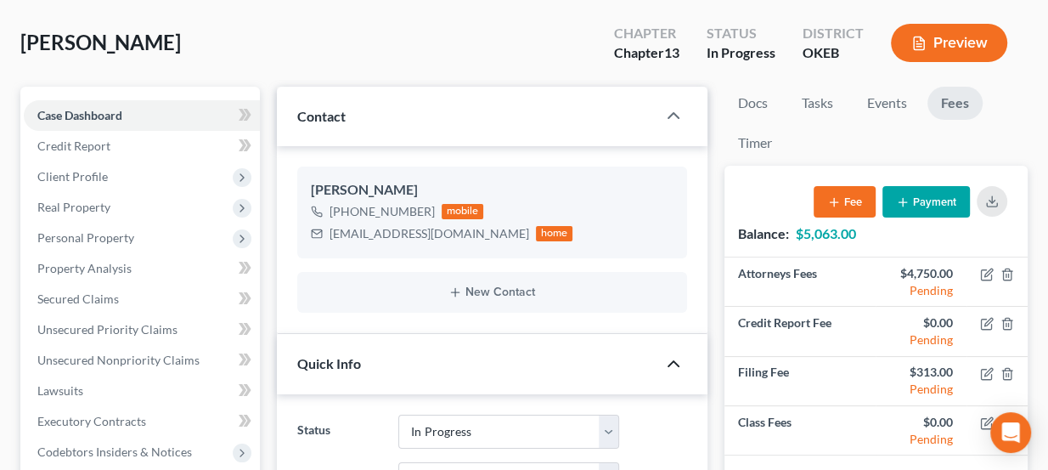
click at [523, 38] on div "Orman, Darlene Upgraded Chapter Chapter 13 Status In Progress District OKEB Pre…" at bounding box center [523, 50] width 1007 height 74
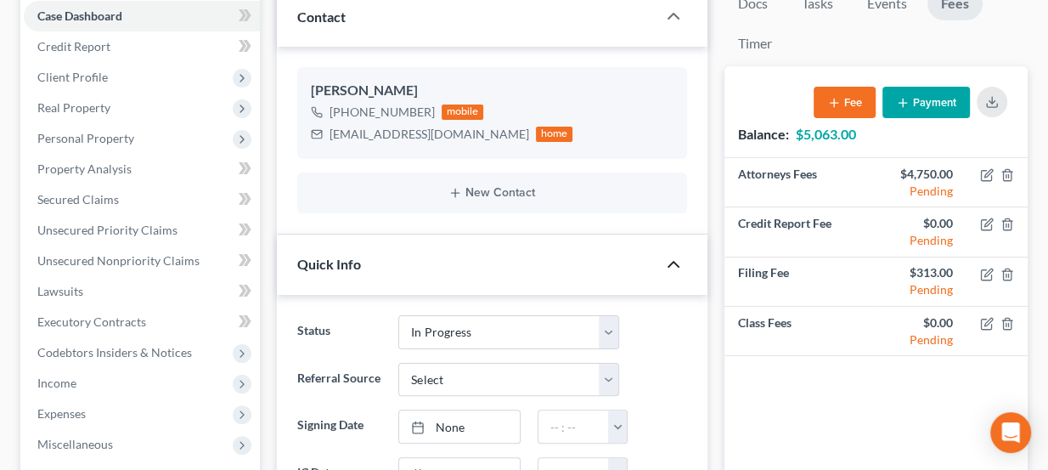
scroll to position [231, 0]
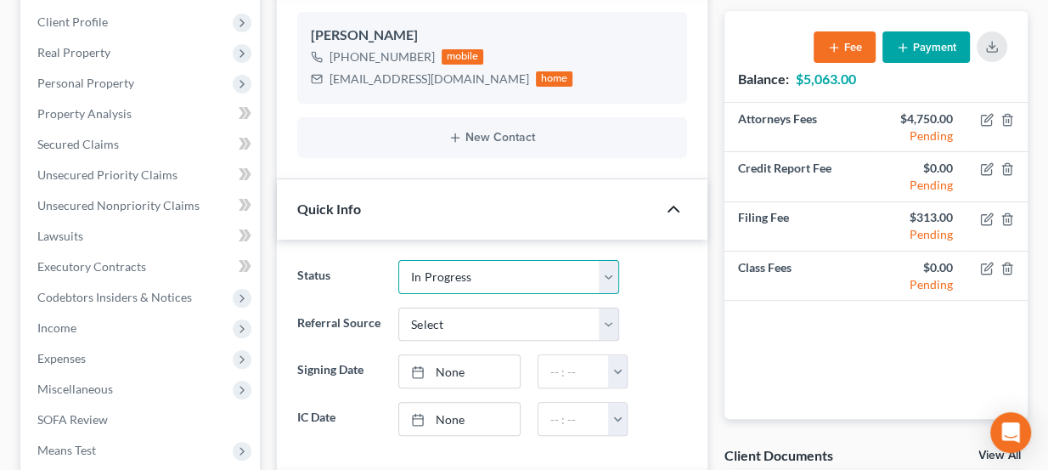
click at [495, 271] on select "Discharged Dismissed Filed Info Sent In Progress Lead Lost Lead Ready to File R…" at bounding box center [508, 277] width 221 height 34
select select "3"
click at [398, 260] on select "Discharged Dismissed Filed Info Sent In Progress Lead Lost Lead Ready to File R…" at bounding box center [508, 277] width 221 height 34
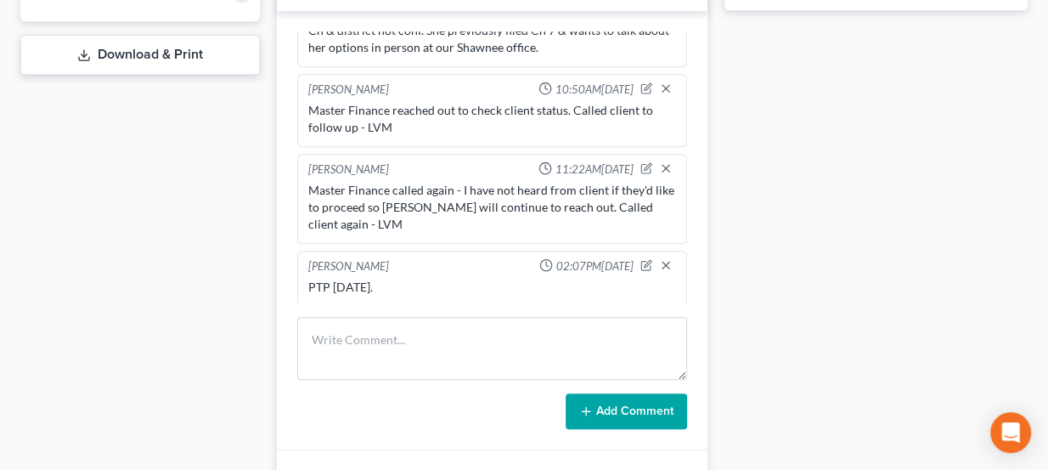
scroll to position [772, 0]
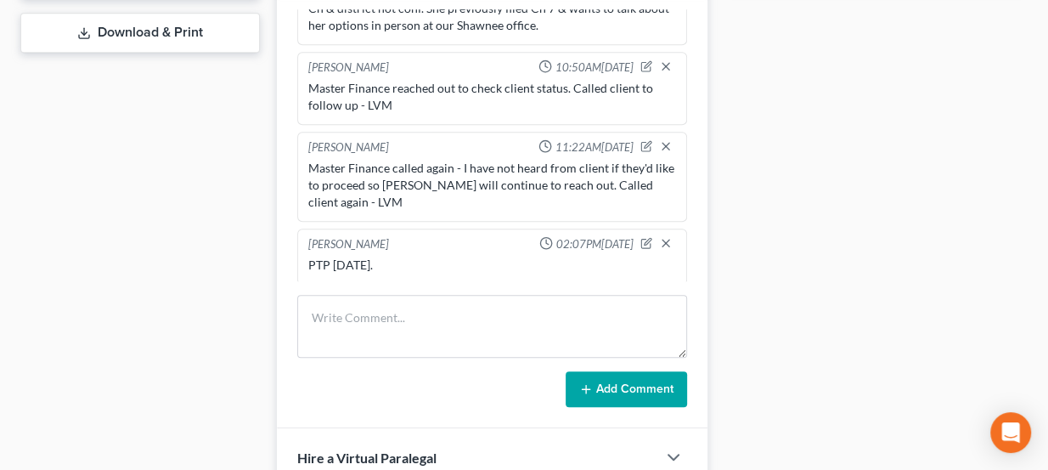
drag, startPoint x: 382, startPoint y: 262, endPoint x: 292, endPoint y: 161, distance: 134.7
click at [292, 161] on div "Lou Phillips 01:45PM, 08/25/2025 Ch & district not conf. She previously filed C…" at bounding box center [493, 208] width 432 height 439
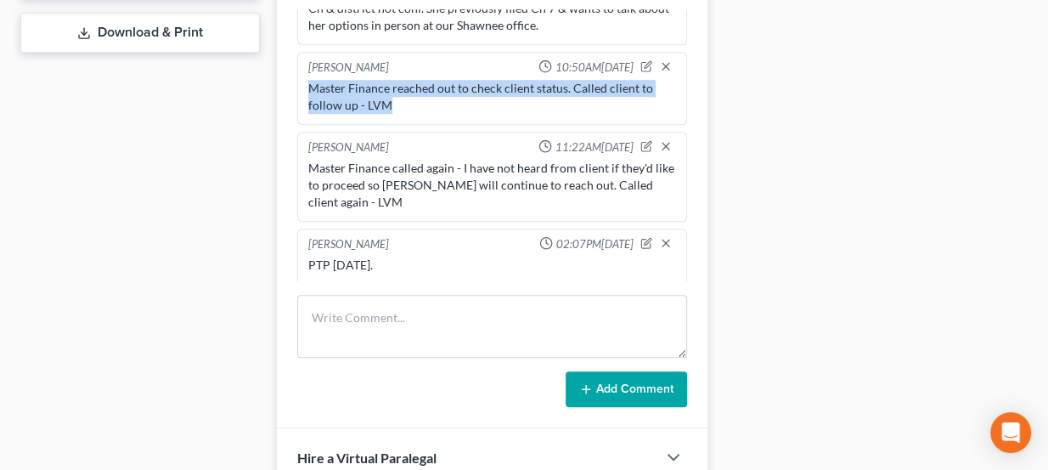
drag, startPoint x: 396, startPoint y: 103, endPoint x: 298, endPoint y: 86, distance: 99.2
click at [298, 86] on div "Lou Phillips 10:50AM, 09/10/2025 Master Finance reached out to check client sta…" at bounding box center [492, 88] width 391 height 73
drag, startPoint x: 304, startPoint y: 63, endPoint x: 405, endPoint y: 106, distance: 110.0
click at [405, 106] on div "Lou Phillips 10:50AM, 09/10/2025 Master Finance reached out to check client sta…" at bounding box center [492, 88] width 391 height 73
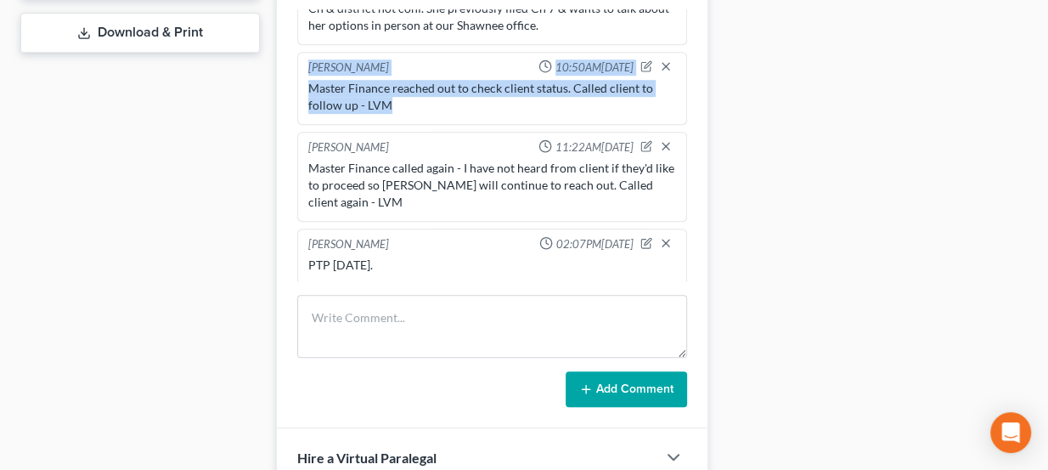
click at [405, 106] on div "Master Finance reached out to check client status. Called client to follow up -…" at bounding box center [492, 97] width 369 height 34
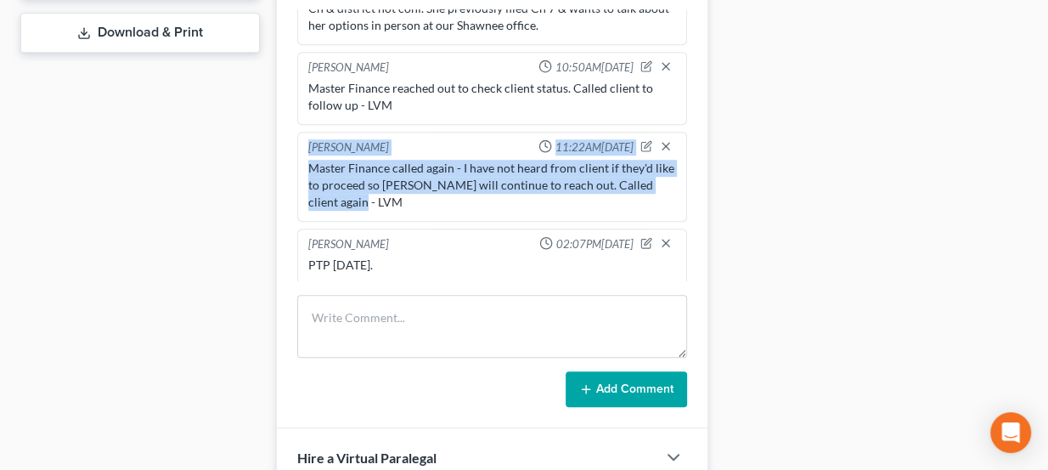
drag, startPoint x: 305, startPoint y: 140, endPoint x: 375, endPoint y: 195, distance: 88.9
click at [375, 195] on div "Lou Phillips 11:22AM, 09/16/2025 Master Finance called again - I have not heard…" at bounding box center [492, 177] width 391 height 90
click at [375, 195] on div "Master Finance called again - I have not heard from client if they'd like to pr…" at bounding box center [492, 185] width 369 height 51
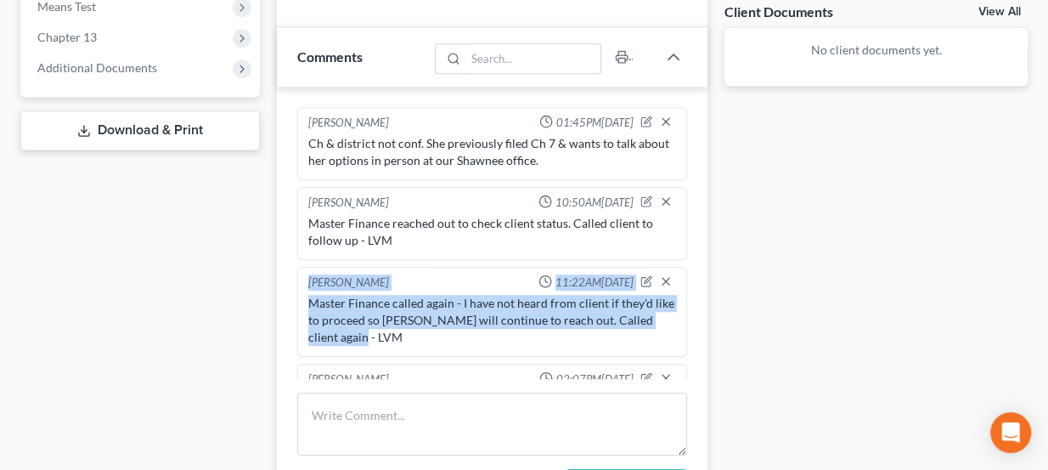
scroll to position [618, 0]
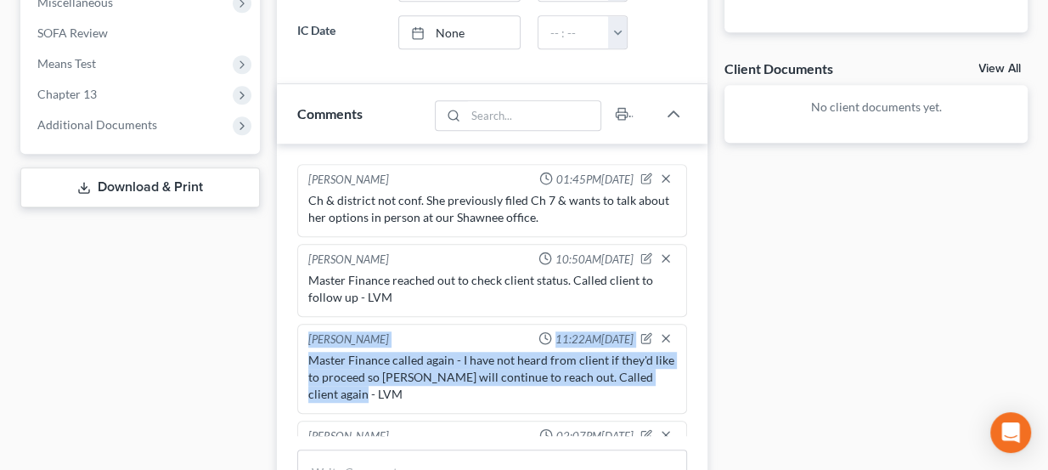
drag, startPoint x: 389, startPoint y: 252, endPoint x: 298, endPoint y: 183, distance: 114.5
click at [298, 183] on ng-include "Lou Phillips 01:45PM, 08/25/2025 Ch & district not conf. She previously filed C…" at bounding box center [492, 320] width 391 height 313
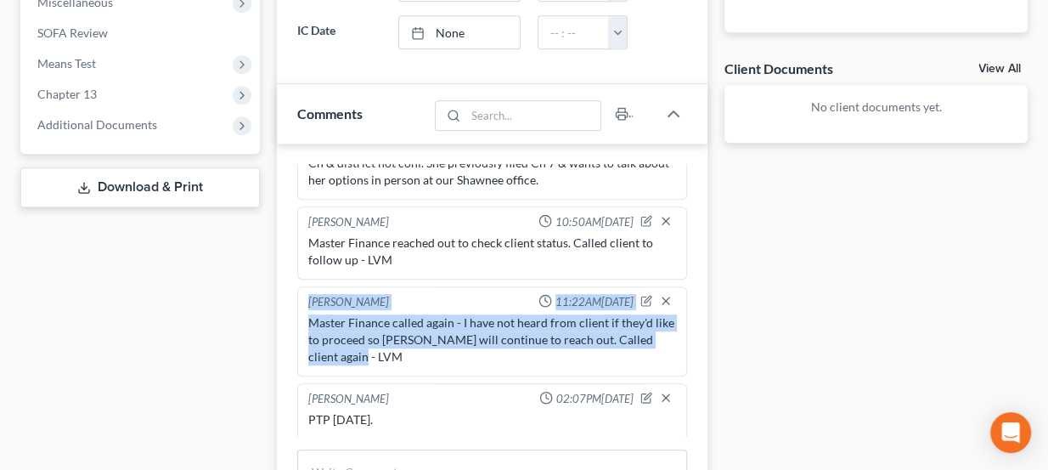
click at [438, 326] on div "Master Finance called again - I have not heard from client if they'd like to pr…" at bounding box center [492, 339] width 369 height 51
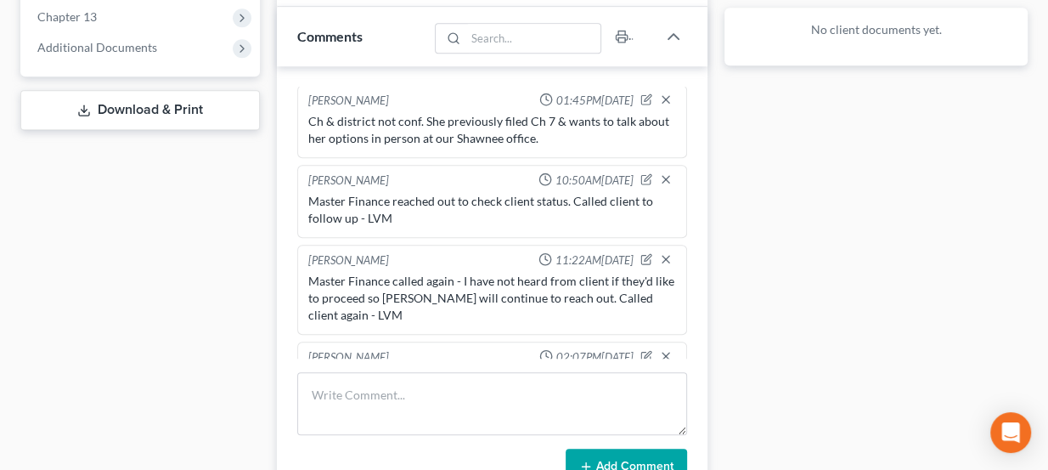
scroll to position [0, 0]
drag, startPoint x: 363, startPoint y: 332, endPoint x: 317, endPoint y: 321, distance: 47.2
click at [317, 321] on ng-include "Lou Phillips 01:45PM, 08/25/2025 Ch & district not conf. She previously filed C…" at bounding box center [492, 243] width 391 height 313
click at [277, 290] on div "Lou Phillips 01:45PM, 08/25/2025 Ch & district not conf. She previously filed C…" at bounding box center [493, 285] width 432 height 439
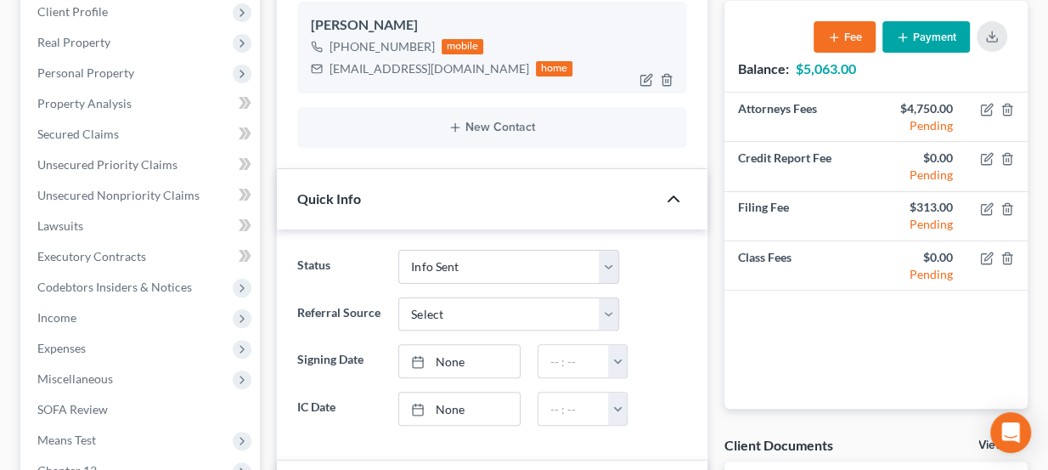
scroll to position [231, 0]
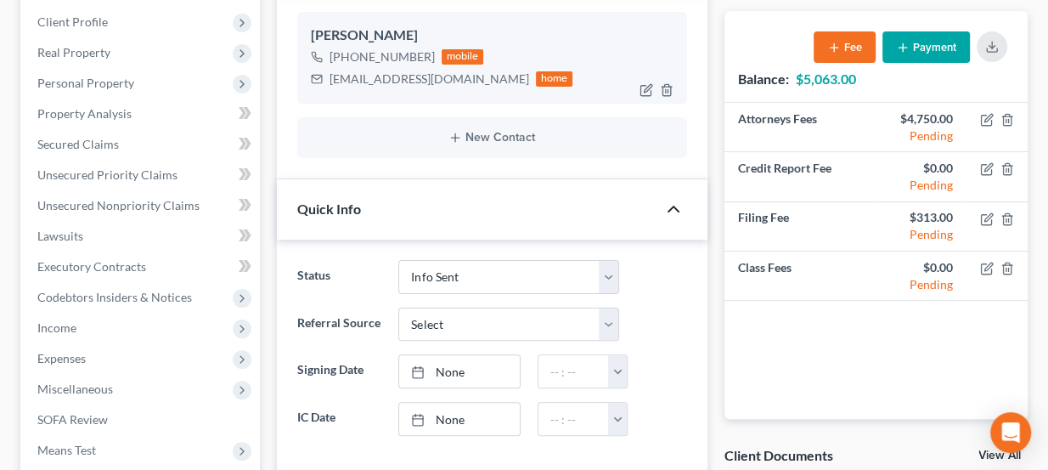
click at [429, 79] on div "darleneorman@yahoo.com" at bounding box center [430, 79] width 200 height 17
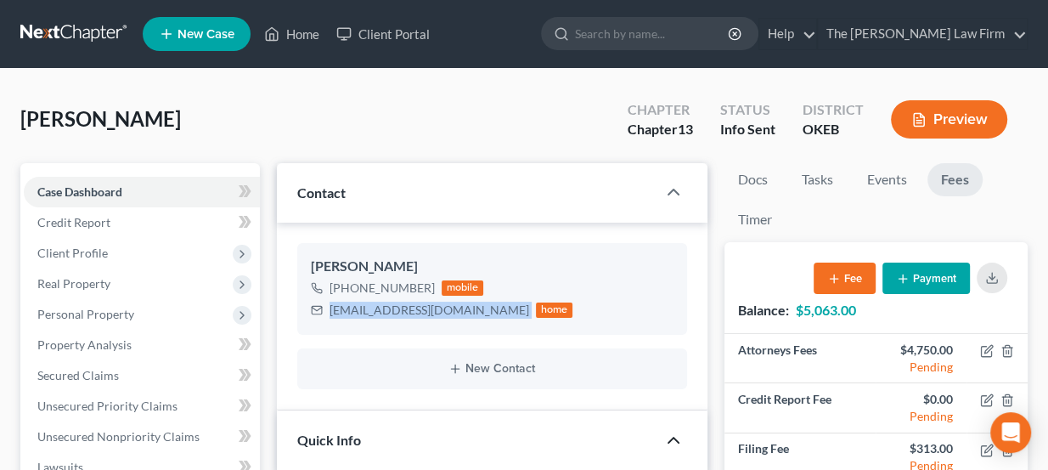
click at [105, 24] on link at bounding box center [74, 34] width 109 height 31
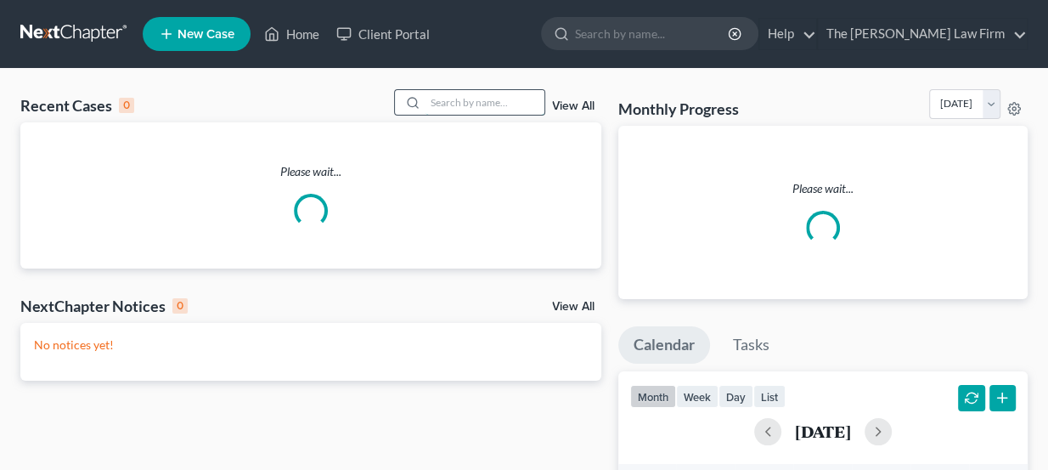
click at [492, 97] on input "search" at bounding box center [485, 102] width 119 height 25
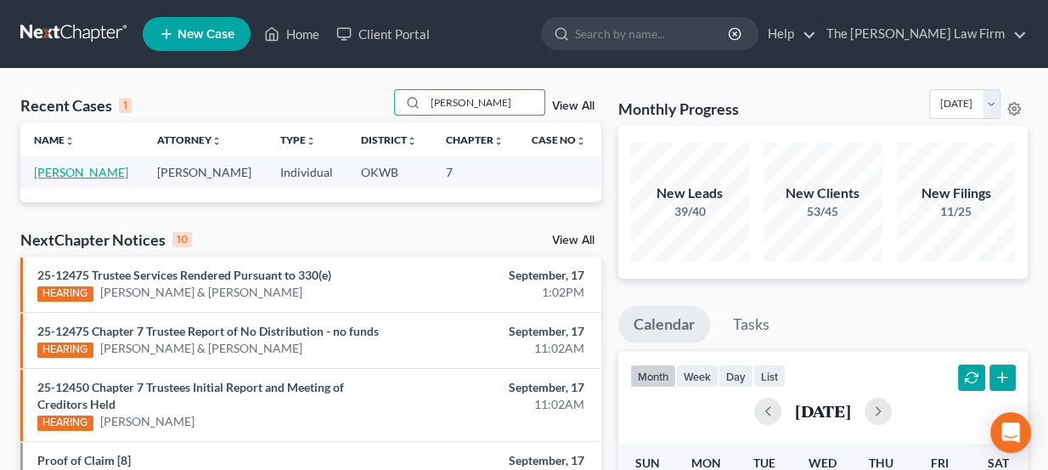
type input "[PERSON_NAME]"
click at [93, 172] on link "[PERSON_NAME]" at bounding box center [81, 172] width 94 height 14
select select "3"
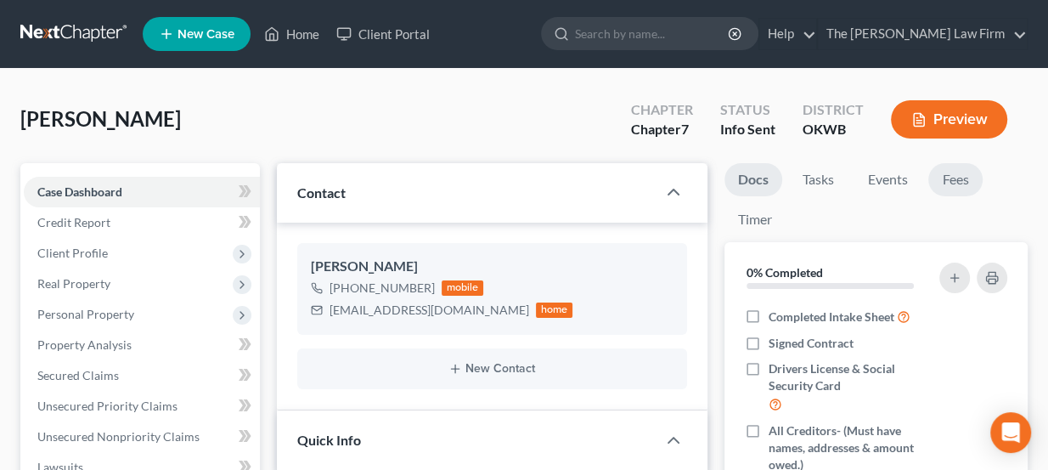
click at [967, 185] on link "Fees" at bounding box center [955, 179] width 54 height 33
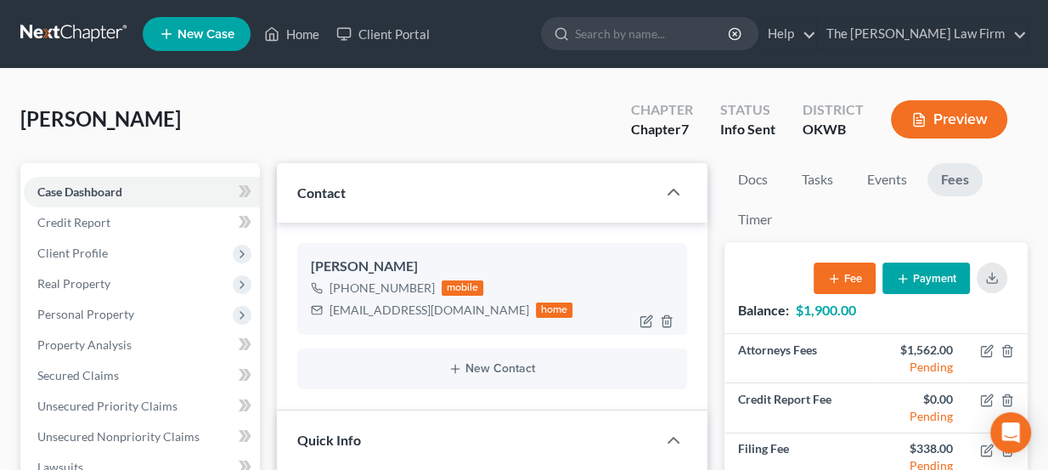
click at [418, 313] on div "[EMAIL_ADDRESS][DOMAIN_NAME]" at bounding box center [430, 310] width 200 height 17
copy div "[EMAIL_ADDRESS][DOMAIN_NAME]"
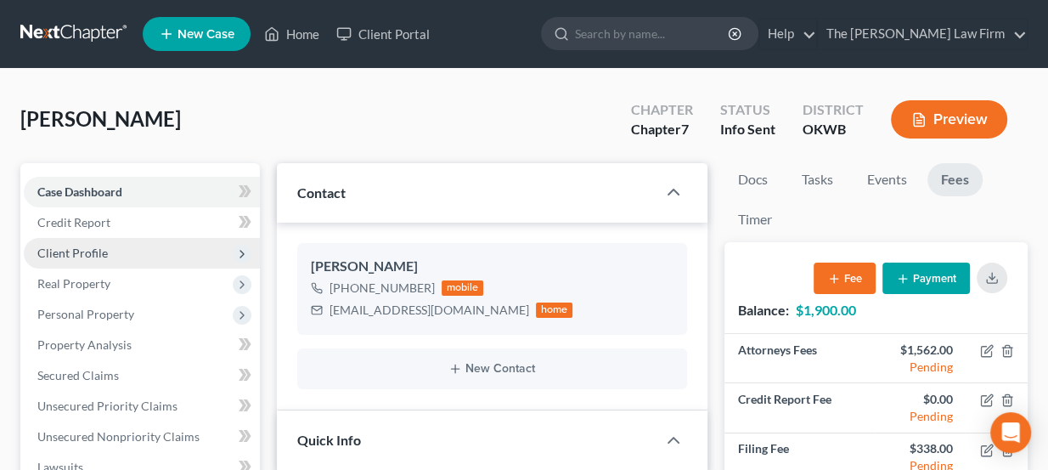
click at [85, 256] on span "Client Profile" at bounding box center [72, 252] width 71 height 14
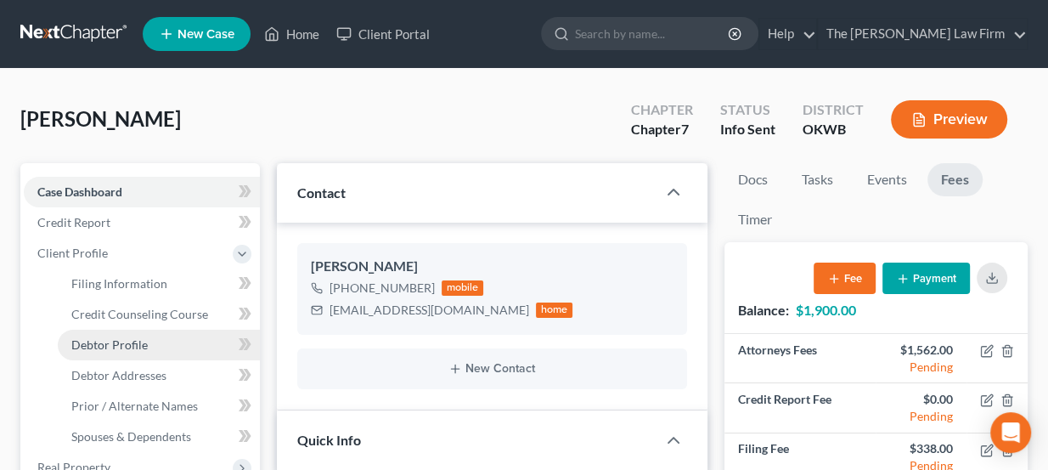
click at [140, 343] on span "Debtor Profile" at bounding box center [109, 344] width 76 height 14
select select "0"
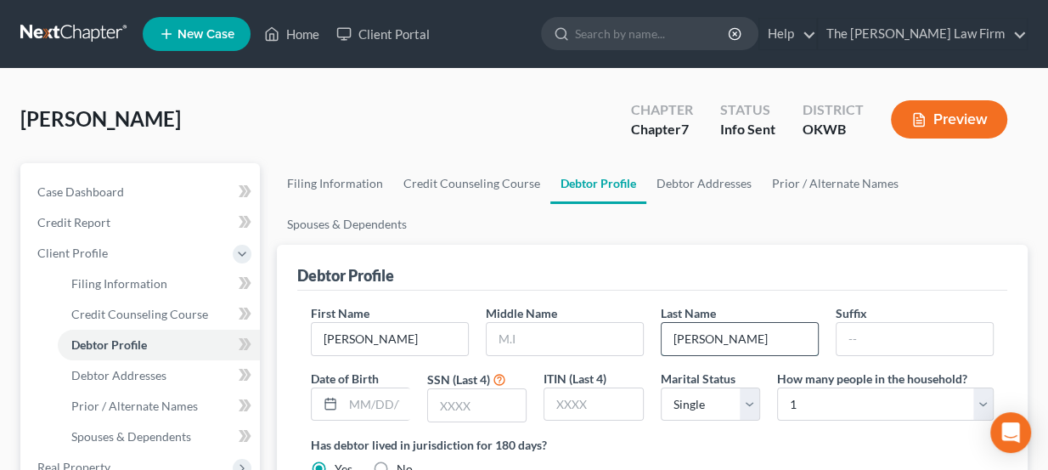
click at [743, 333] on input "[PERSON_NAME]" at bounding box center [740, 339] width 156 height 32
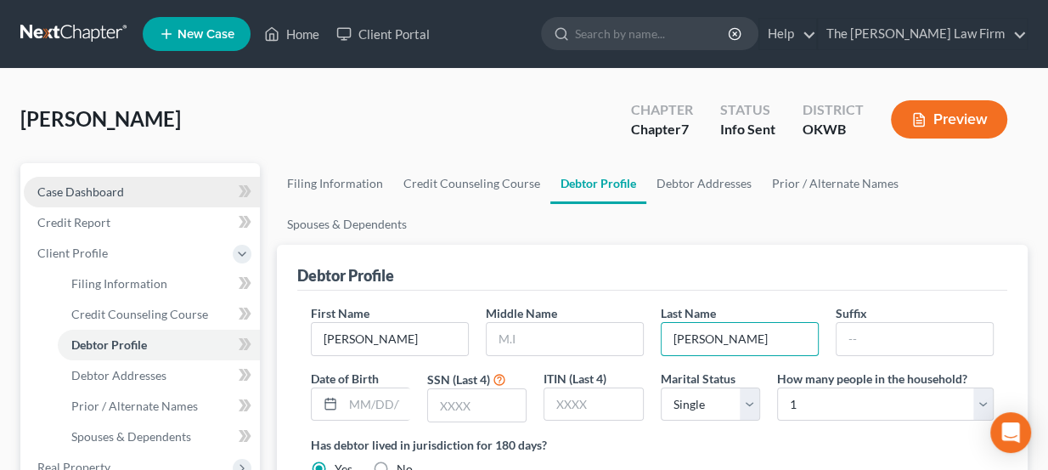
type input "[PERSON_NAME]"
click at [119, 184] on span "Case Dashboard" at bounding box center [80, 191] width 87 height 14
